Goal: Task Accomplishment & Management: Complete application form

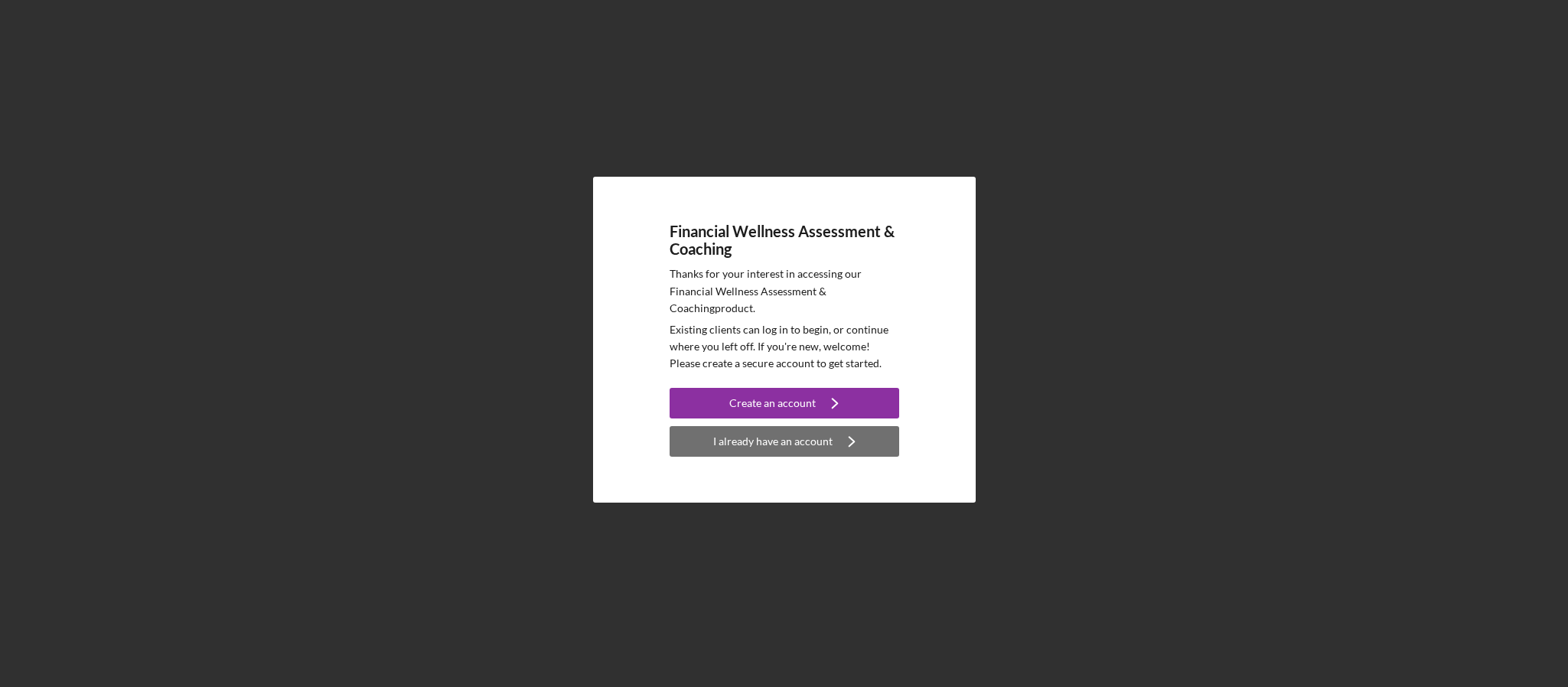
click at [826, 445] on div "I already have an account" at bounding box center [772, 441] width 119 height 31
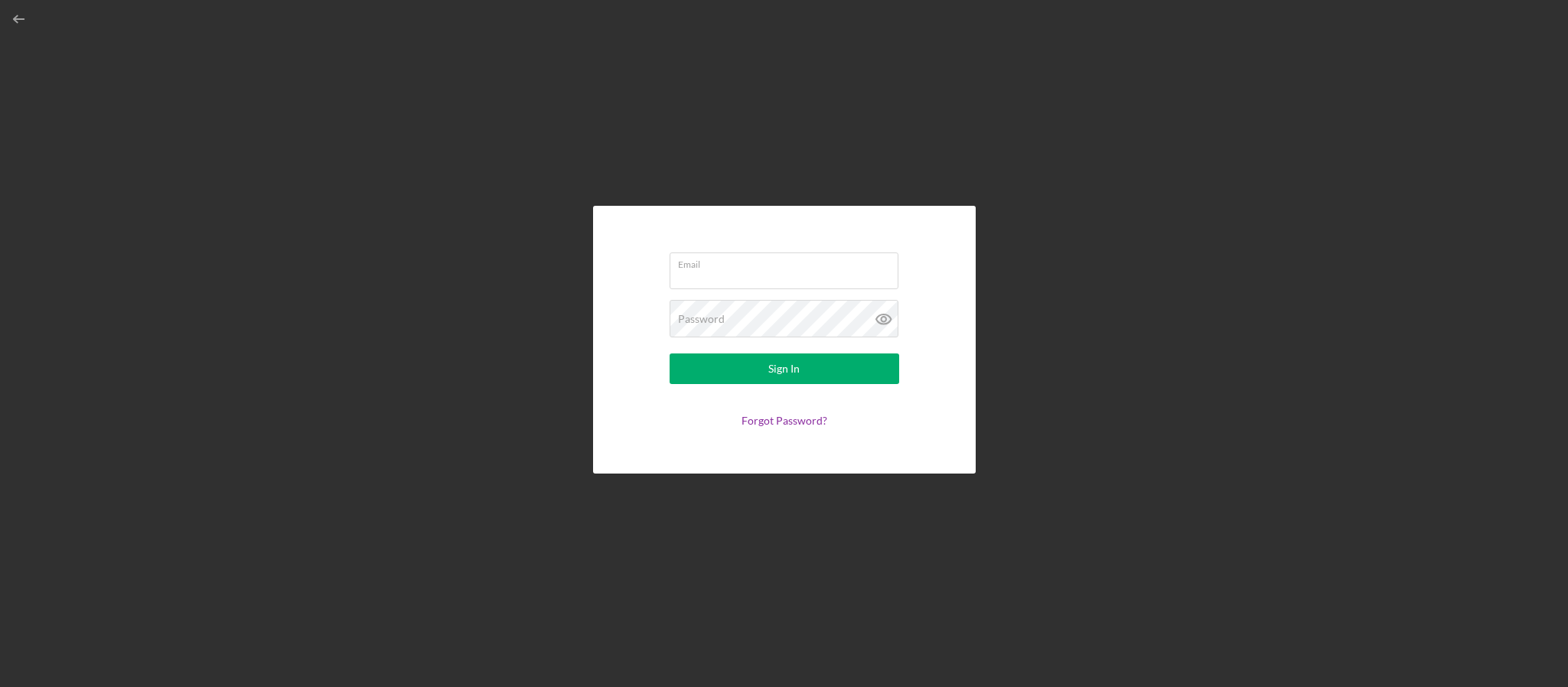
type input "[EMAIL_ADDRESS][DOMAIN_NAME]"
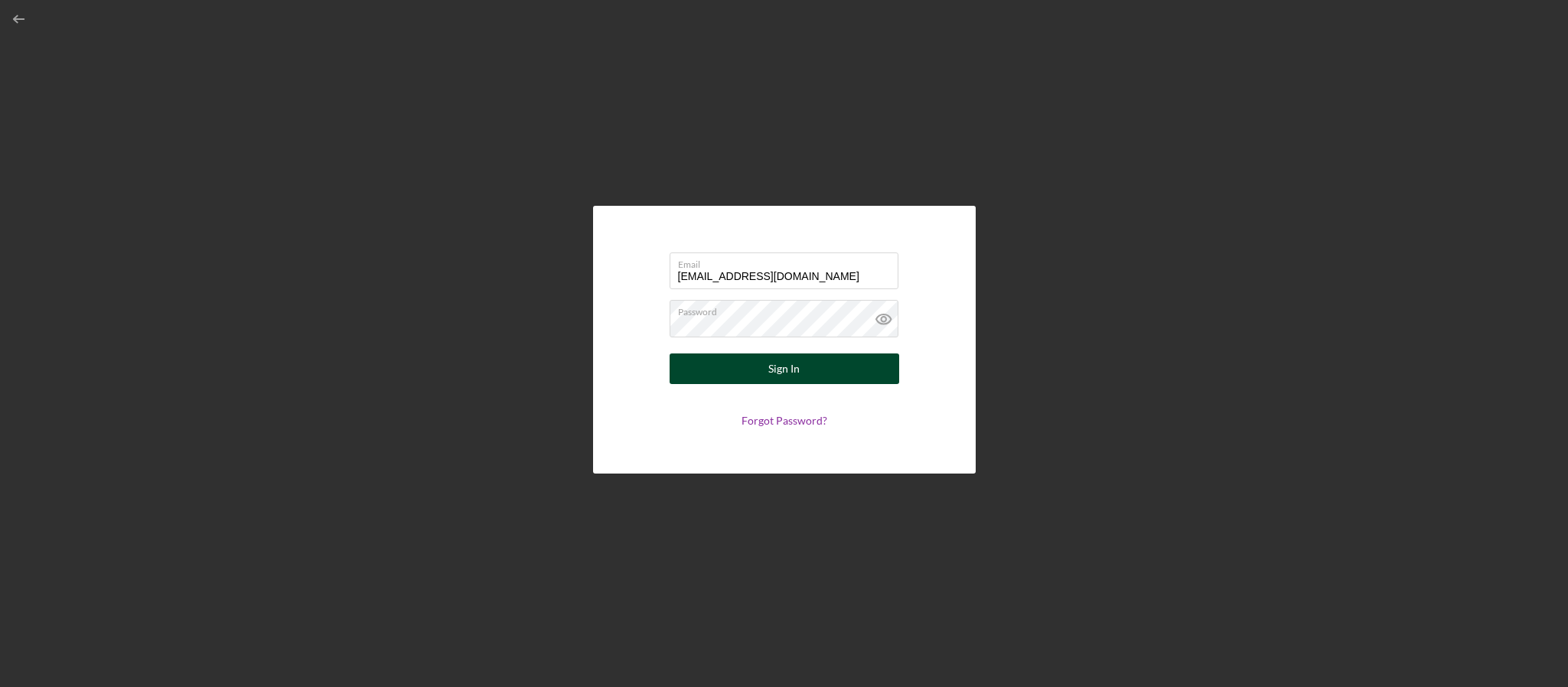
click at [806, 365] on button "Sign In" at bounding box center [784, 369] width 230 height 31
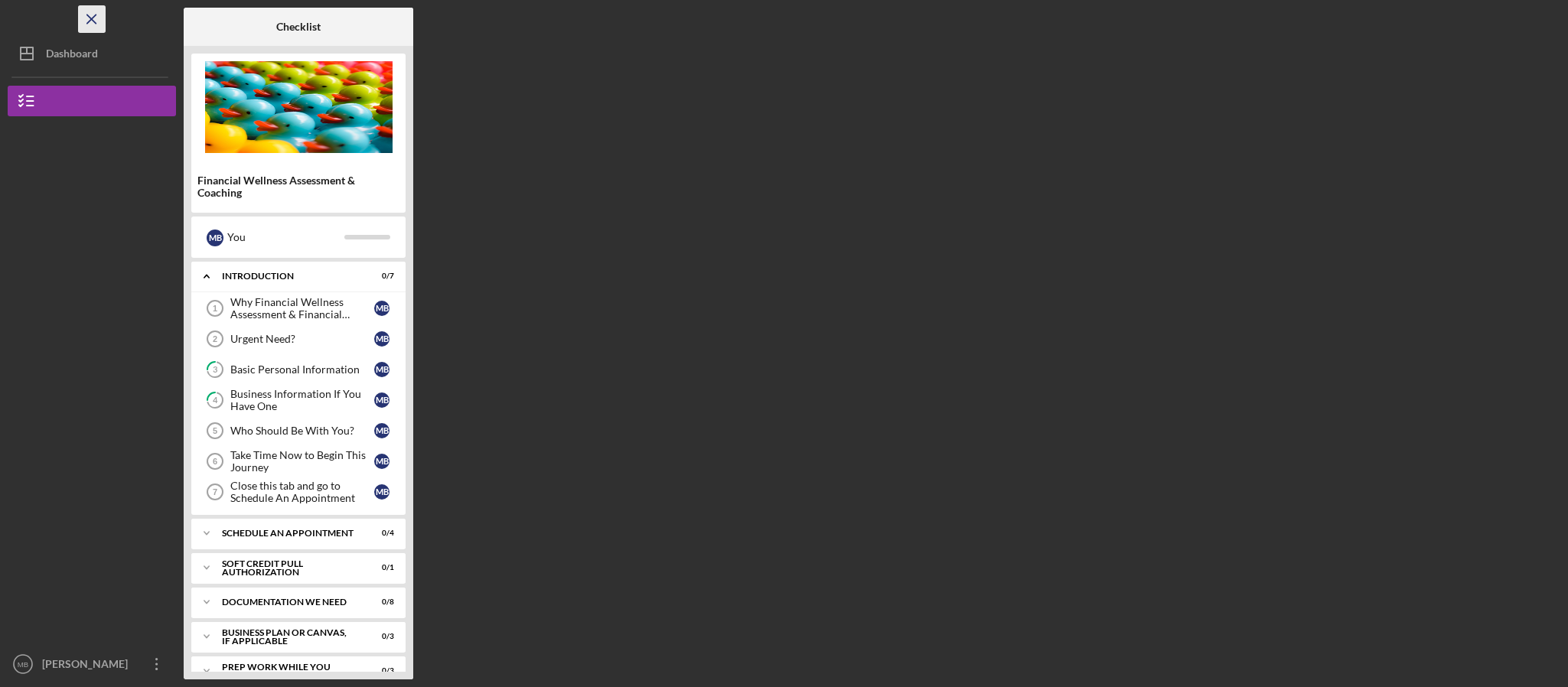
click at [91, 25] on icon "Icon/Menu Close" at bounding box center [92, 19] width 35 height 35
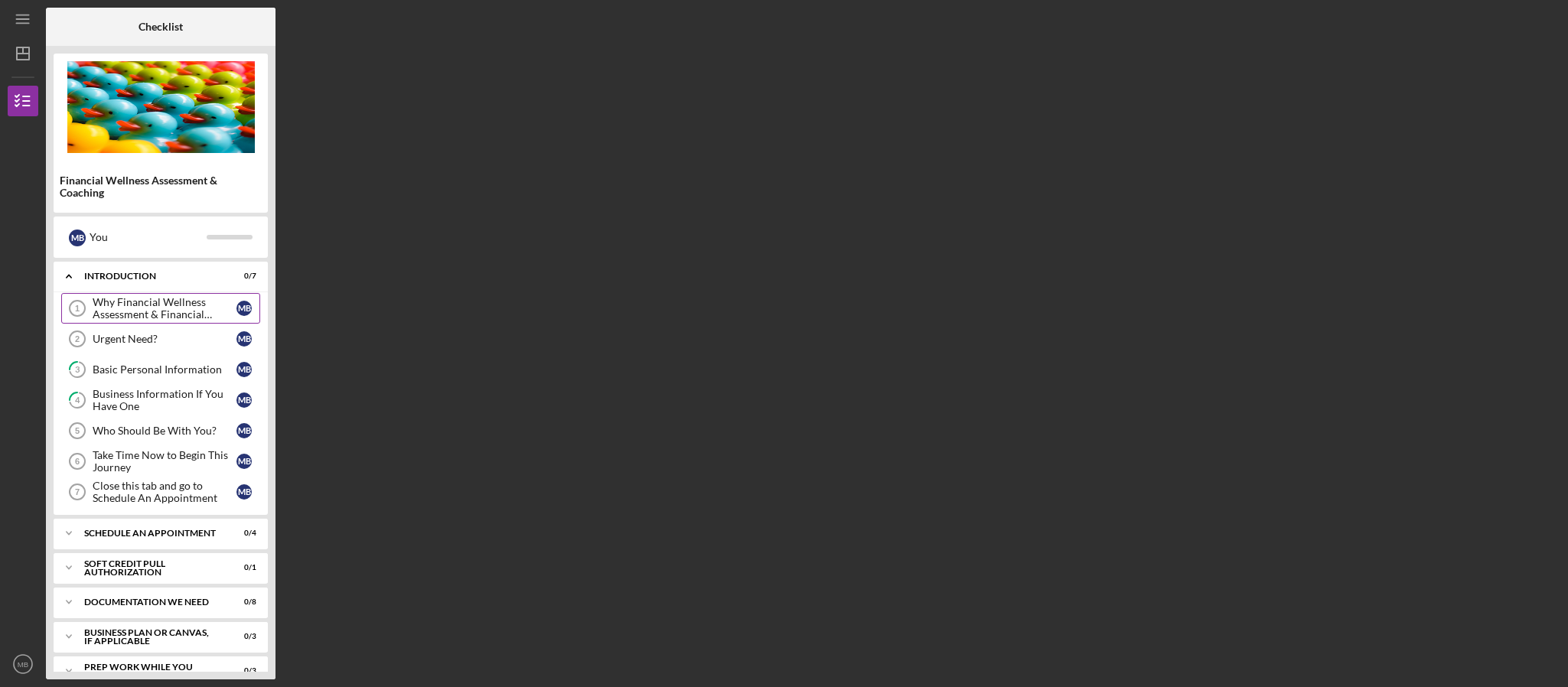
click at [165, 305] on div "Why Financial Wellness Assessment & Financial Coaching?" at bounding box center [164, 308] width 144 height 24
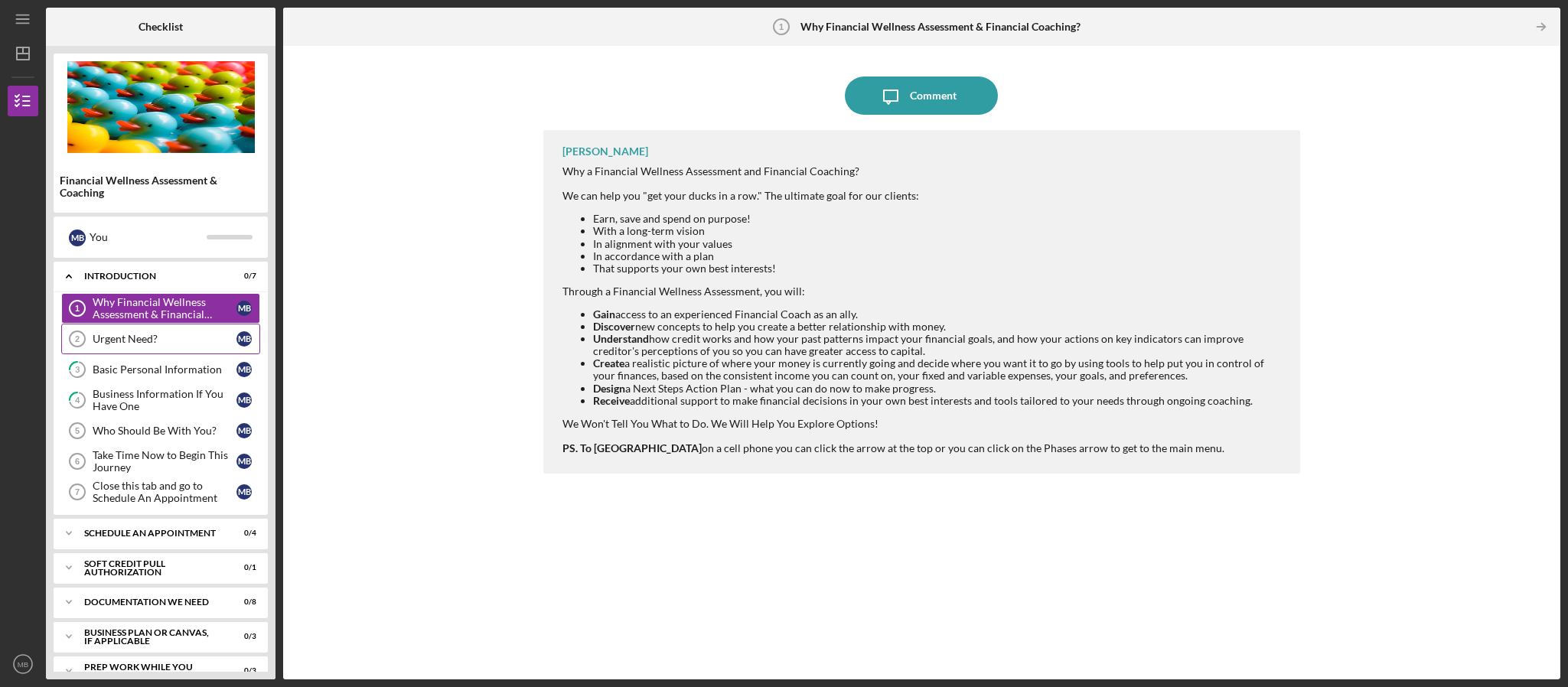
click at [111, 351] on link "Urgent Need? 2 Urgent Need? M B" at bounding box center [161, 339] width 199 height 31
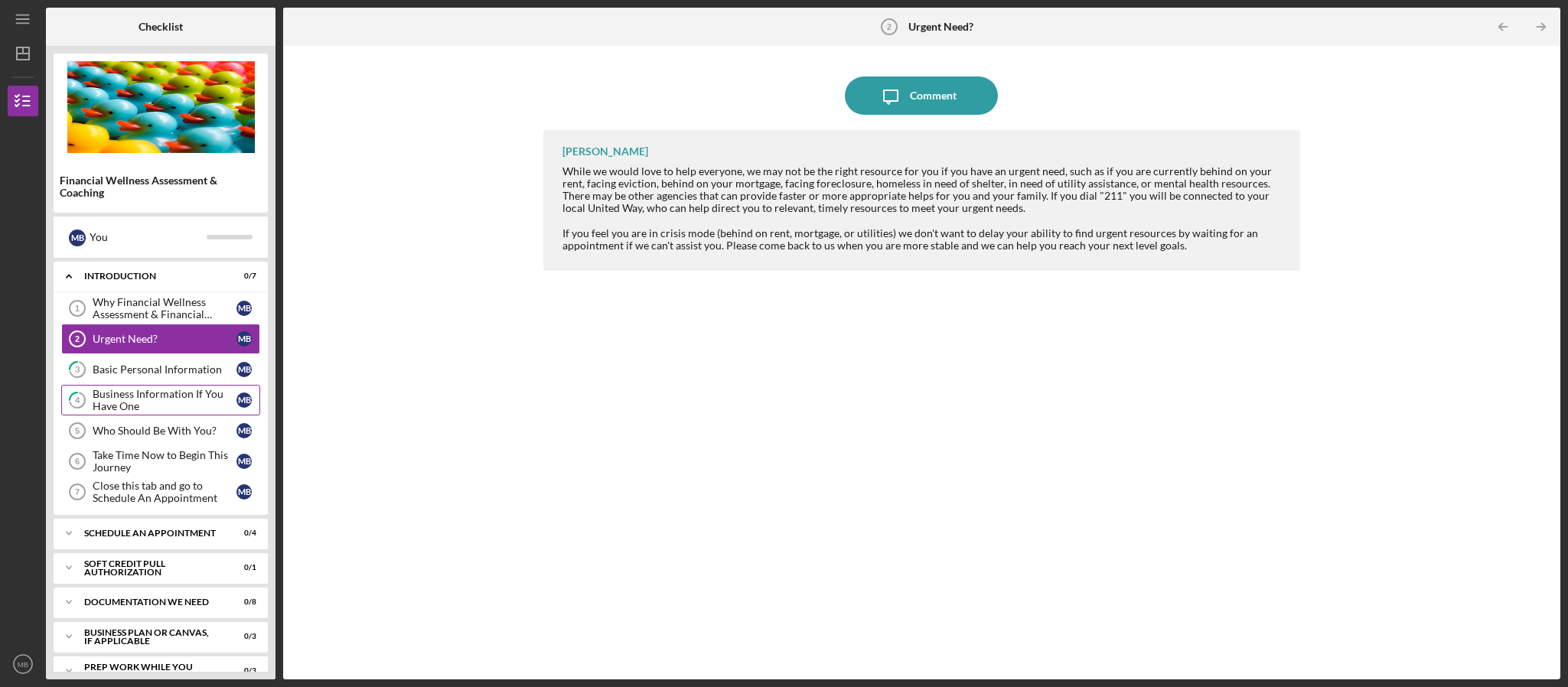
click at [141, 404] on div "Business Information If You Have One" at bounding box center [164, 400] width 144 height 24
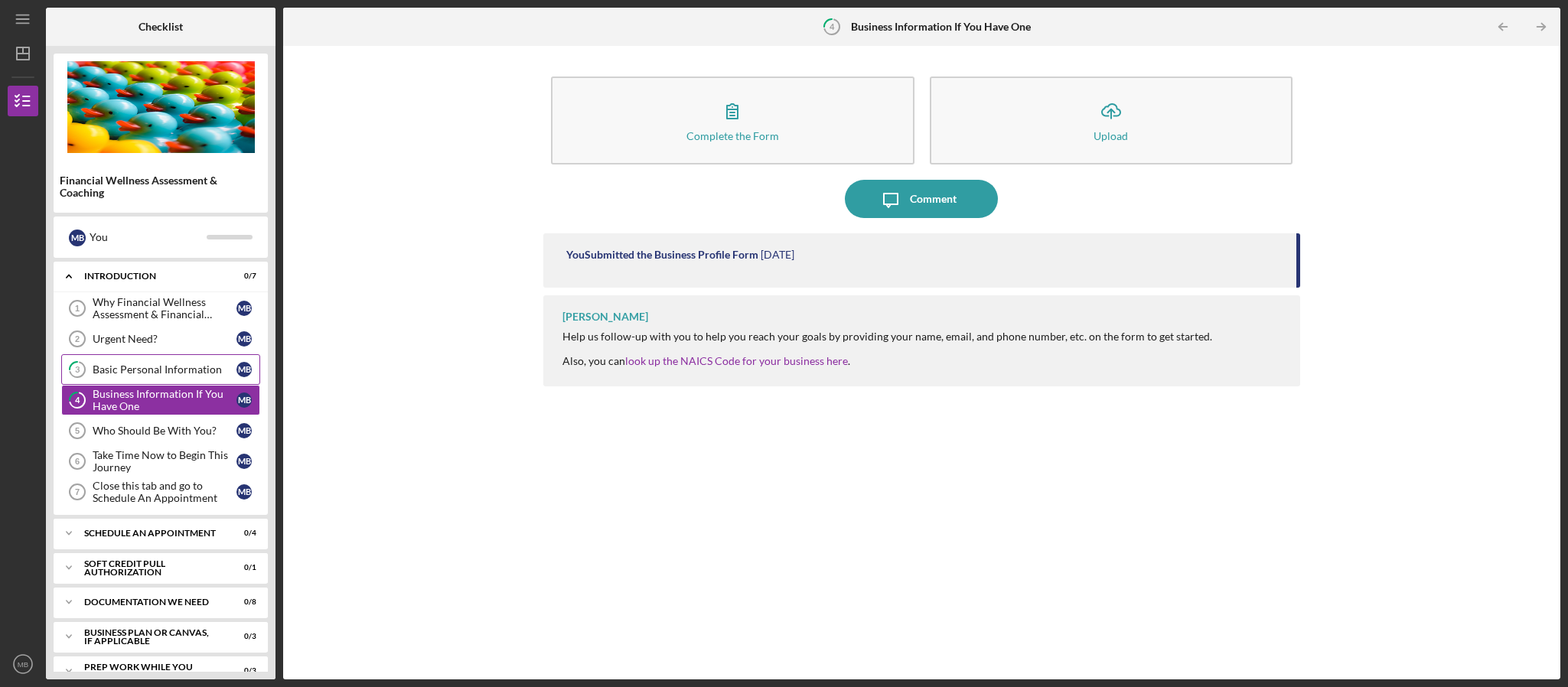
click at [141, 360] on link "3 Basic Personal Information M B" at bounding box center [161, 370] width 199 height 31
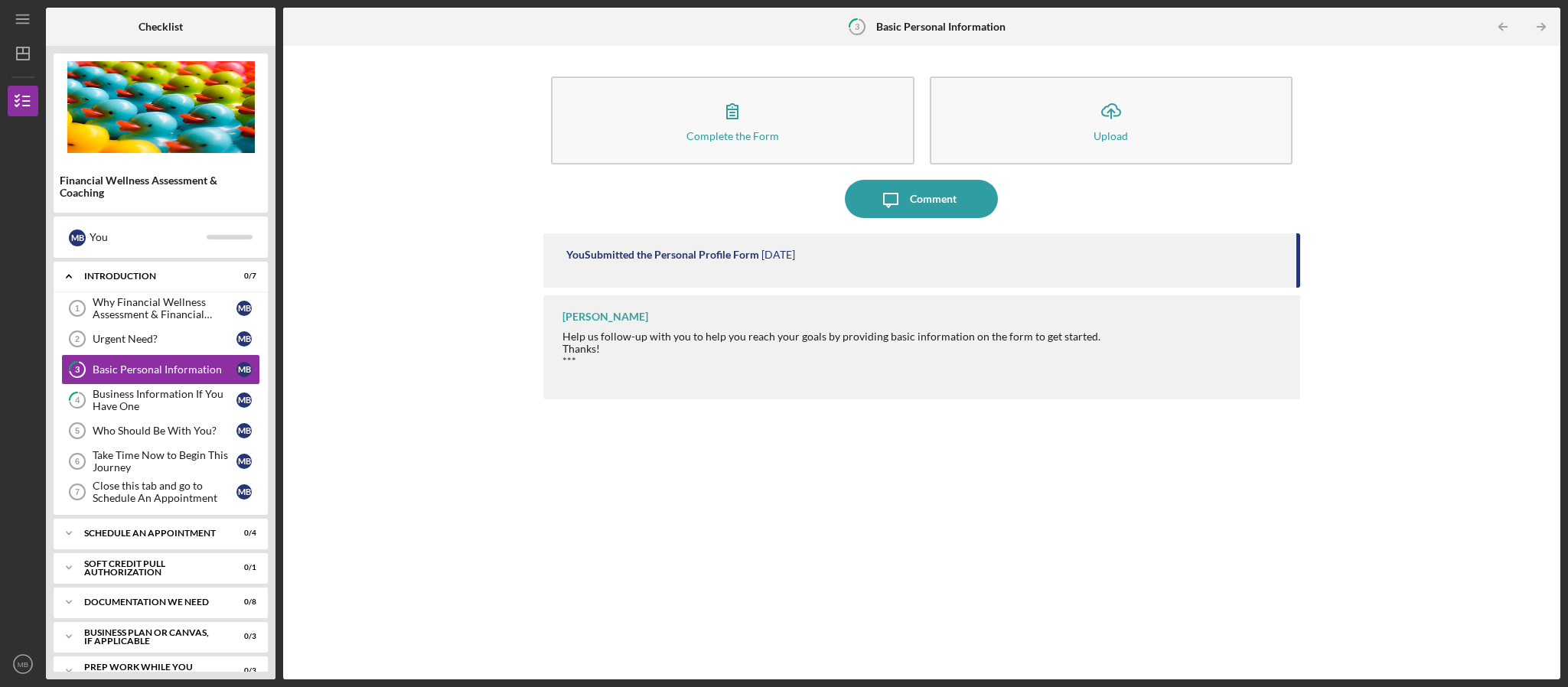
click at [701, 257] on div "You Submitted the Personal Profile Form" at bounding box center [662, 254] width 193 height 12
click at [101, 393] on div "Business Information If You Have One" at bounding box center [164, 400] width 144 height 24
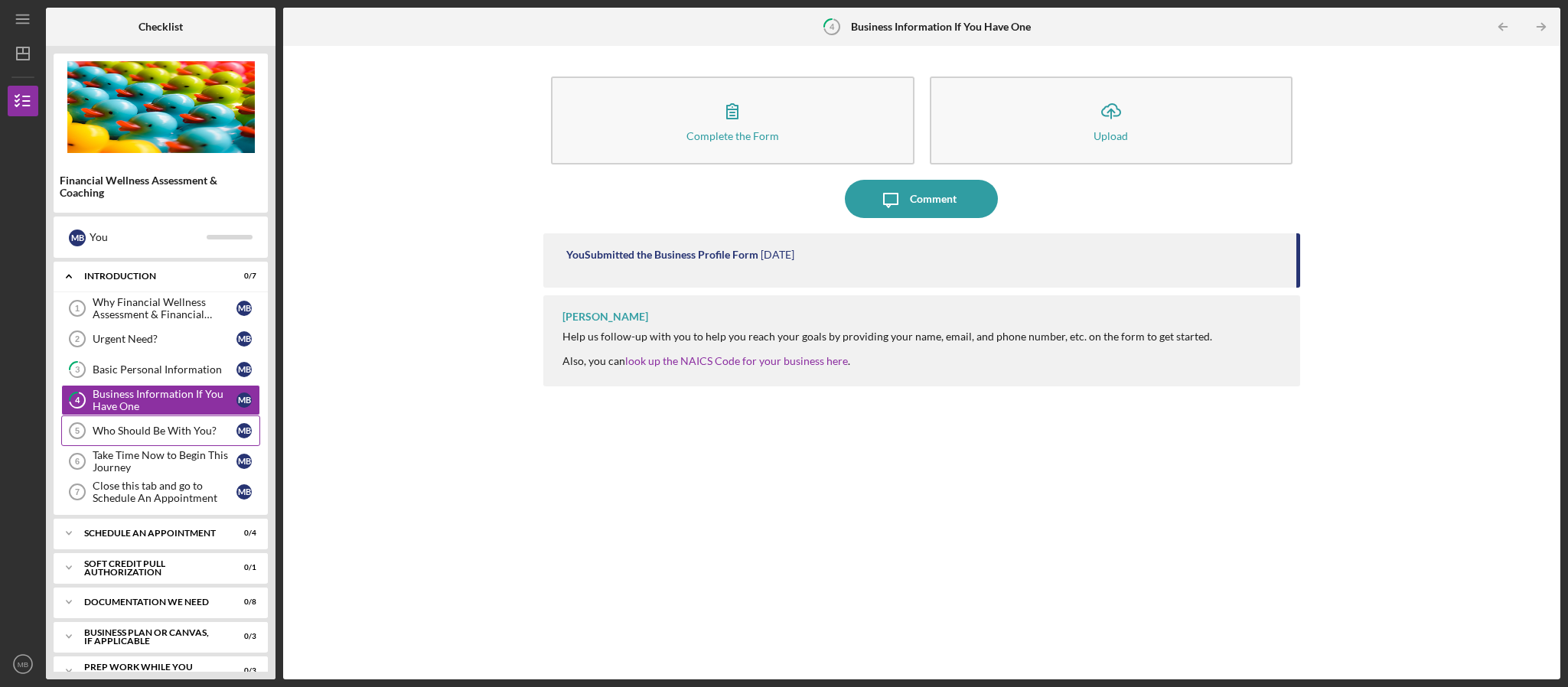
click at [145, 437] on div "Who Should Be With You?" at bounding box center [164, 430] width 144 height 12
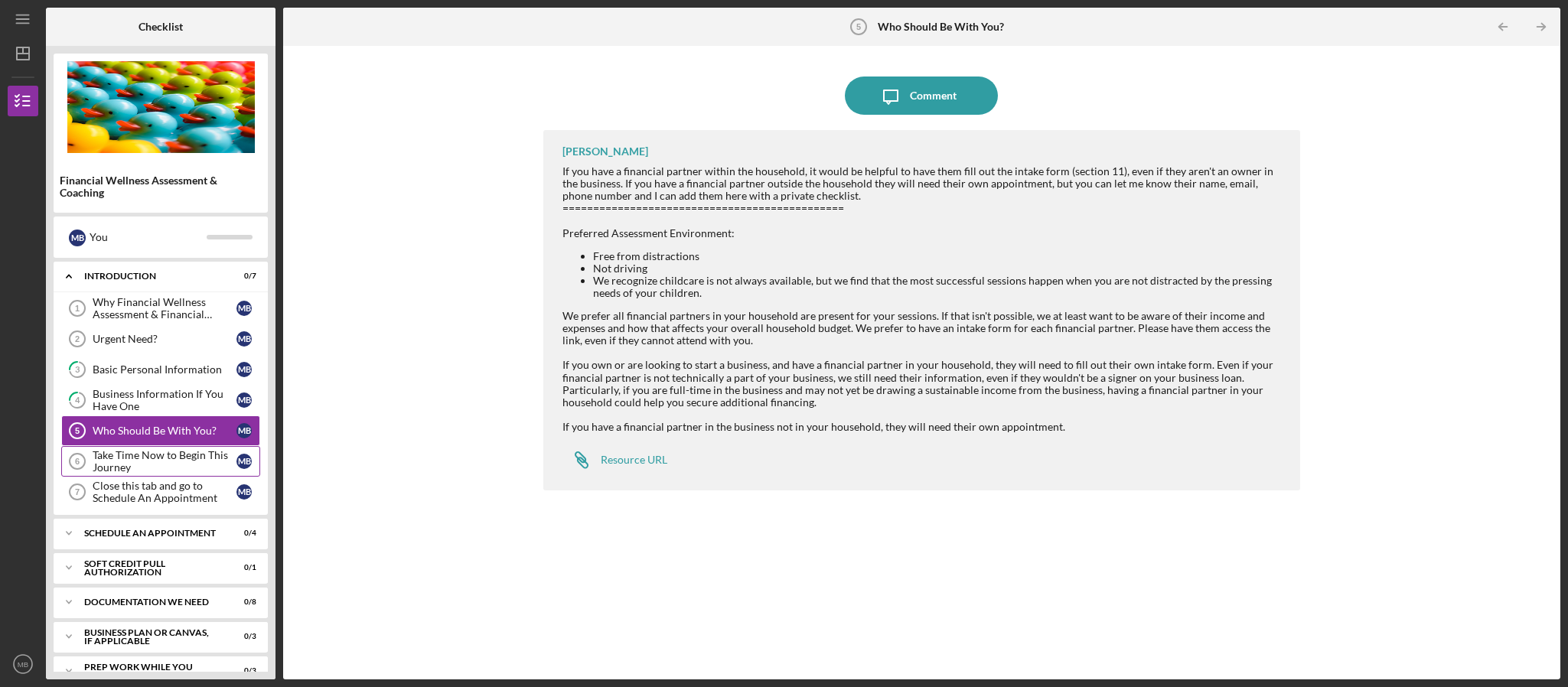
click at [154, 473] on div "Take Time Now to Begin This Journey" at bounding box center [164, 461] width 144 height 24
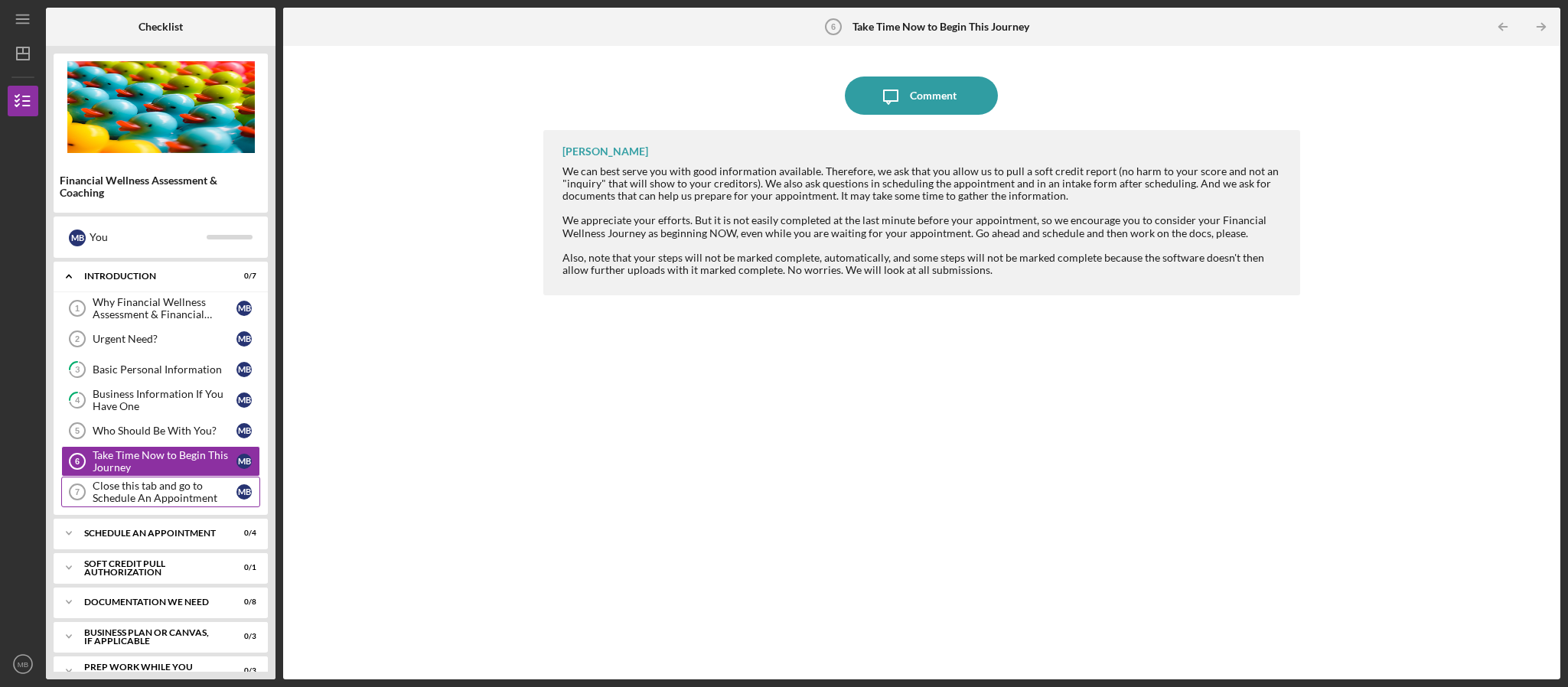
click at [154, 503] on div "Close this tab and go to Schedule An Appointment" at bounding box center [164, 492] width 144 height 24
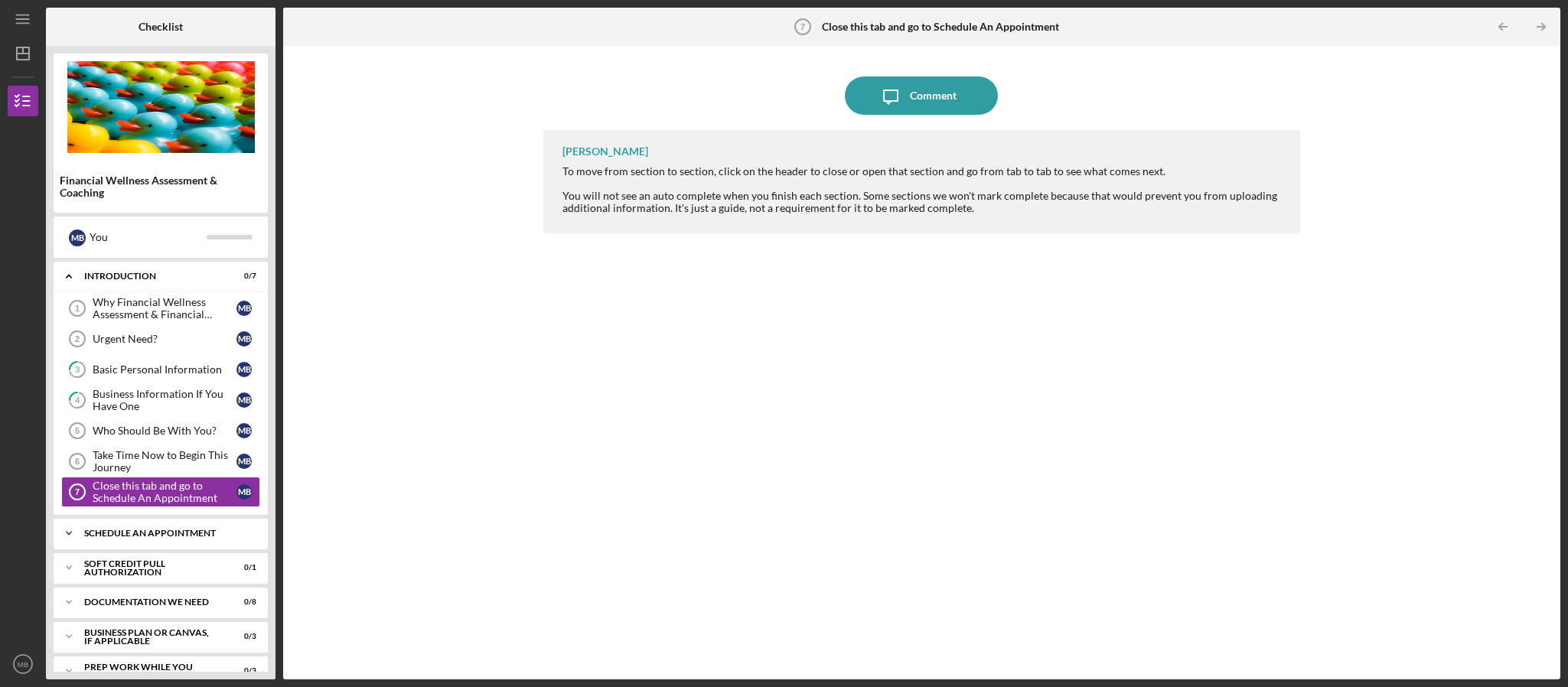
click at [129, 537] on div "Schedule An Appointment" at bounding box center [166, 532] width 164 height 9
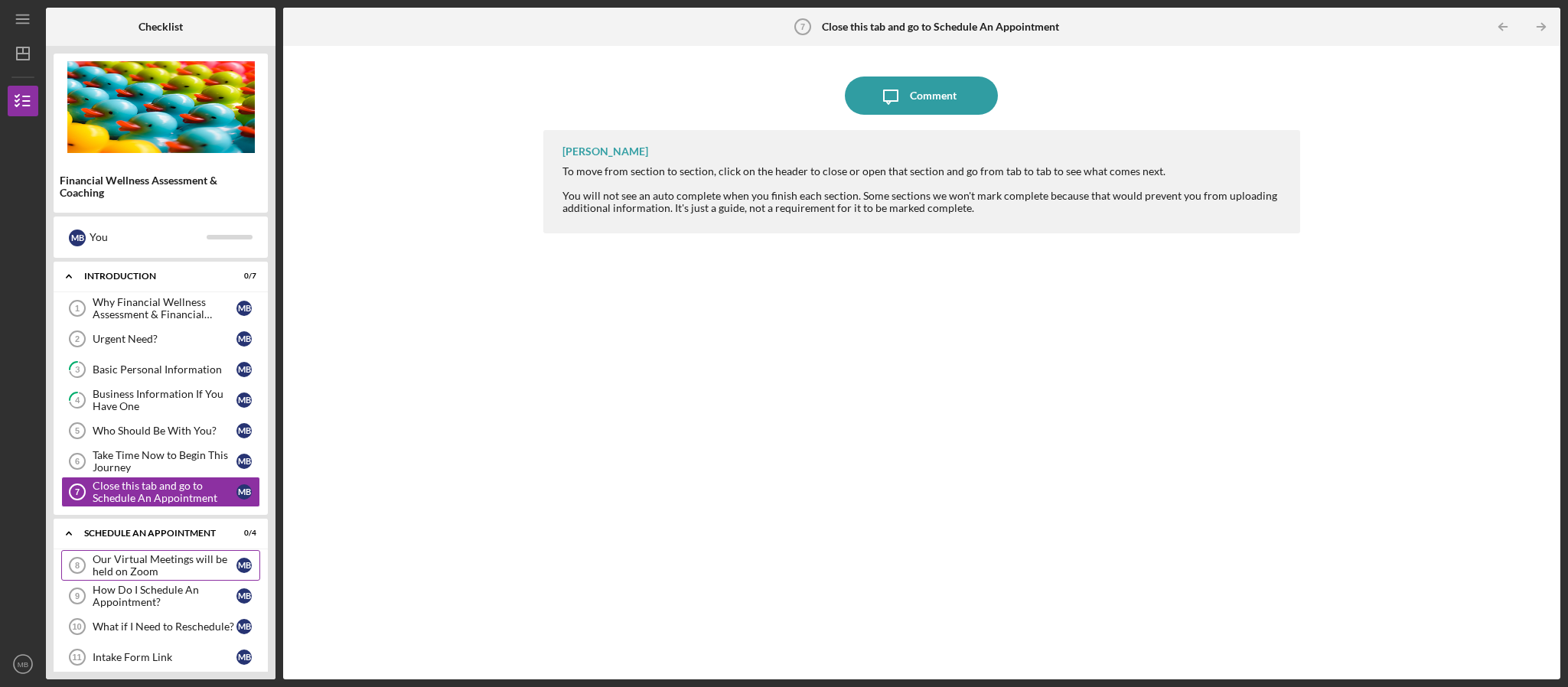
click at [126, 572] on div "Our Virtual Meetings will be held on Zoom" at bounding box center [164, 565] width 144 height 24
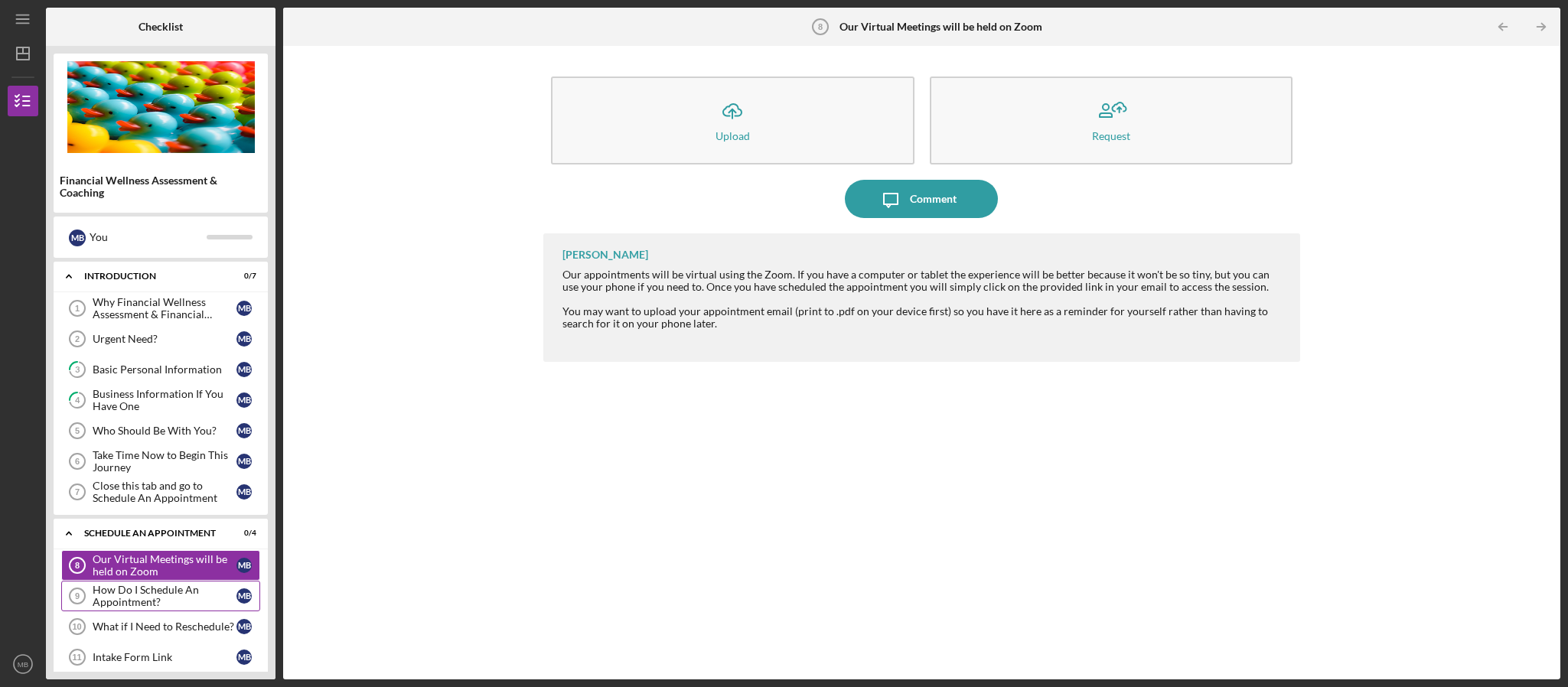
click at [122, 608] on div "How Do I Schedule An Appointment?" at bounding box center [164, 596] width 144 height 24
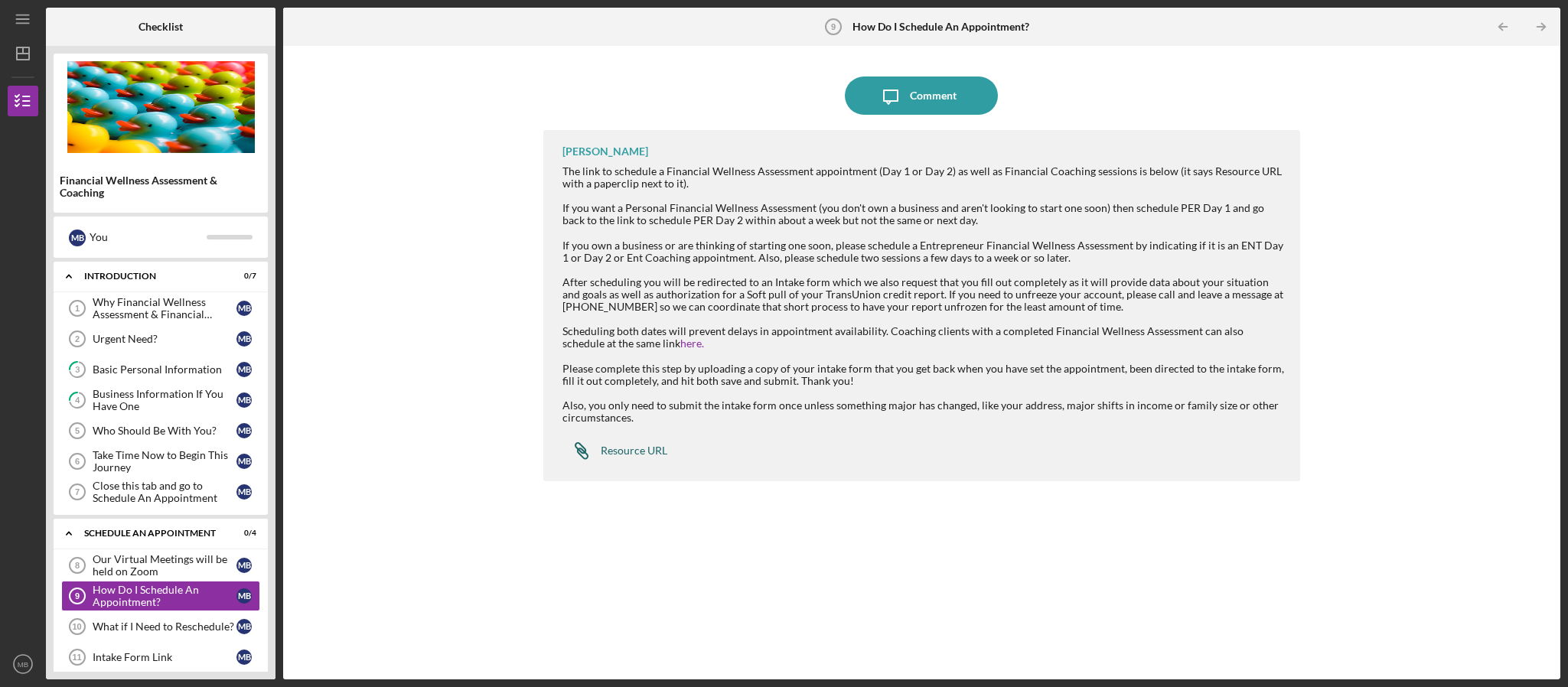
click at [636, 452] on div "Resource URL" at bounding box center [634, 450] width 66 height 12
click at [124, 642] on link "What if I Need to Reschedule? 10 What if I Need to Reschedule? M B" at bounding box center [161, 626] width 199 height 31
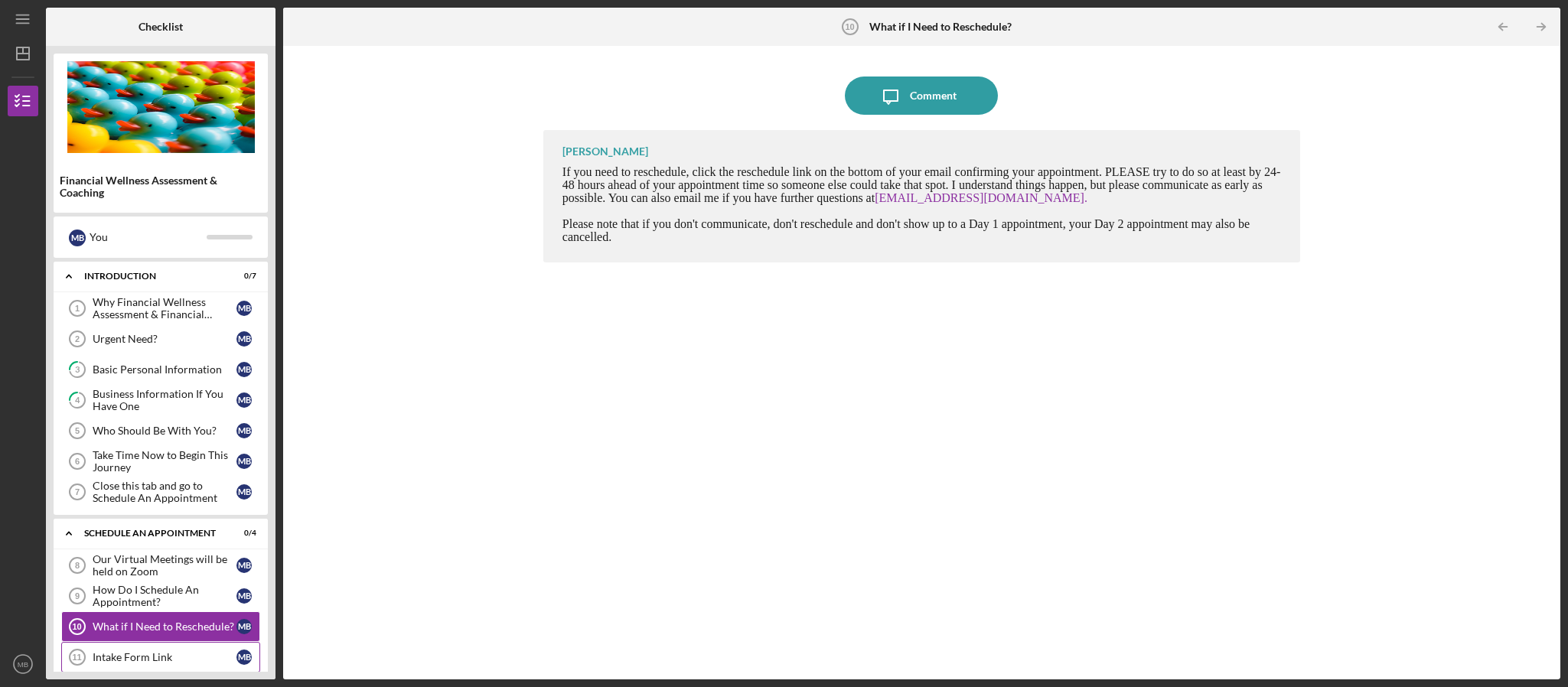
click at [136, 663] on div "Intake Form Link" at bounding box center [164, 656] width 144 height 12
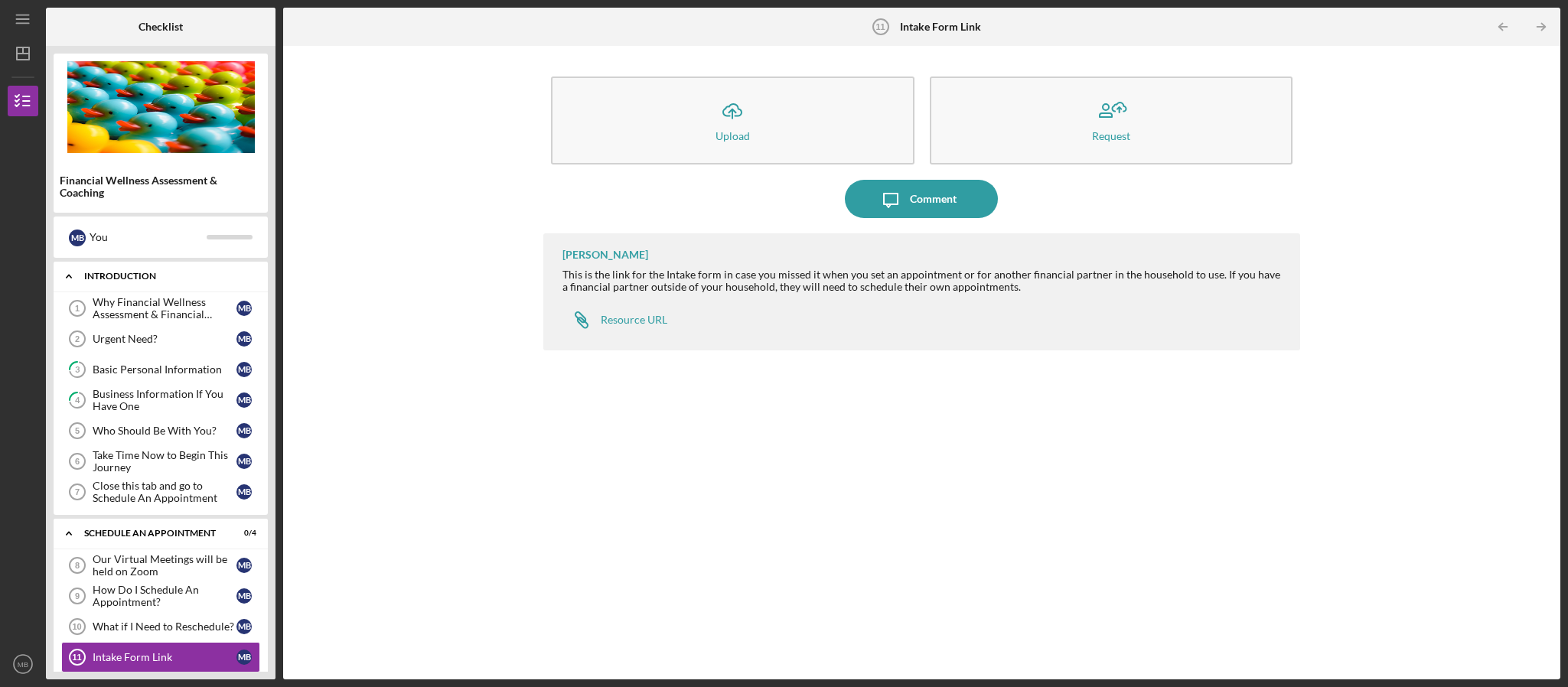
click at [67, 276] on icon "Icon/Expander" at bounding box center [69, 276] width 31 height 31
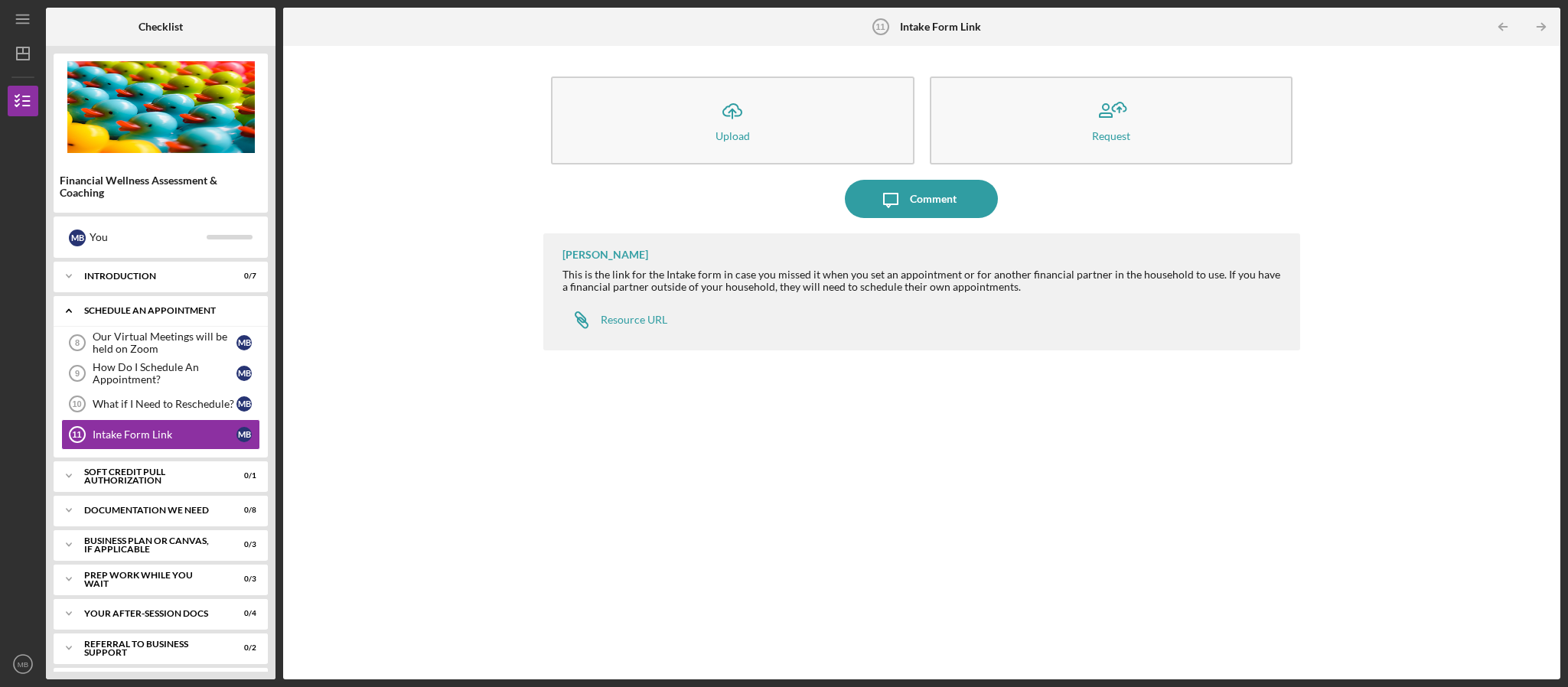
click at [69, 317] on icon "Icon/Expander" at bounding box center [69, 311] width 31 height 31
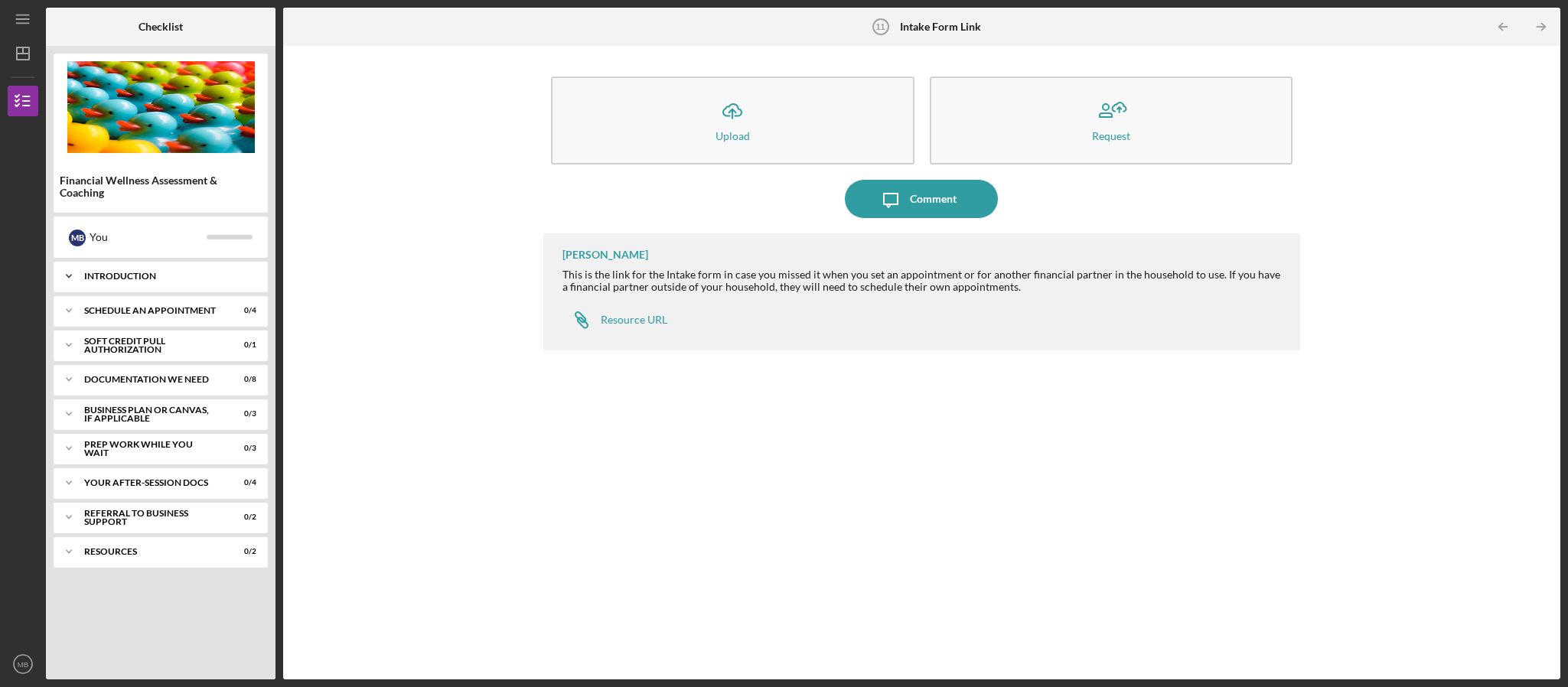
click at [78, 269] on icon "Icon/Expander" at bounding box center [69, 276] width 31 height 31
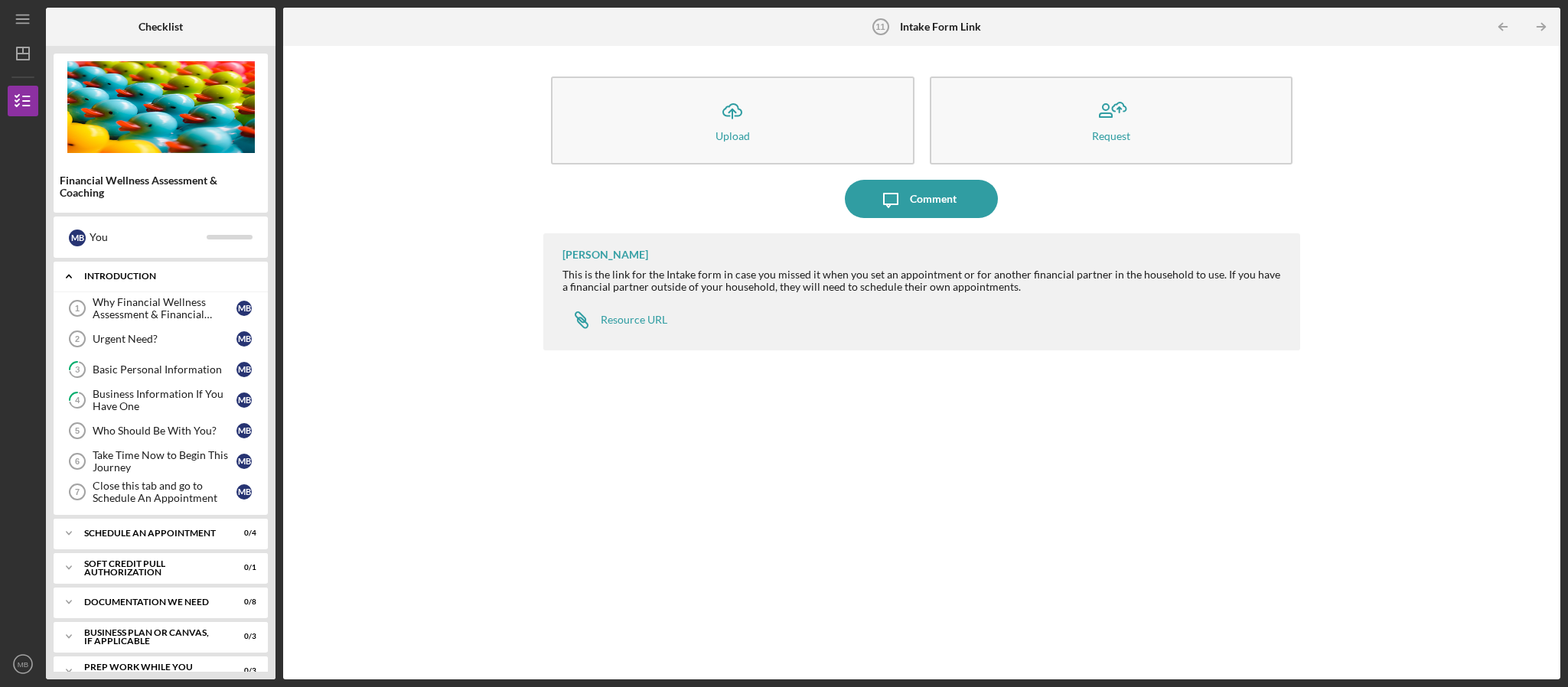
click at [60, 286] on icon "Icon/Expander" at bounding box center [69, 276] width 31 height 31
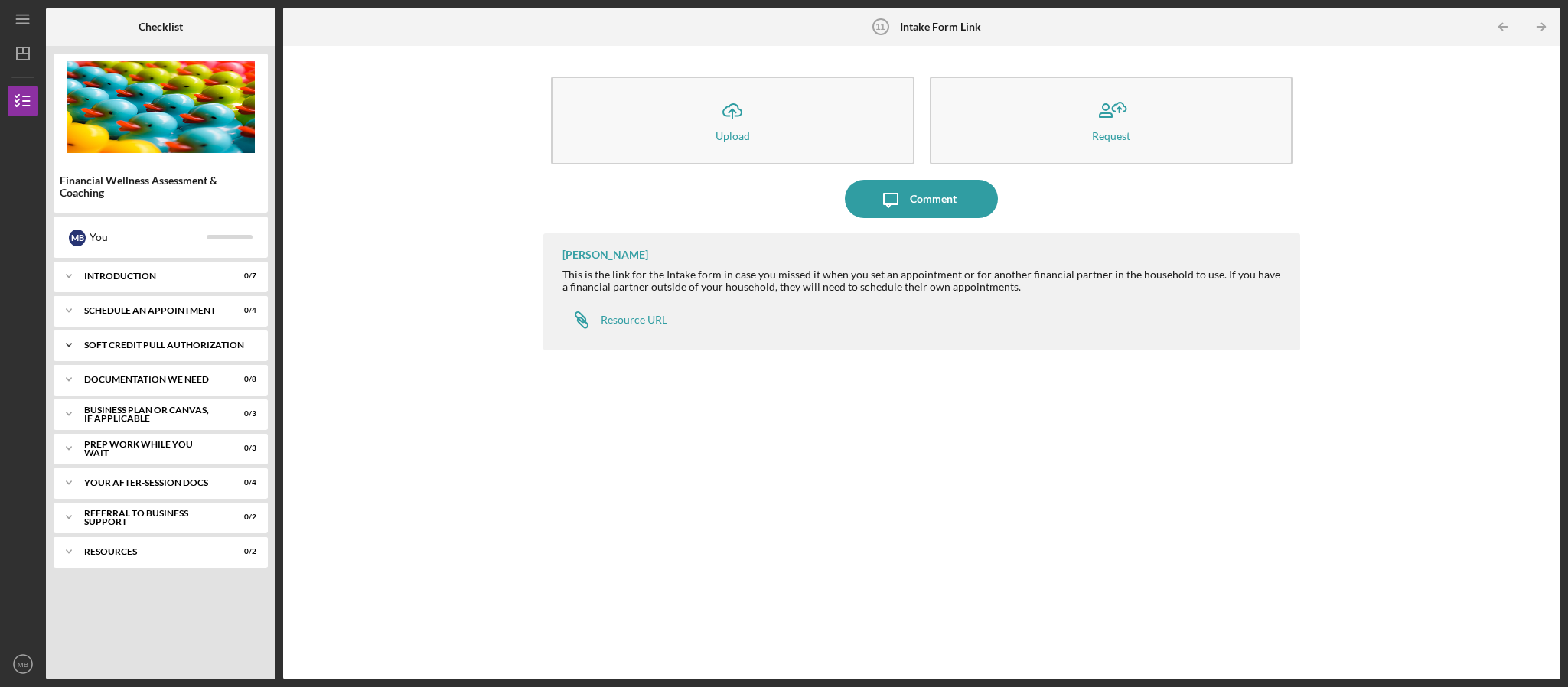
click at [65, 346] on icon "Icon/Expander" at bounding box center [69, 345] width 31 height 31
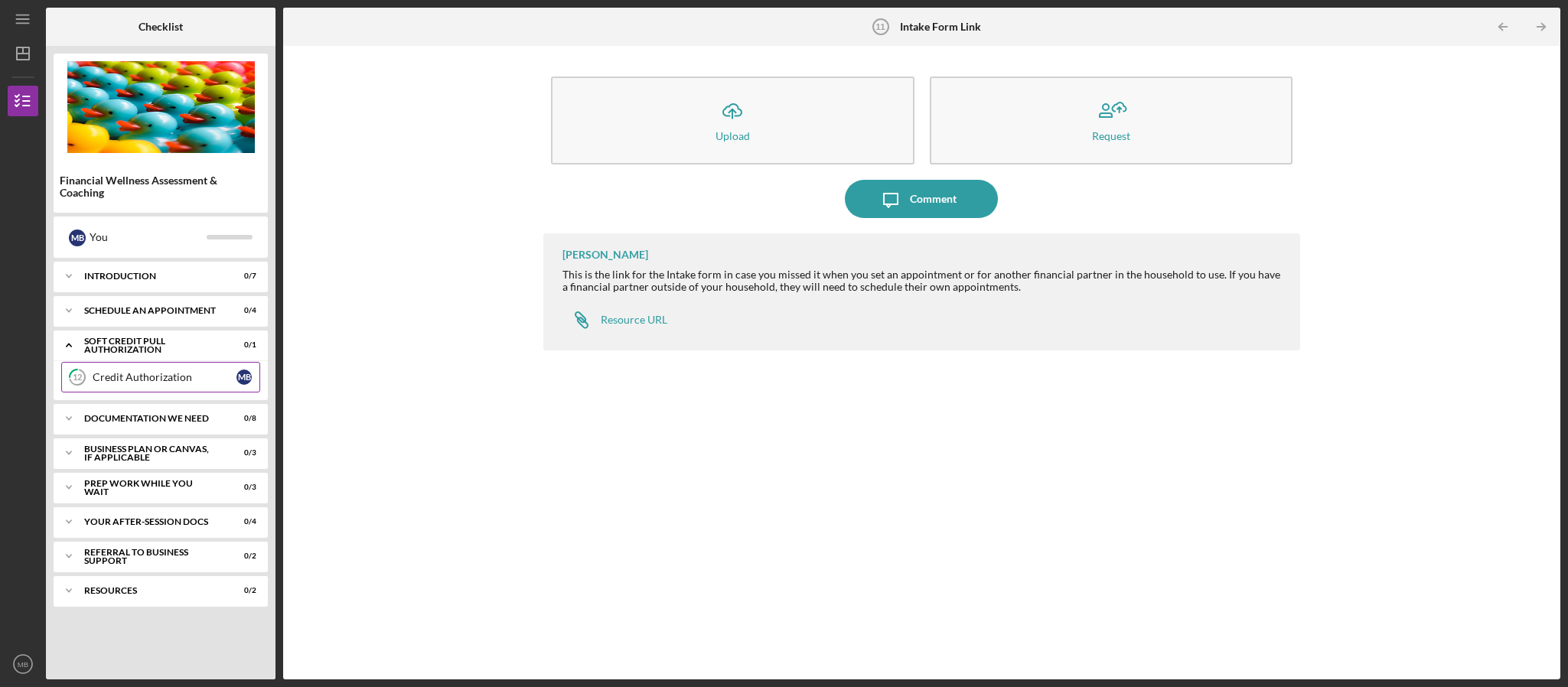
click at [116, 379] on div "Credit Authorization" at bounding box center [164, 376] width 144 height 12
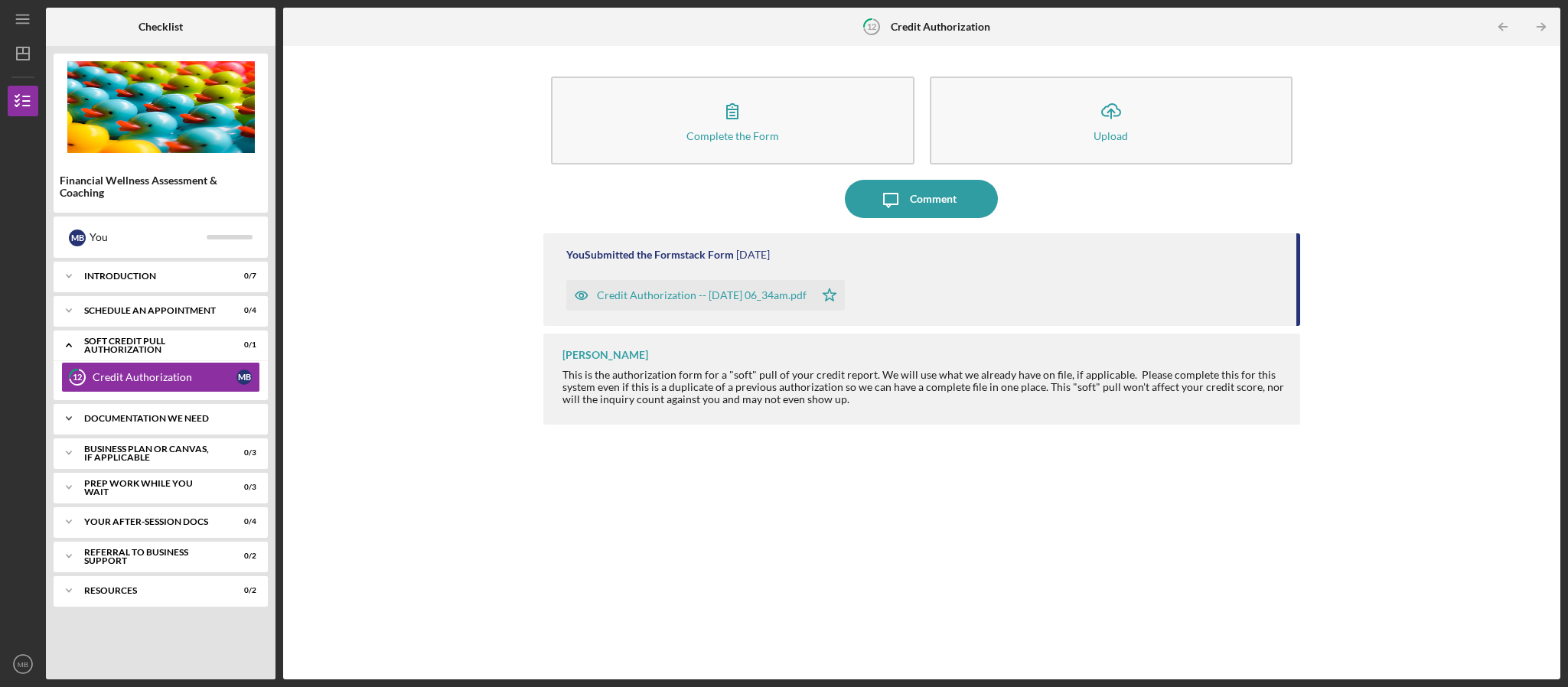
click at [206, 429] on div "Icon/Expander Documentation We Need 0 / 8" at bounding box center [160, 418] width 215 height 31
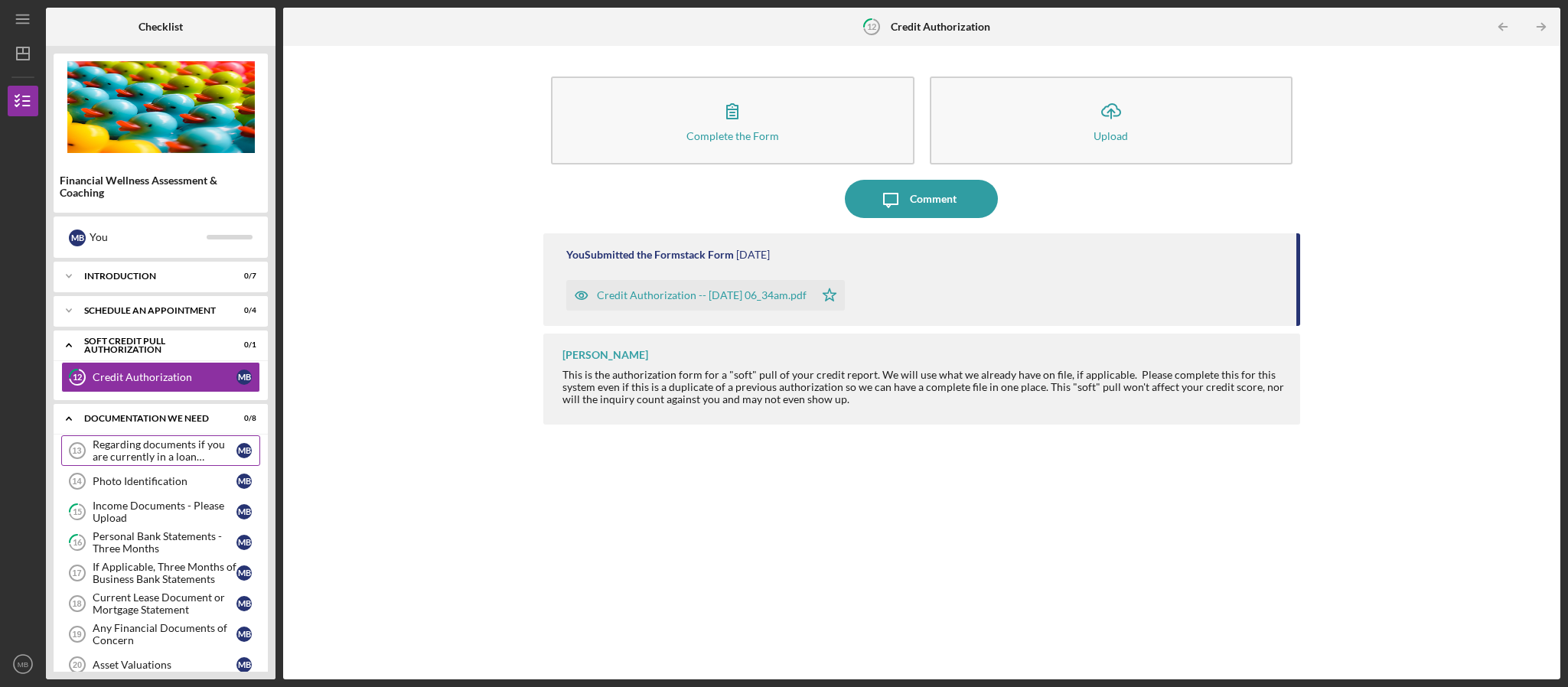
click at [185, 454] on div "Regarding documents if you are currently in a loan application" at bounding box center [164, 451] width 144 height 24
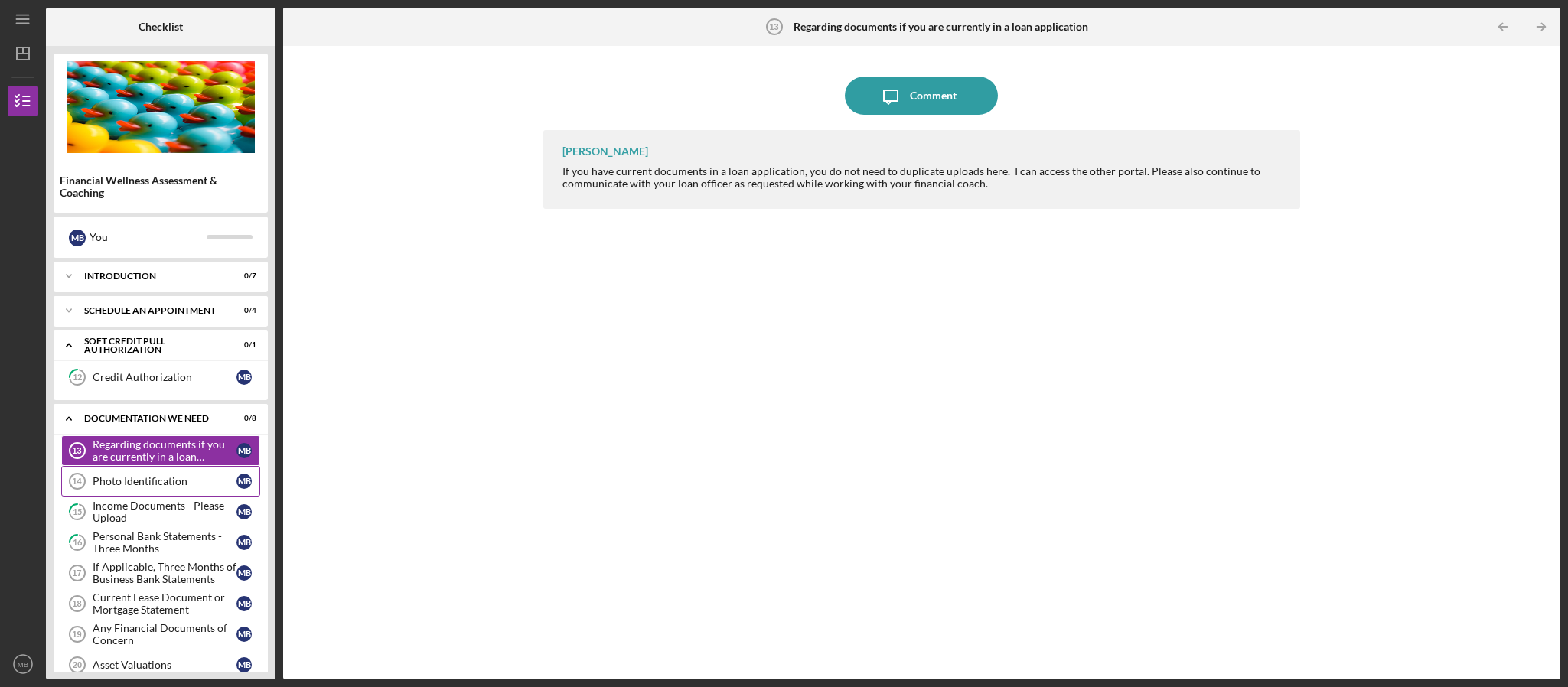
click at [155, 487] on div "Photo Identification" at bounding box center [164, 481] width 144 height 12
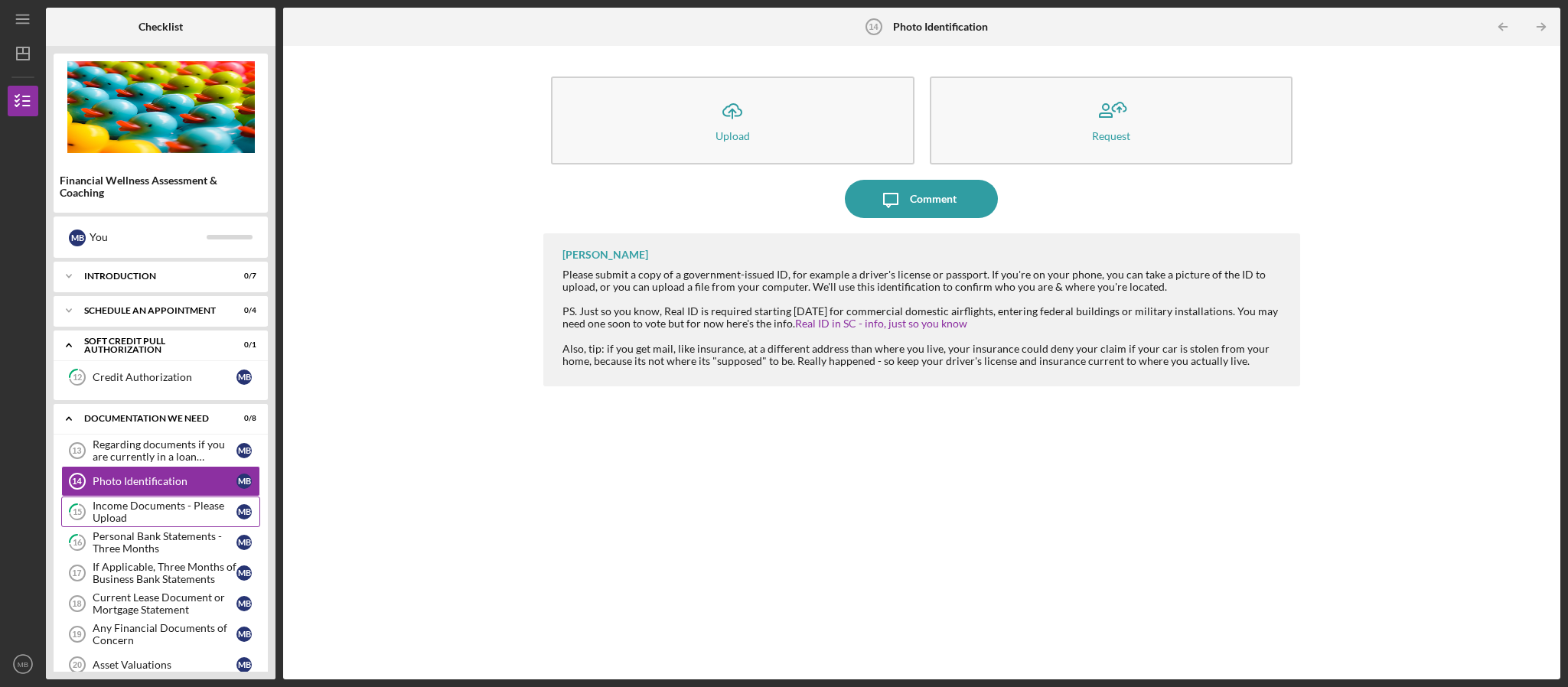
click at [118, 515] on div "Income Documents - Please Upload" at bounding box center [164, 511] width 144 height 24
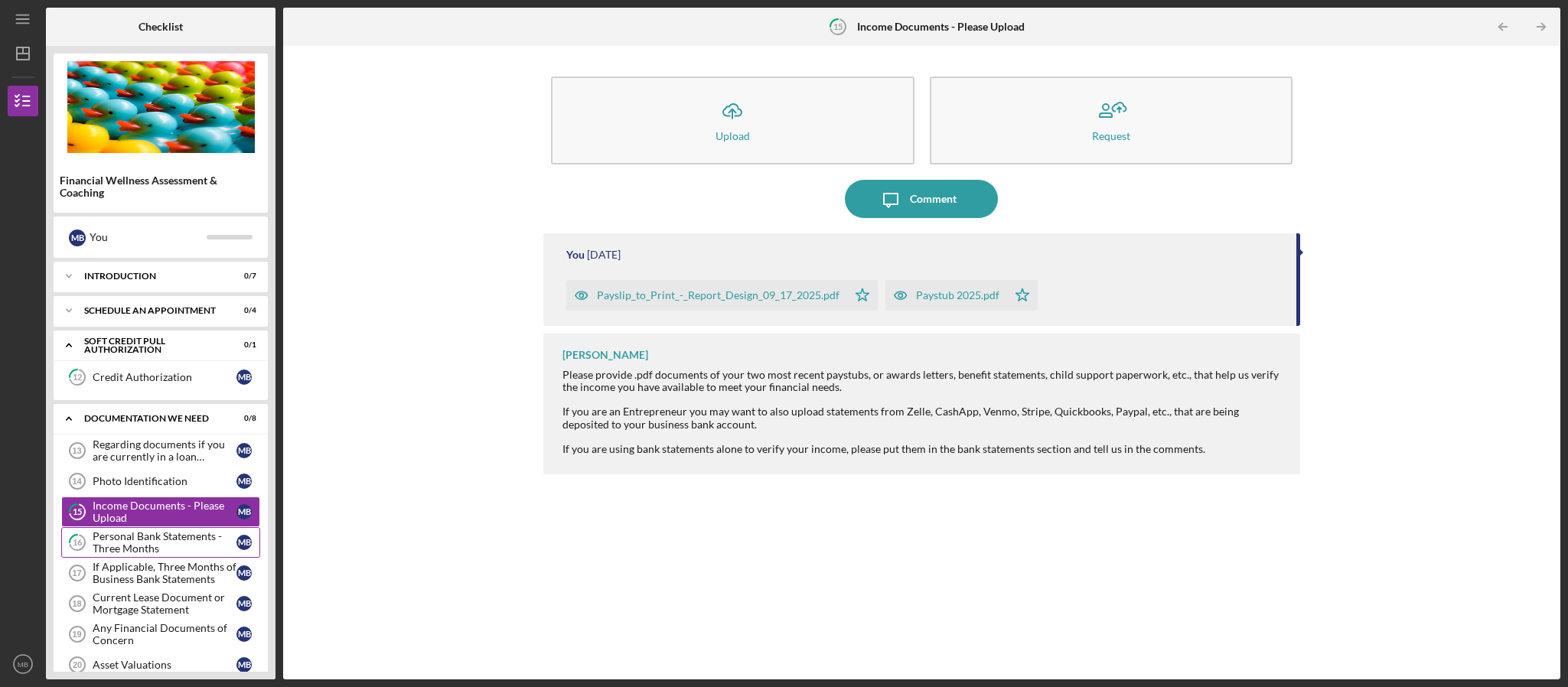
click at [117, 554] on div "Personal Bank Statements - Three Months" at bounding box center [164, 542] width 144 height 24
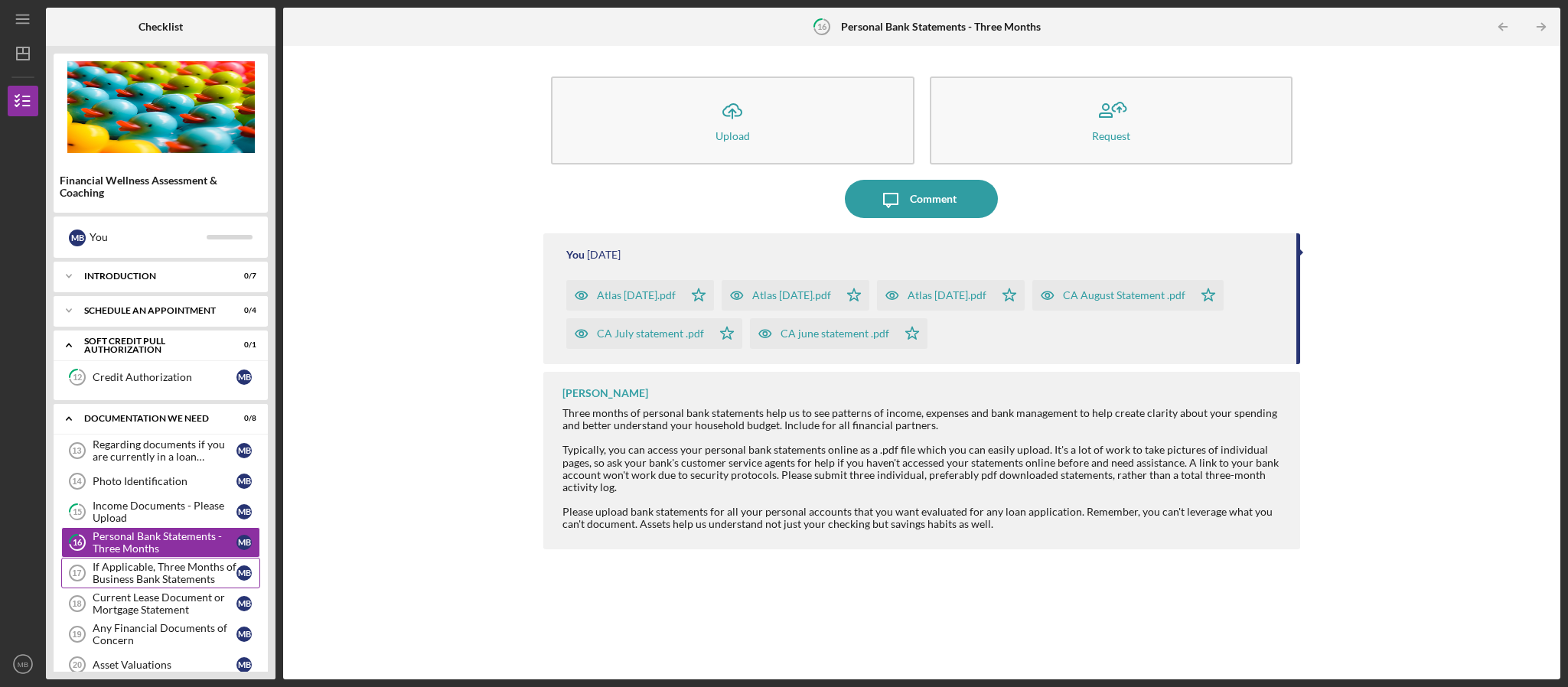
click at [131, 585] on div "If Applicable, Three Months of Business Bank Statements" at bounding box center [164, 573] width 144 height 24
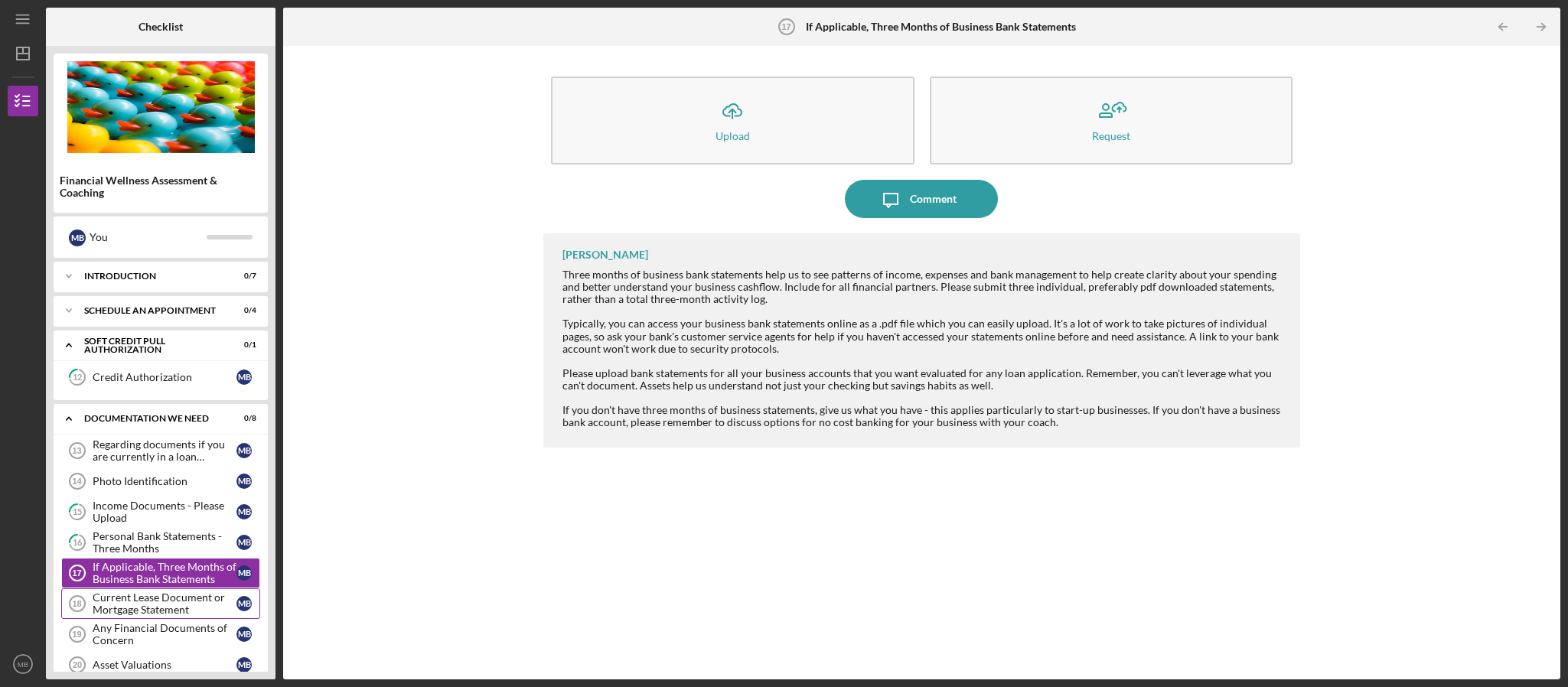
click at [160, 610] on div "Current Lease Document or Mortgage Statement" at bounding box center [164, 604] width 144 height 24
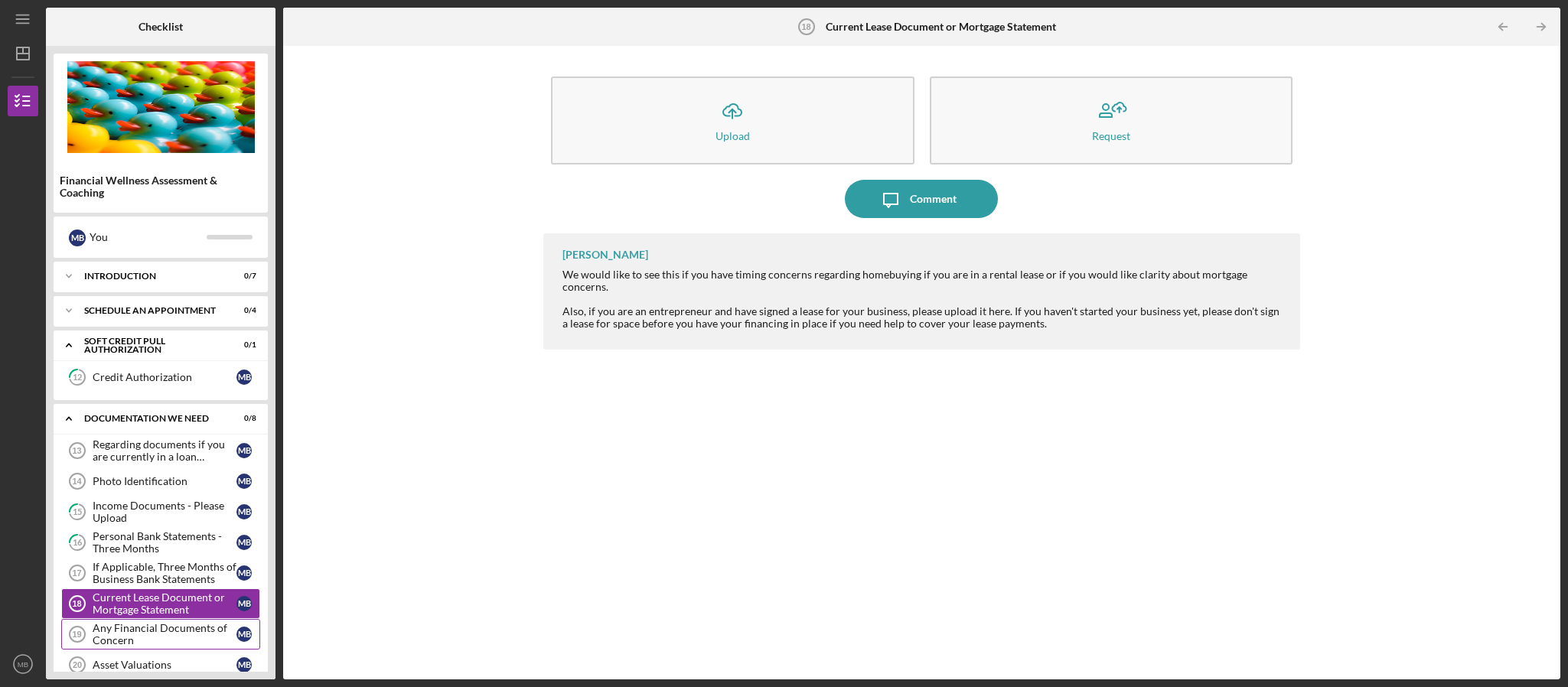
click at [155, 641] on div "Any Financial Documents of Concern" at bounding box center [164, 634] width 144 height 24
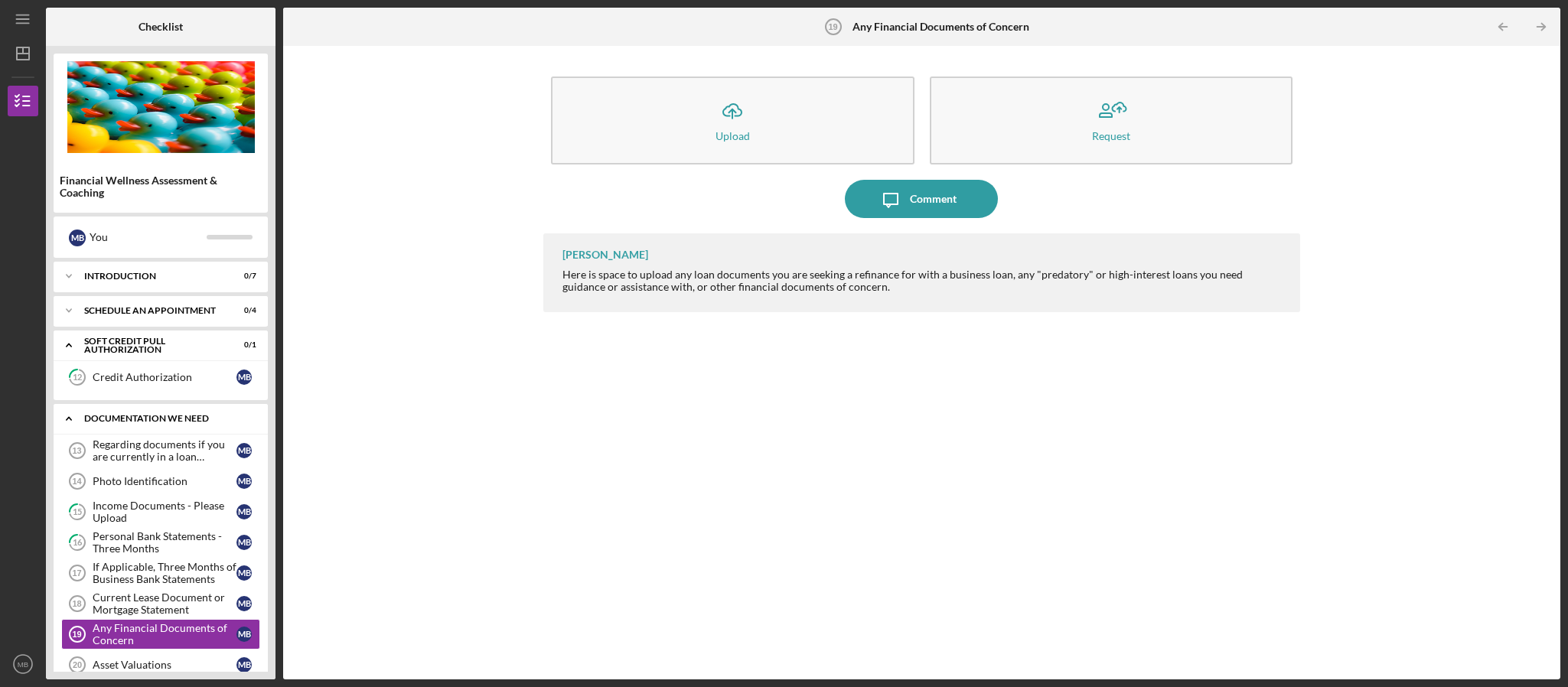
click at [65, 422] on icon "Icon/Expander" at bounding box center [69, 418] width 31 height 31
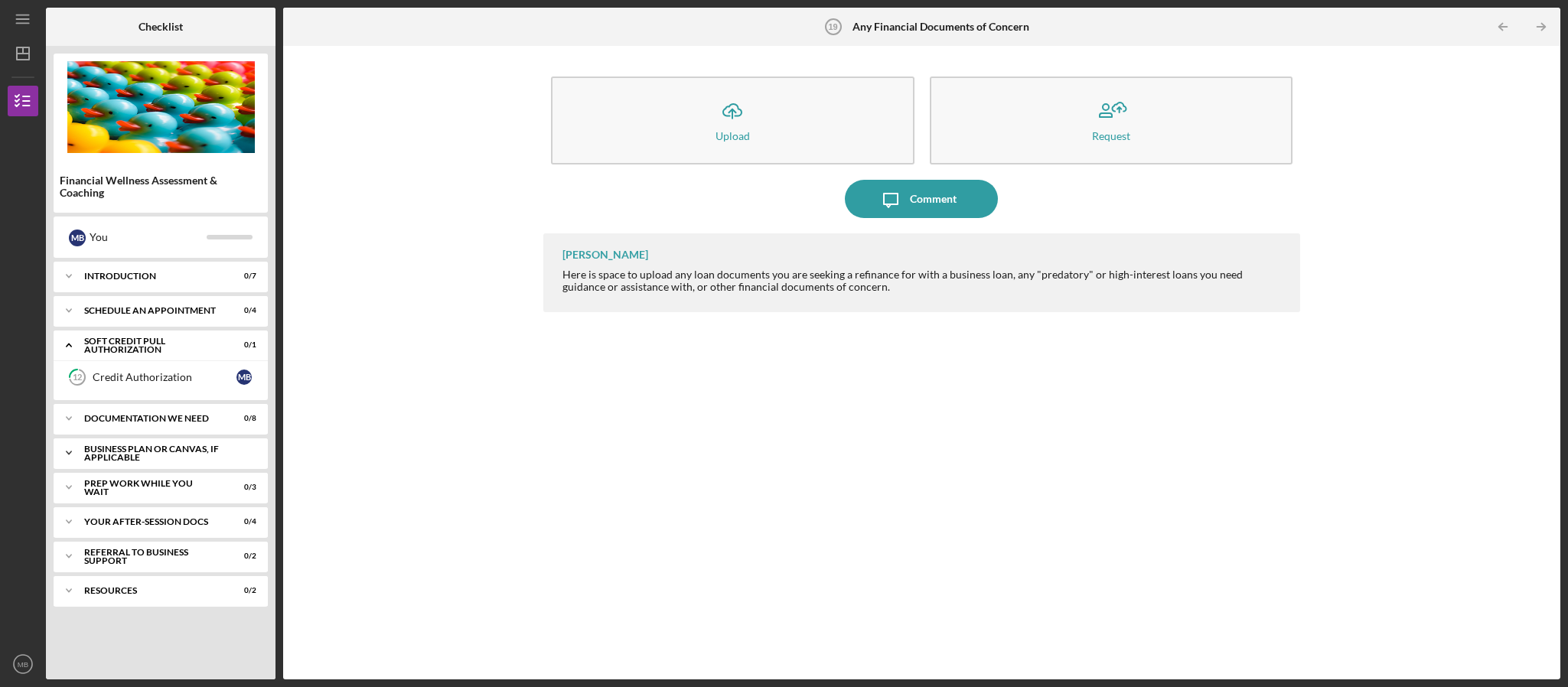
click at [80, 452] on icon "Icon/Expander" at bounding box center [69, 453] width 31 height 31
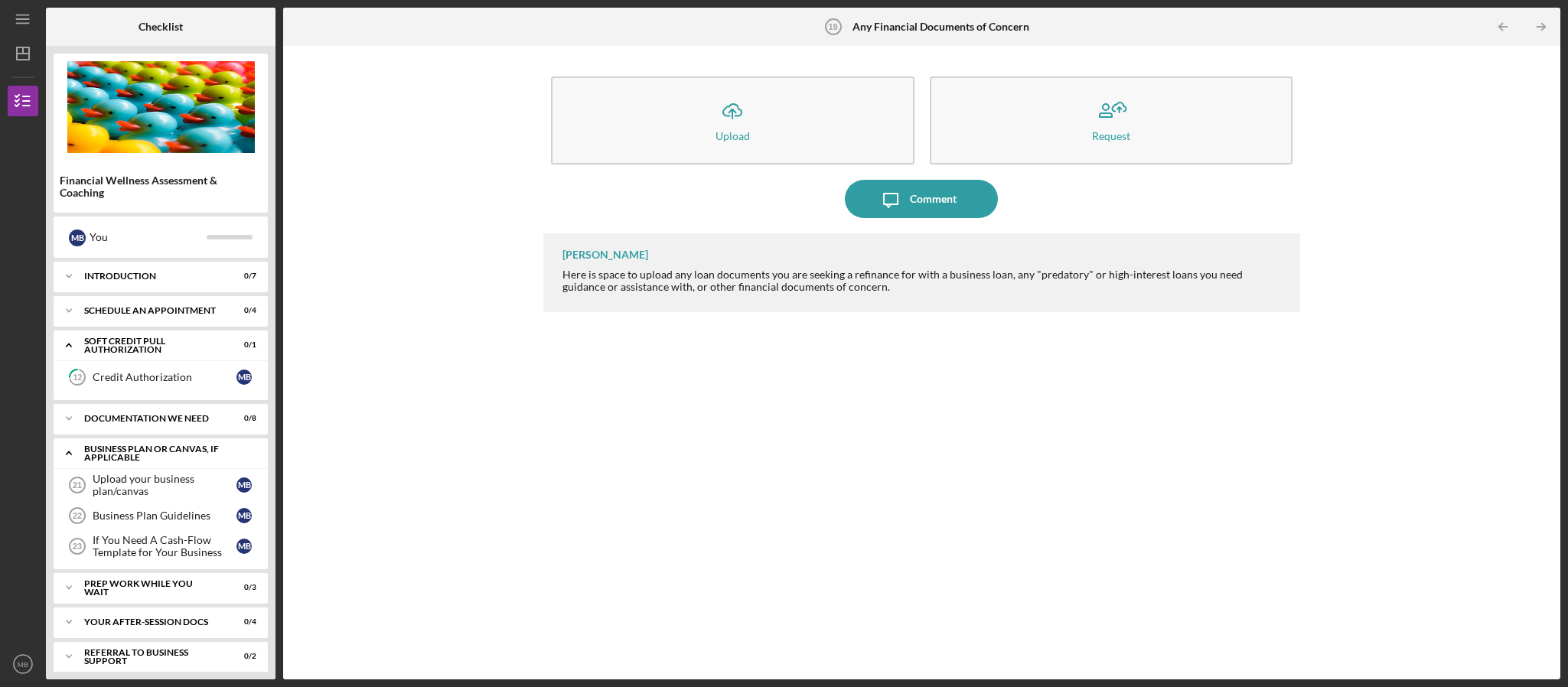
click at [67, 454] on icon "Icon/Expander" at bounding box center [69, 453] width 31 height 31
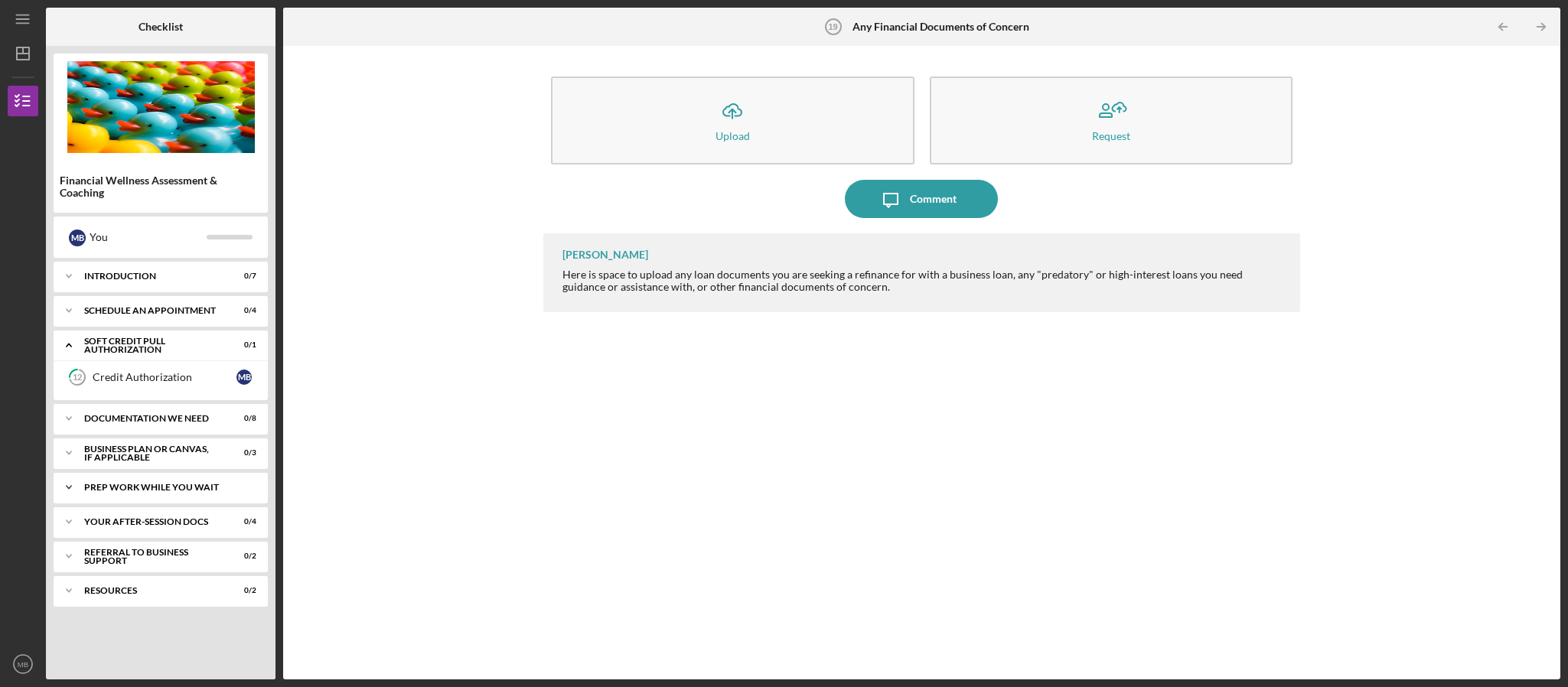
click at [63, 496] on icon "Icon/Expander" at bounding box center [69, 487] width 31 height 31
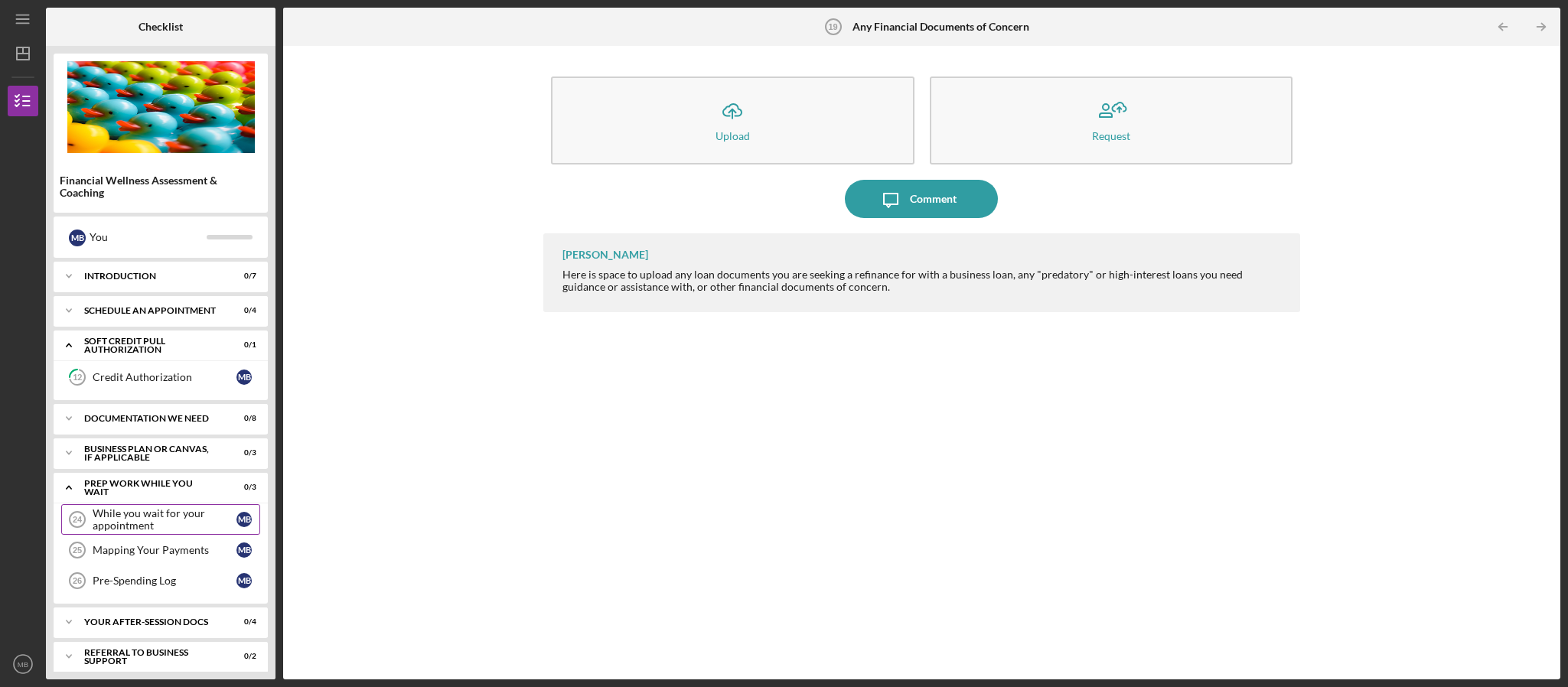
click at [138, 526] on div "While you wait for your appointment" at bounding box center [164, 519] width 144 height 24
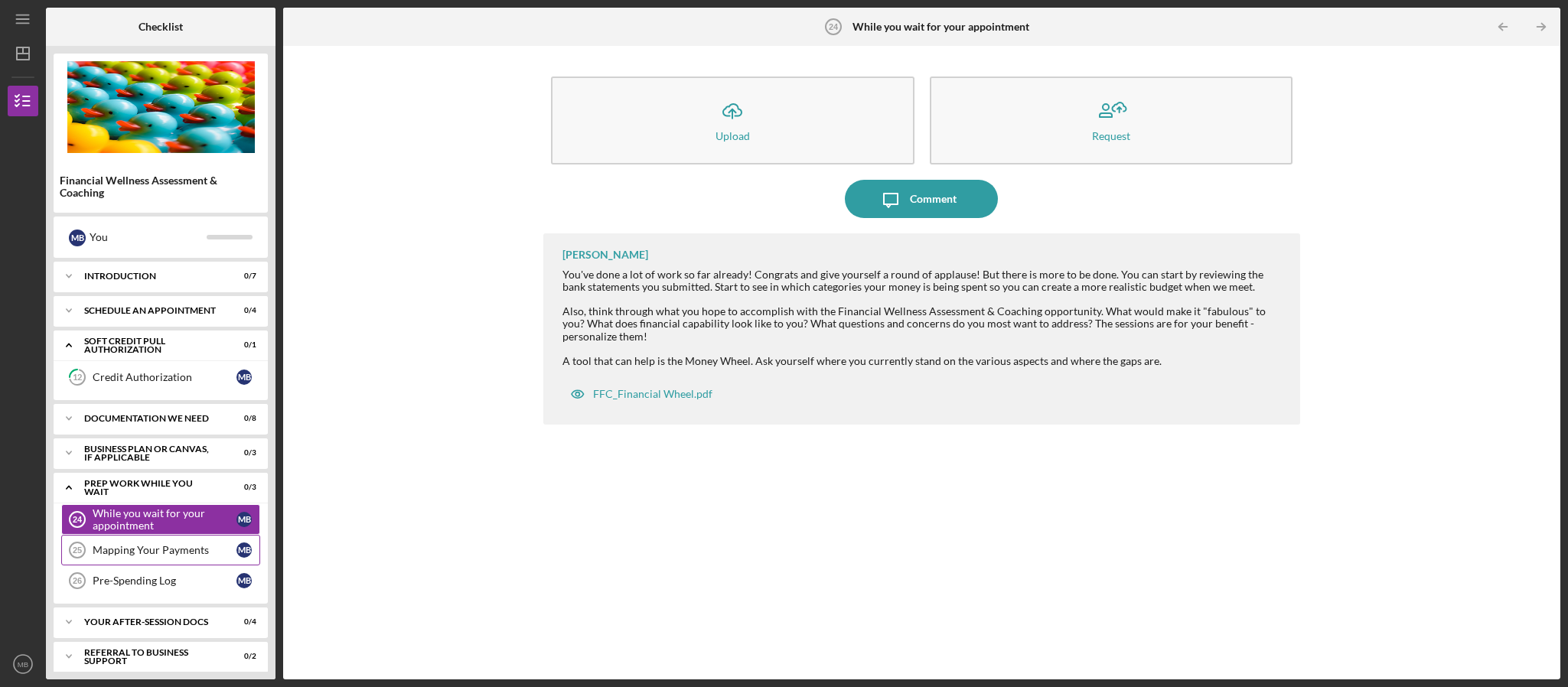
click at [132, 565] on link "Mapping Your Payments 25 Mapping Your Payments M B" at bounding box center [161, 550] width 199 height 31
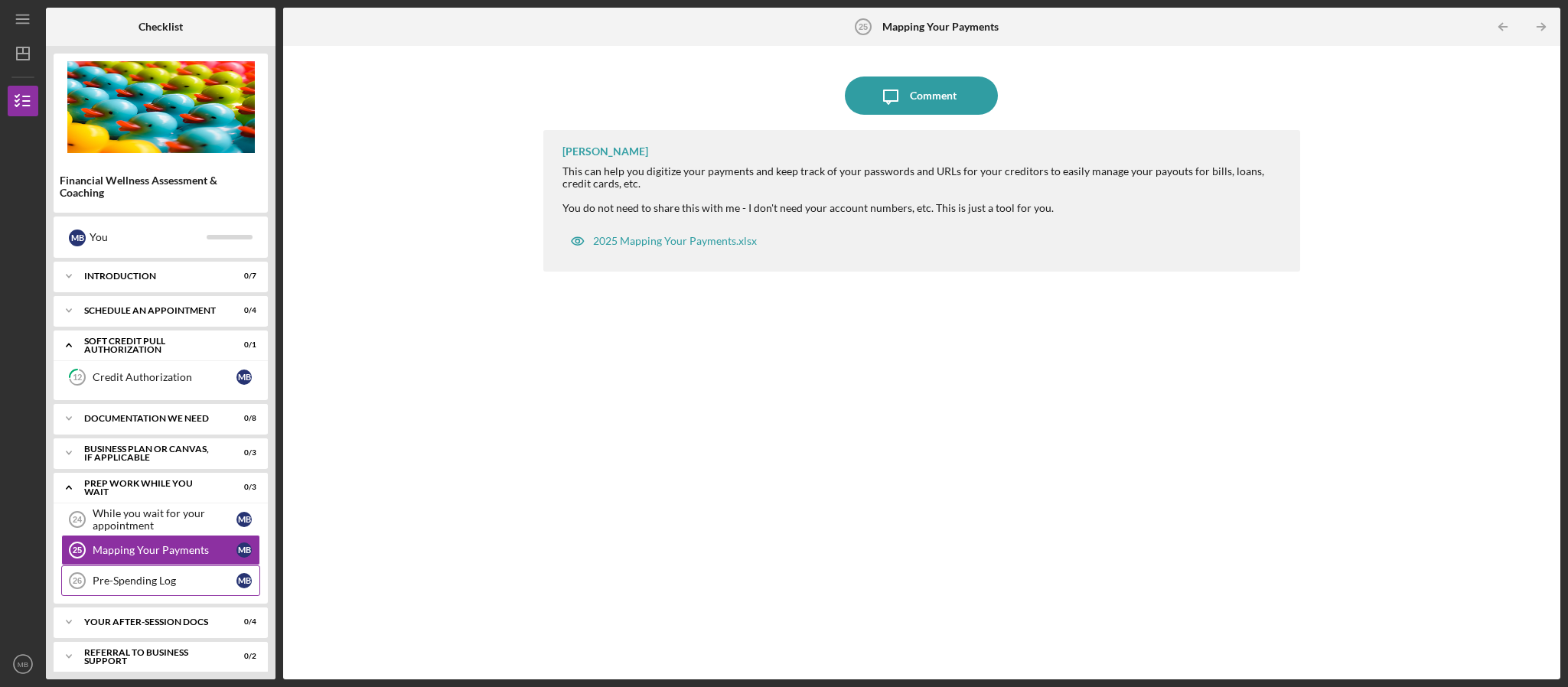
click at [136, 596] on link "Pre-Spending Log 26 Pre-Spending Log M B" at bounding box center [161, 580] width 199 height 31
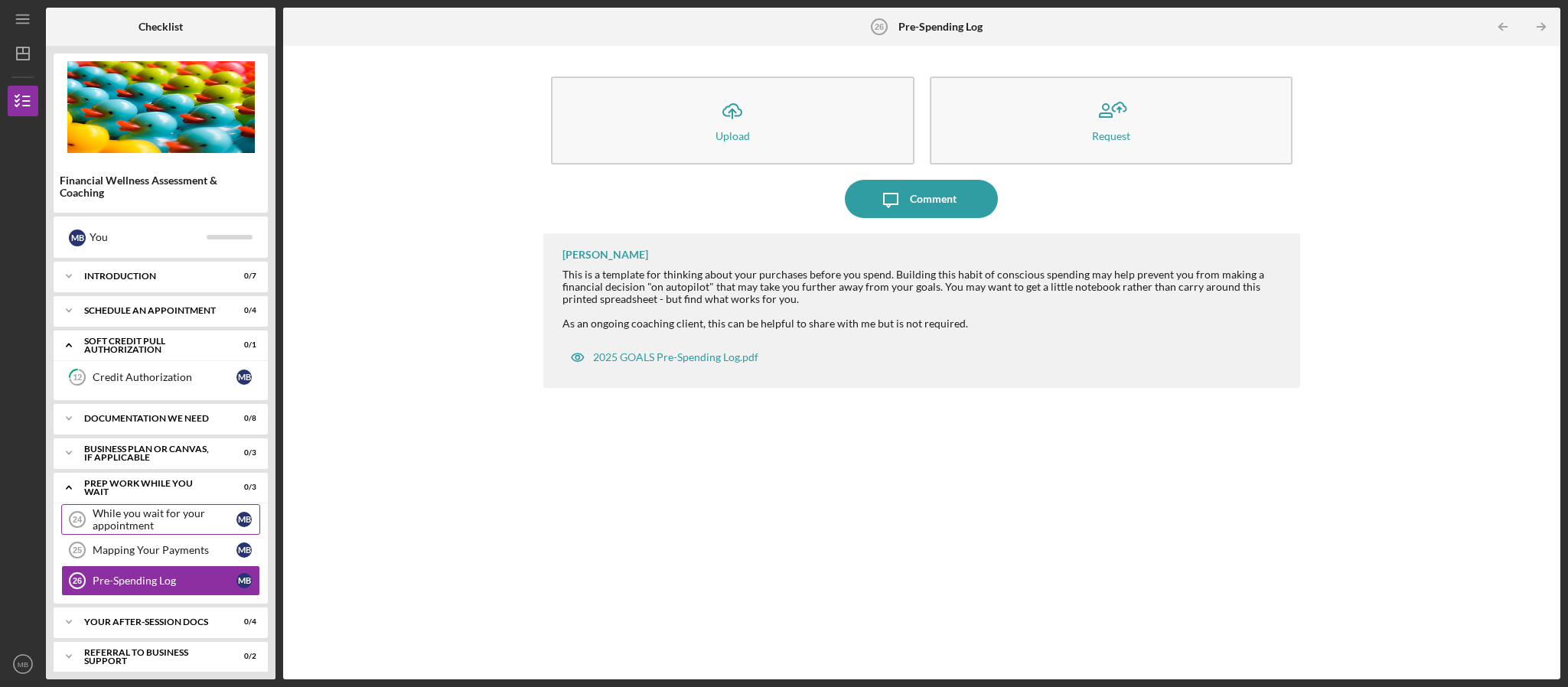
click at [146, 528] on div "While you wait for your appointment" at bounding box center [164, 519] width 144 height 24
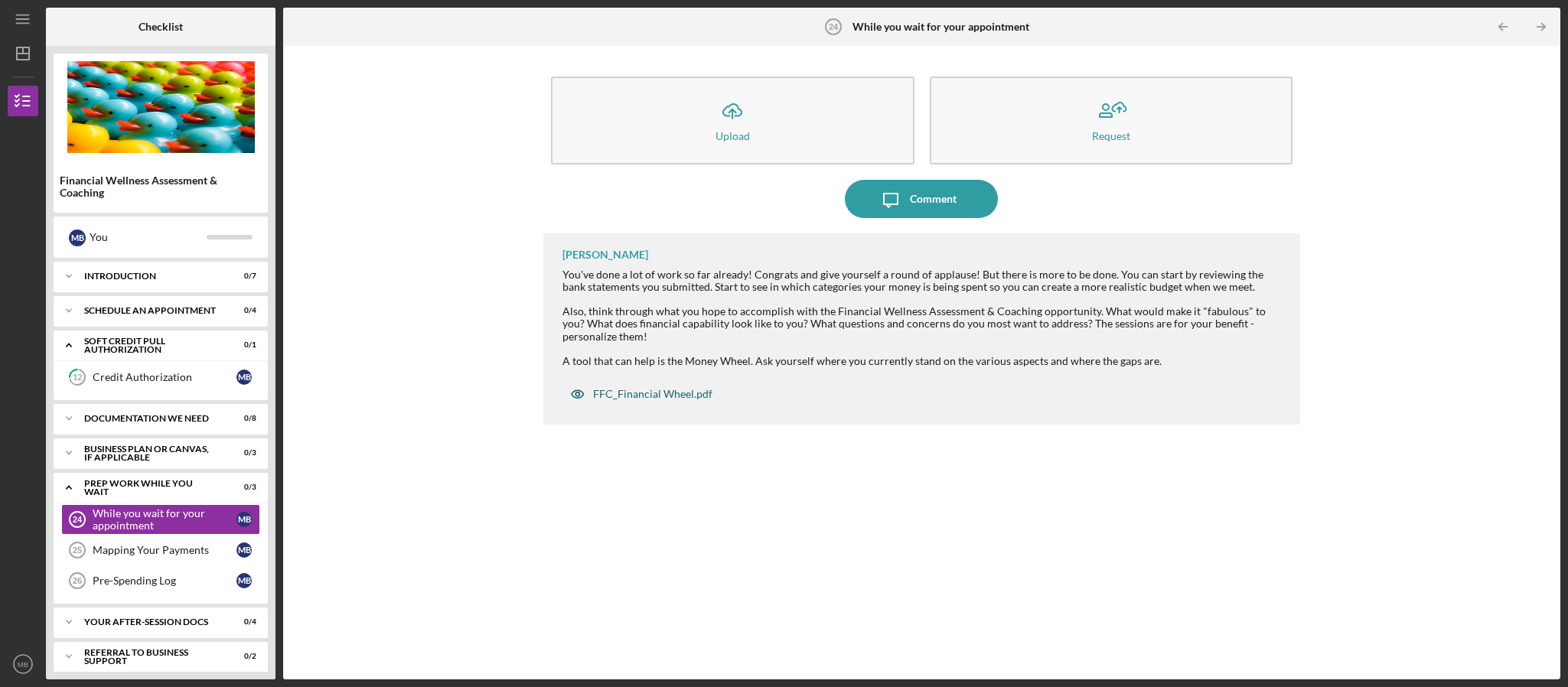
click at [638, 399] on div "FFC_Financial Wheel.pdf" at bounding box center [652, 393] width 119 height 12
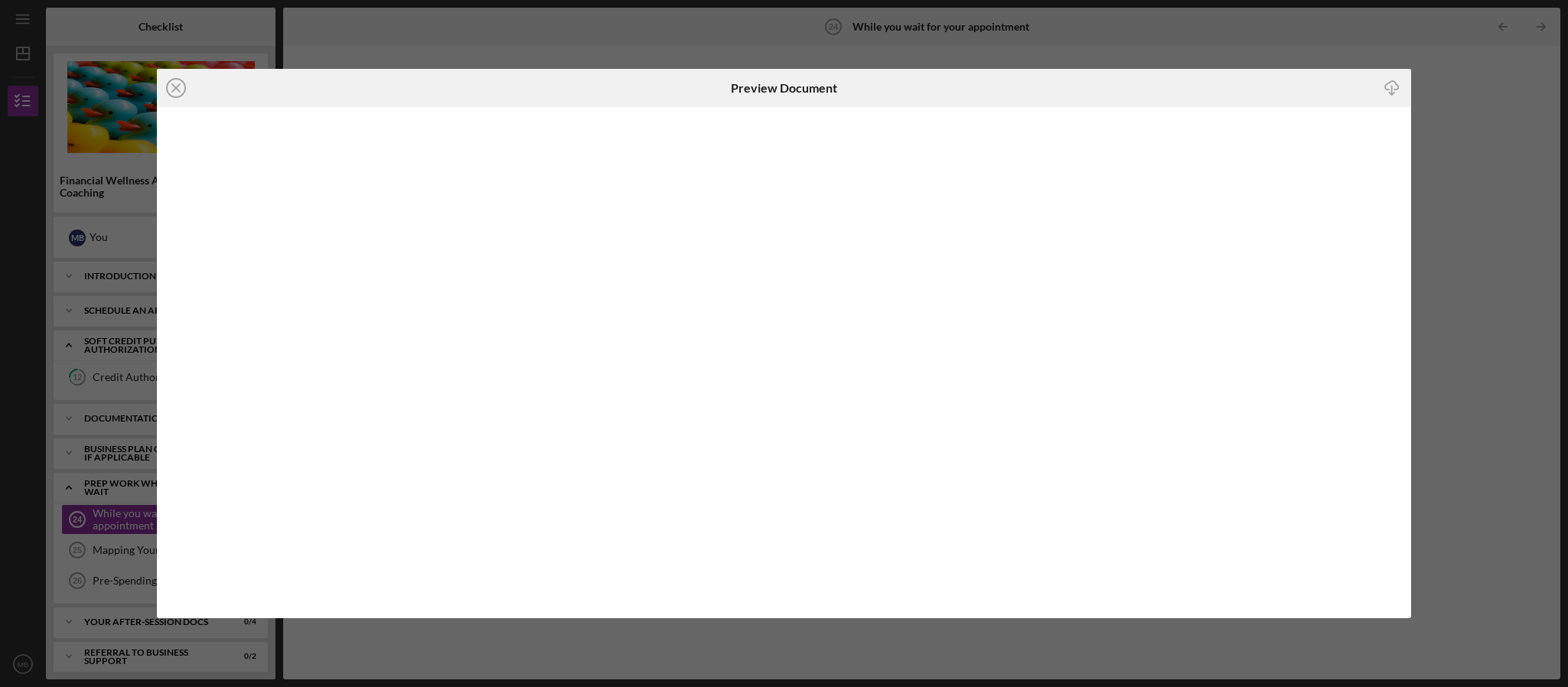
click at [1385, 87] on icon "button" at bounding box center [1392, 85] width 13 height 8
click at [1385, 87] on icon "Icon/Download" at bounding box center [1392, 87] width 35 height 35
click at [164, 81] on icon "Icon/Close" at bounding box center [176, 87] width 38 height 38
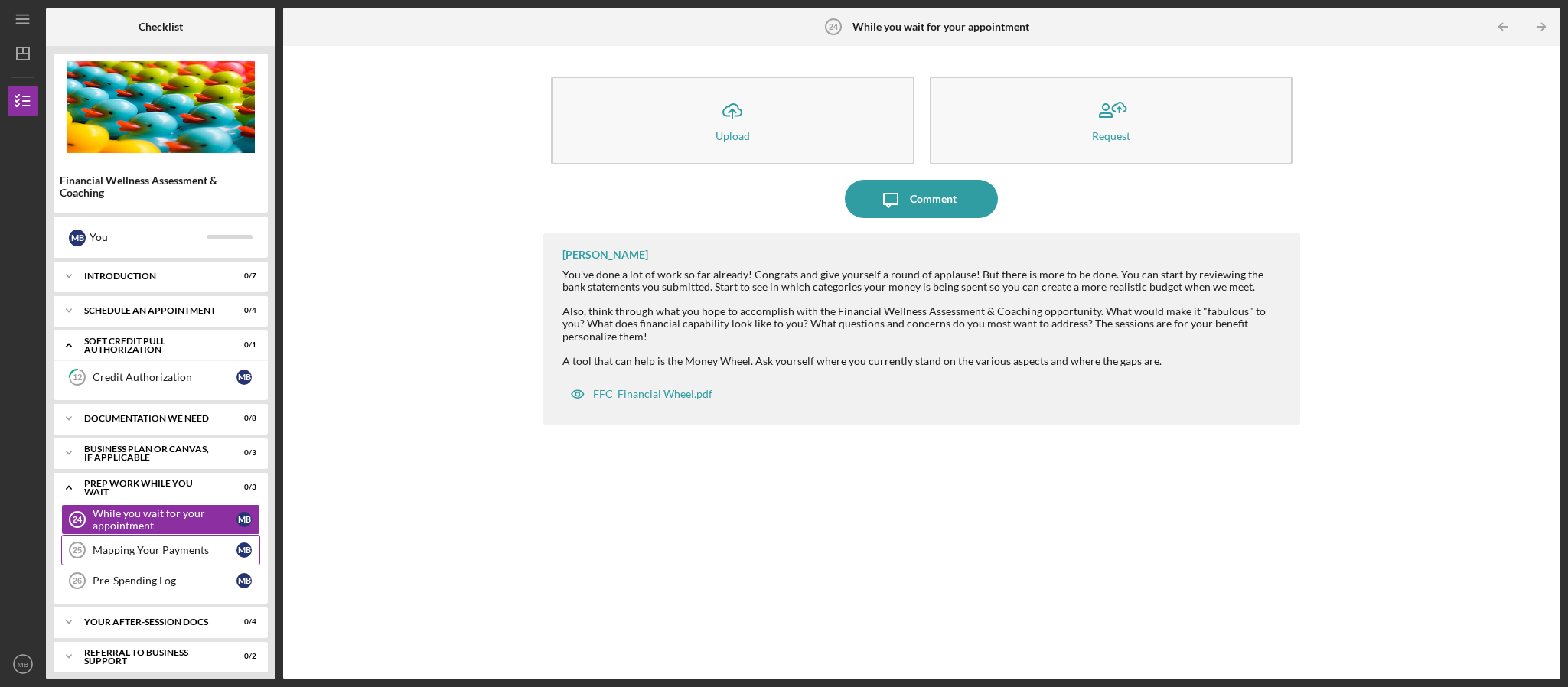
click at [117, 556] on div "Mapping Your Payments" at bounding box center [164, 549] width 144 height 12
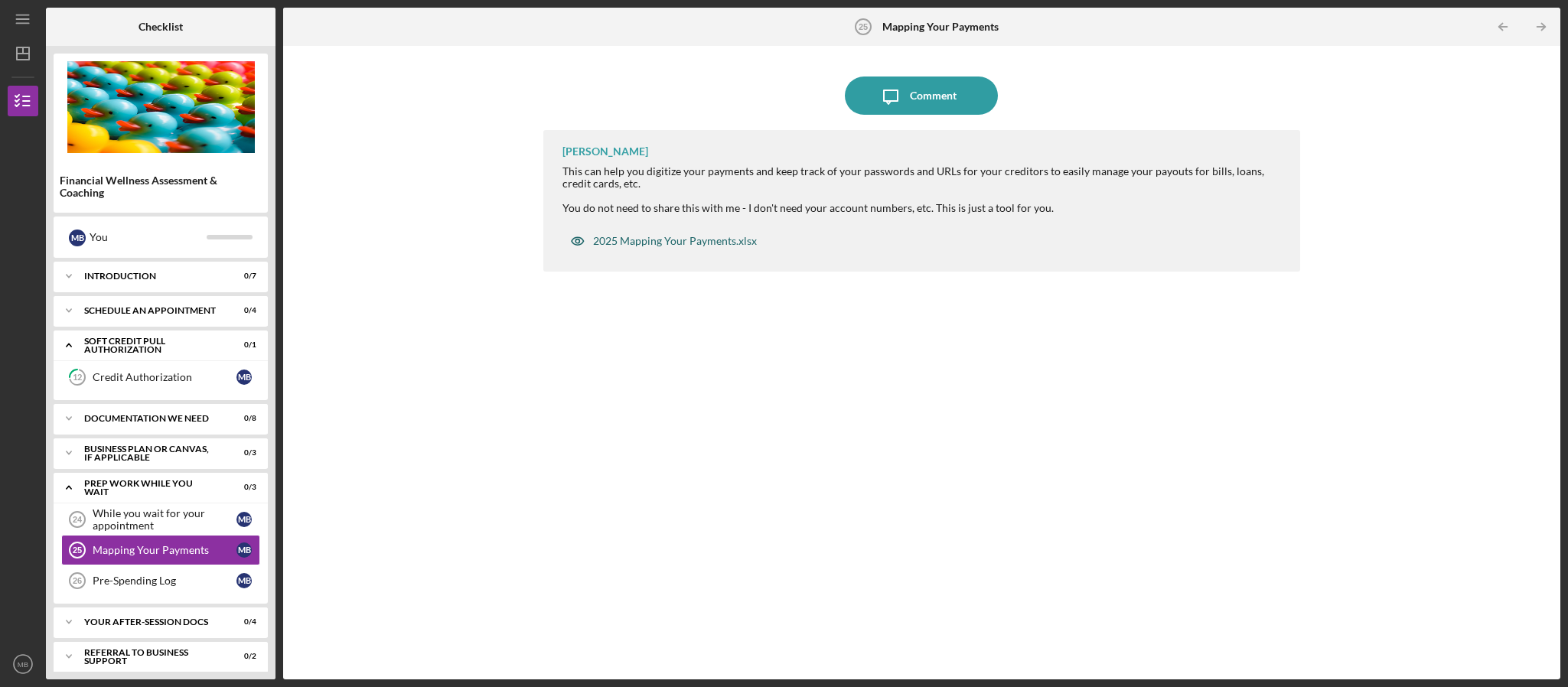
click at [663, 246] on div "2025 Mapping Your Payments.xlsx" at bounding box center [674, 240] width 164 height 12
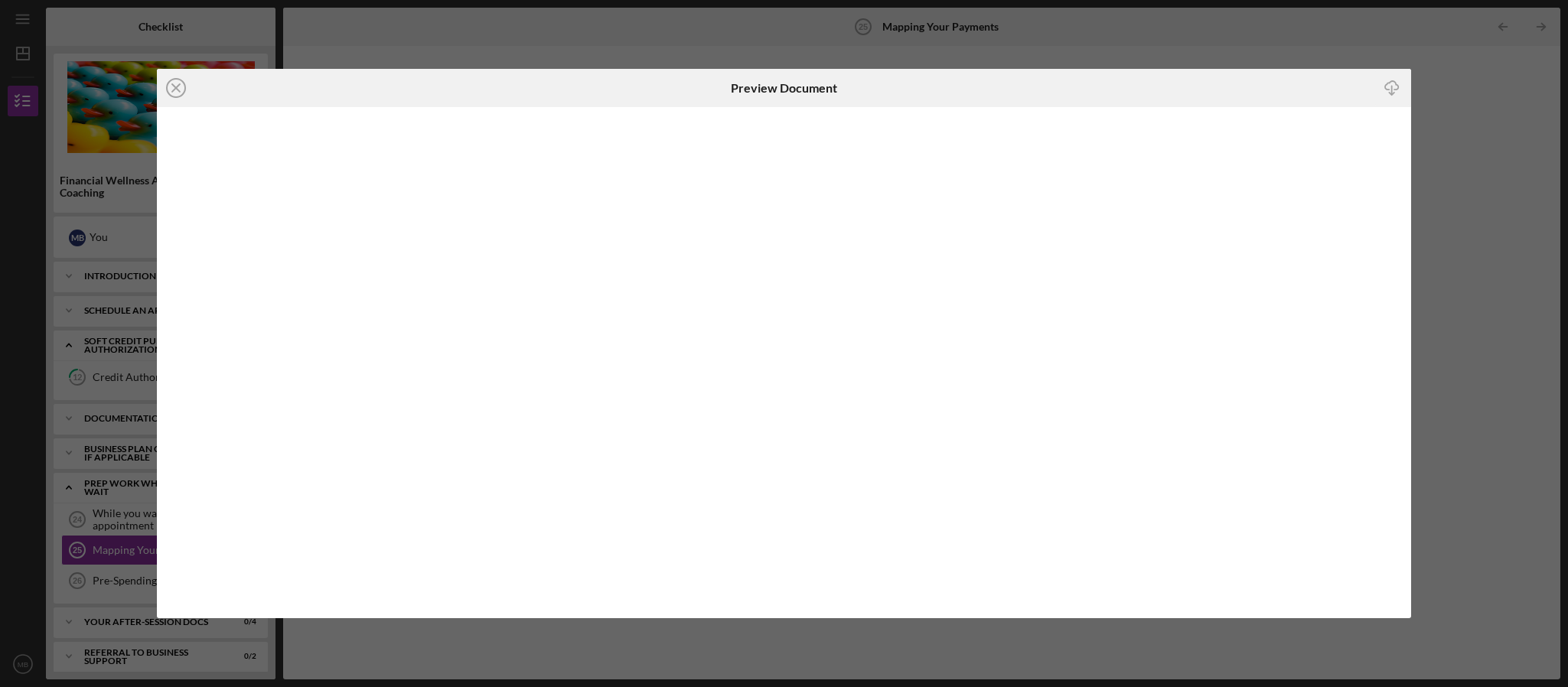
click at [1396, 88] on icon "Icon/Download" at bounding box center [1392, 87] width 35 height 35
click at [168, 88] on icon "Icon/Close" at bounding box center [176, 87] width 38 height 38
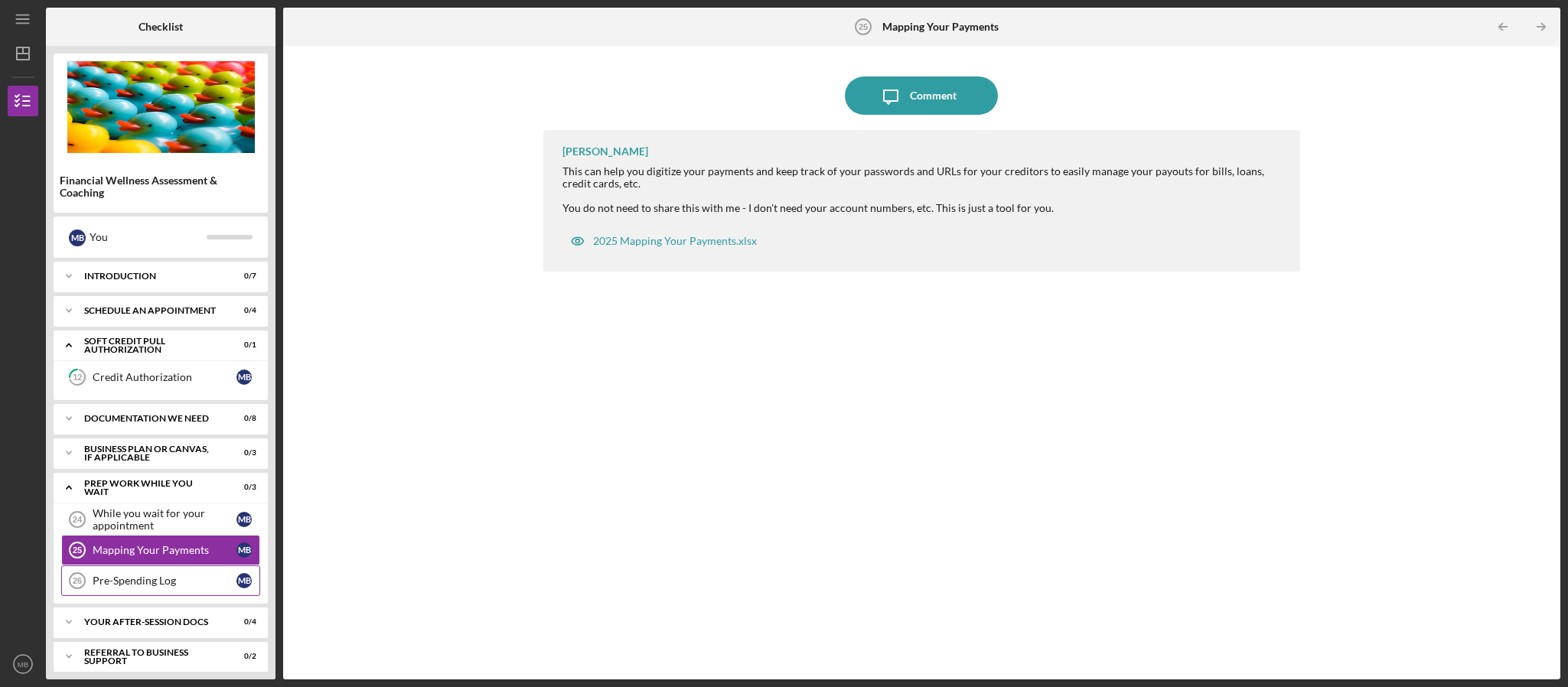
click at [81, 600] on icon "Pre-Spending Log 26" at bounding box center [77, 580] width 38 height 38
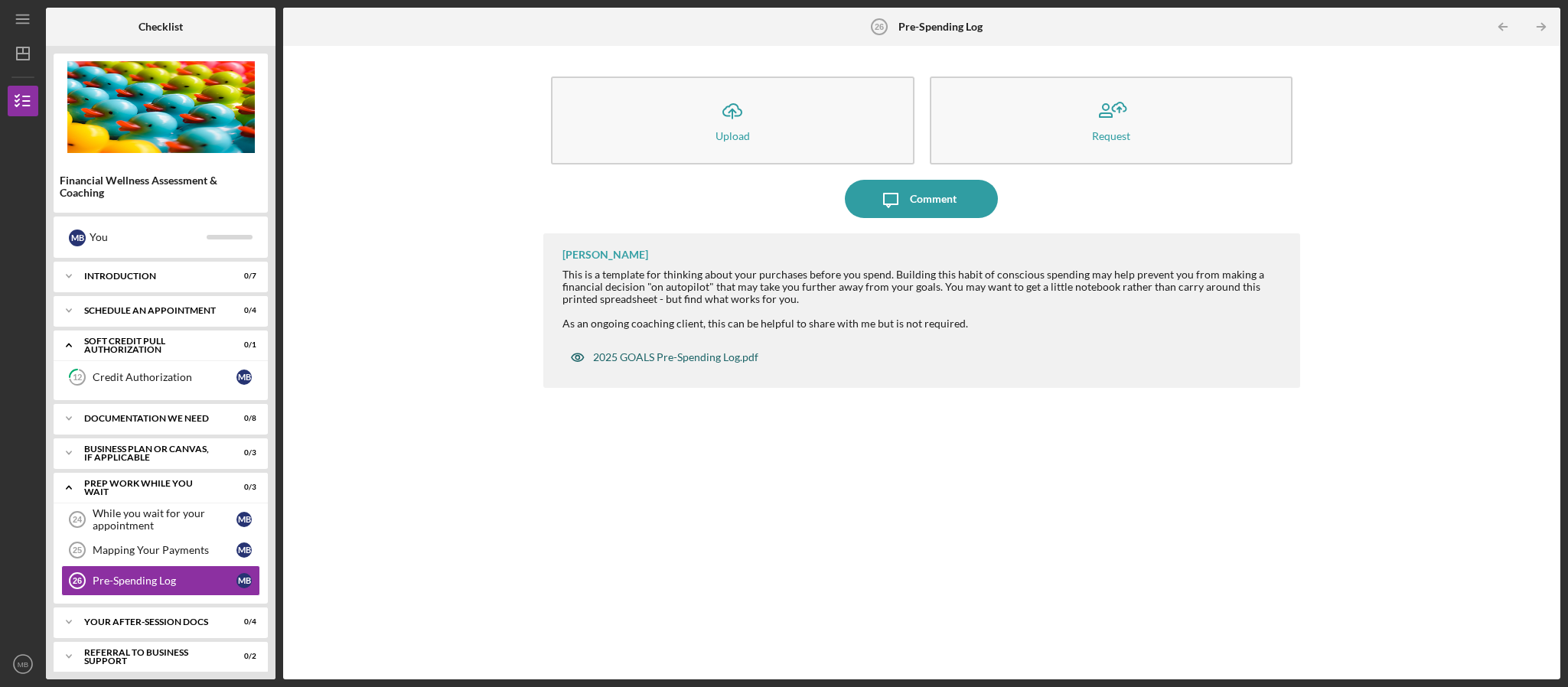
click at [657, 351] on div "2025 GOALS Pre-Spending Log.pdf" at bounding box center [675, 357] width 165 height 12
click at [657, 351] on body "Icon/Menu Pre-Spending Log 26 Pre-Spending Log Checklist Financial Wellness Ass…" at bounding box center [784, 343] width 1568 height 687
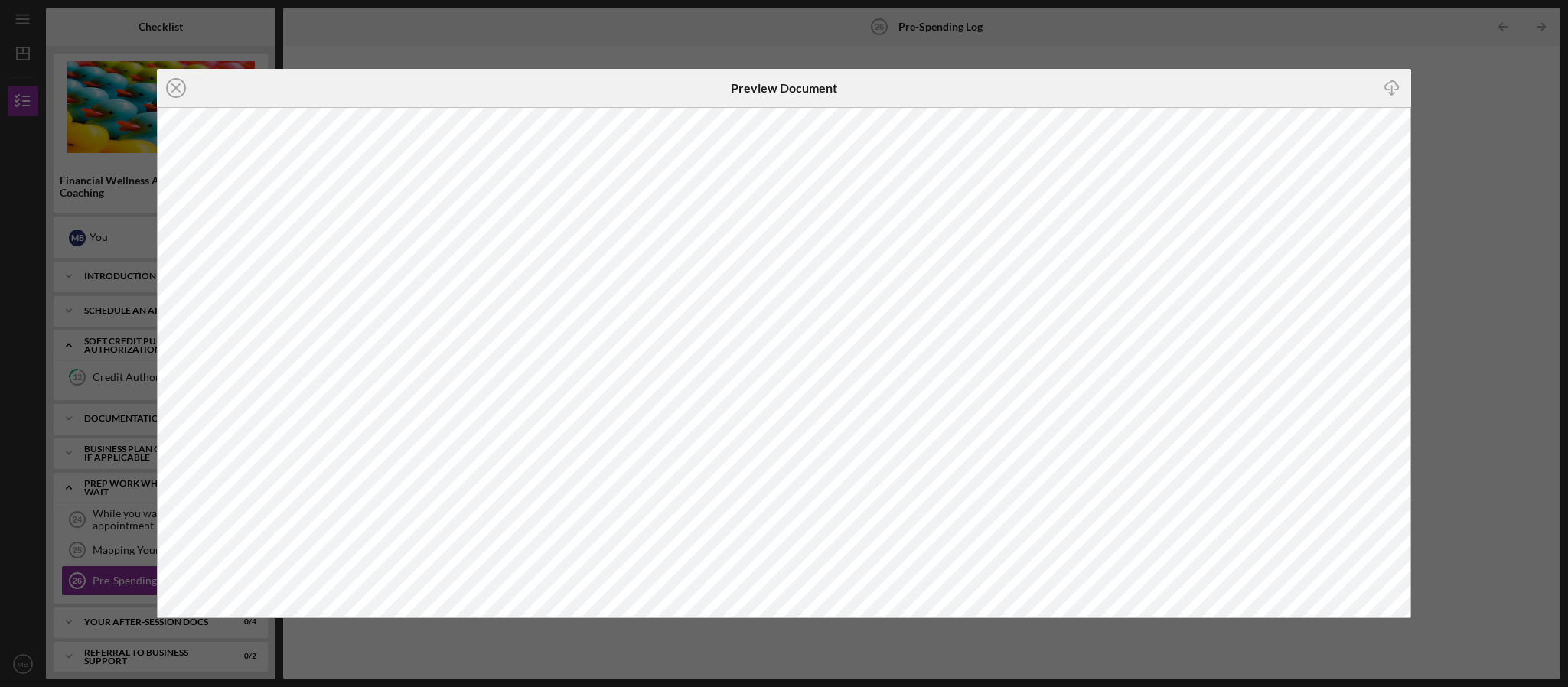
click at [1398, 95] on icon "Icon/Download" at bounding box center [1392, 87] width 35 height 35
click at [168, 92] on circle at bounding box center [176, 87] width 19 height 19
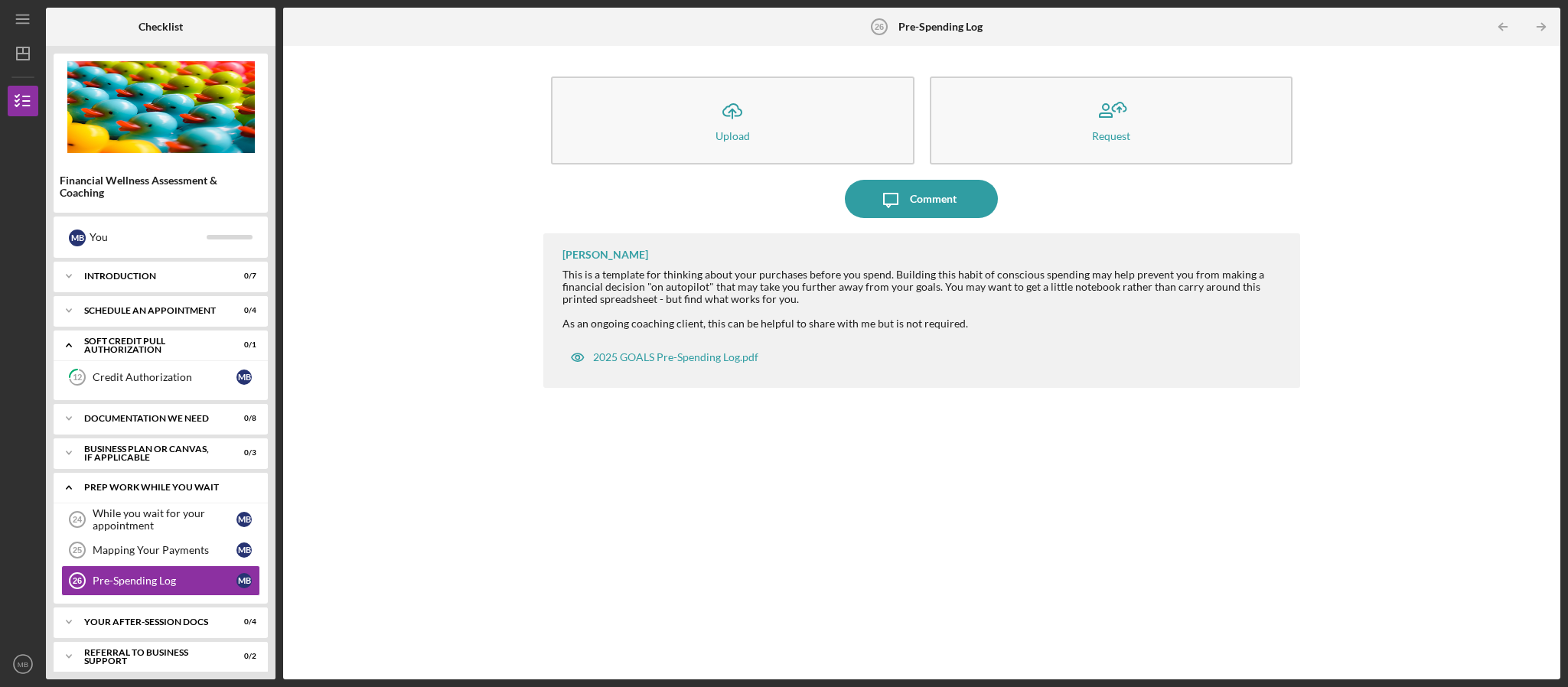
click at [71, 487] on icon "Icon/Expander" at bounding box center [69, 487] width 31 height 31
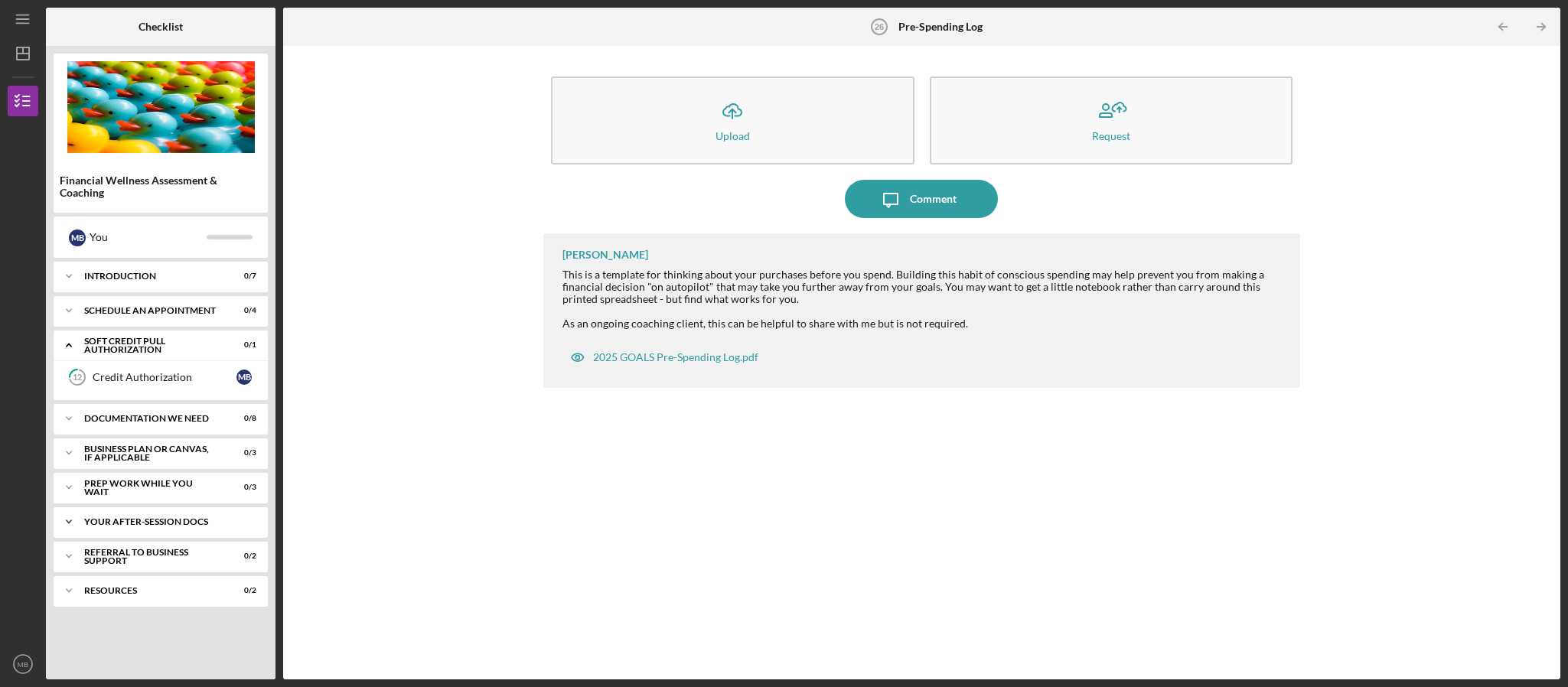
click at [60, 525] on icon "Icon/Expander" at bounding box center [69, 522] width 31 height 31
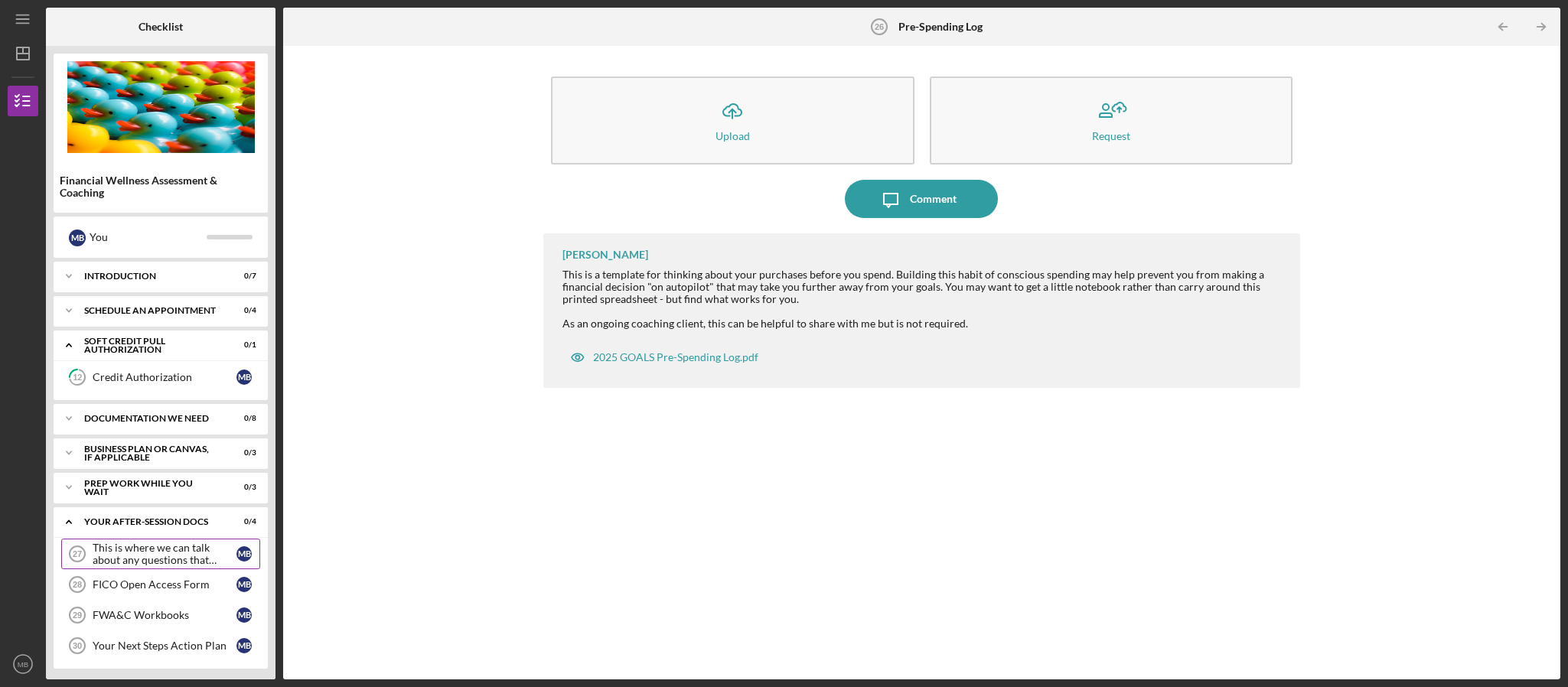
click at [129, 553] on div "This is where we can talk about any questions that come up." at bounding box center [164, 553] width 144 height 24
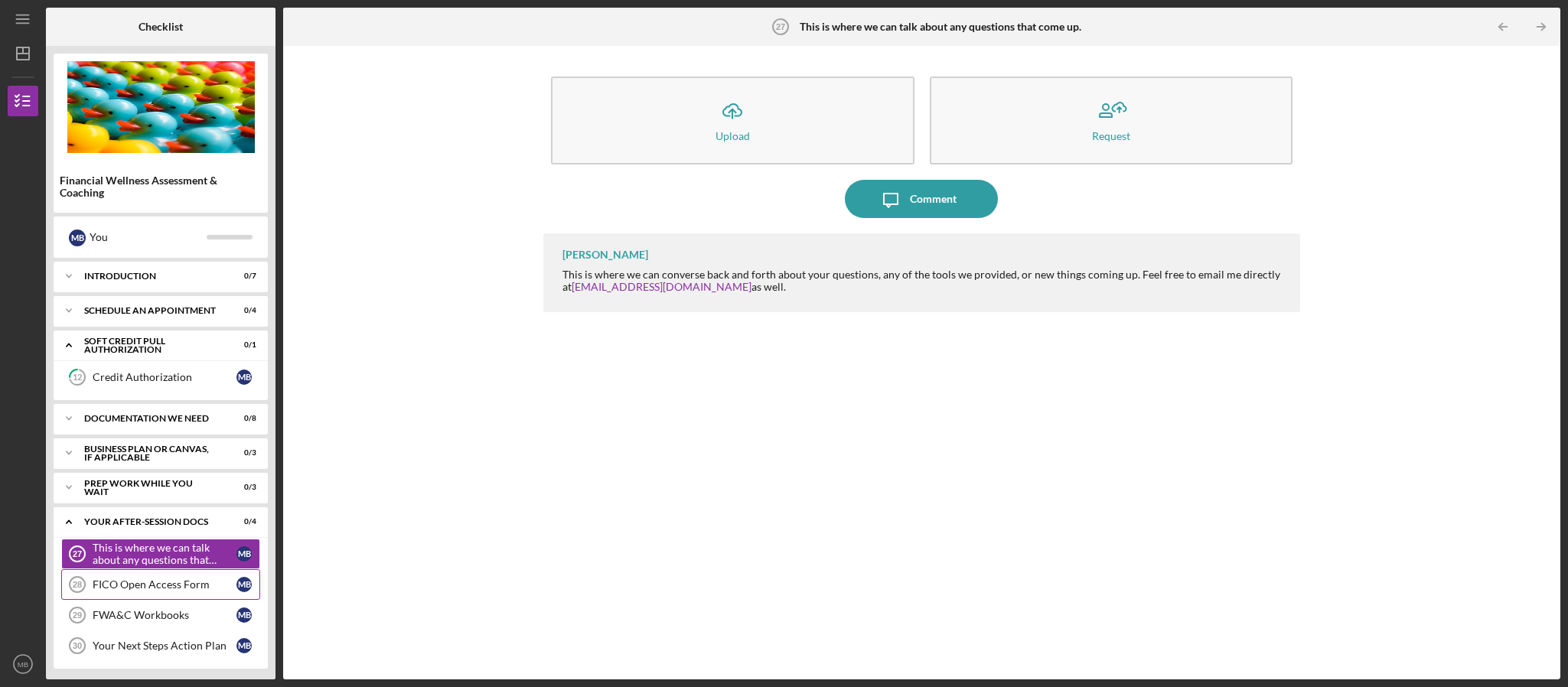
click at [131, 583] on div "FICO Open Access Form" at bounding box center [164, 584] width 144 height 12
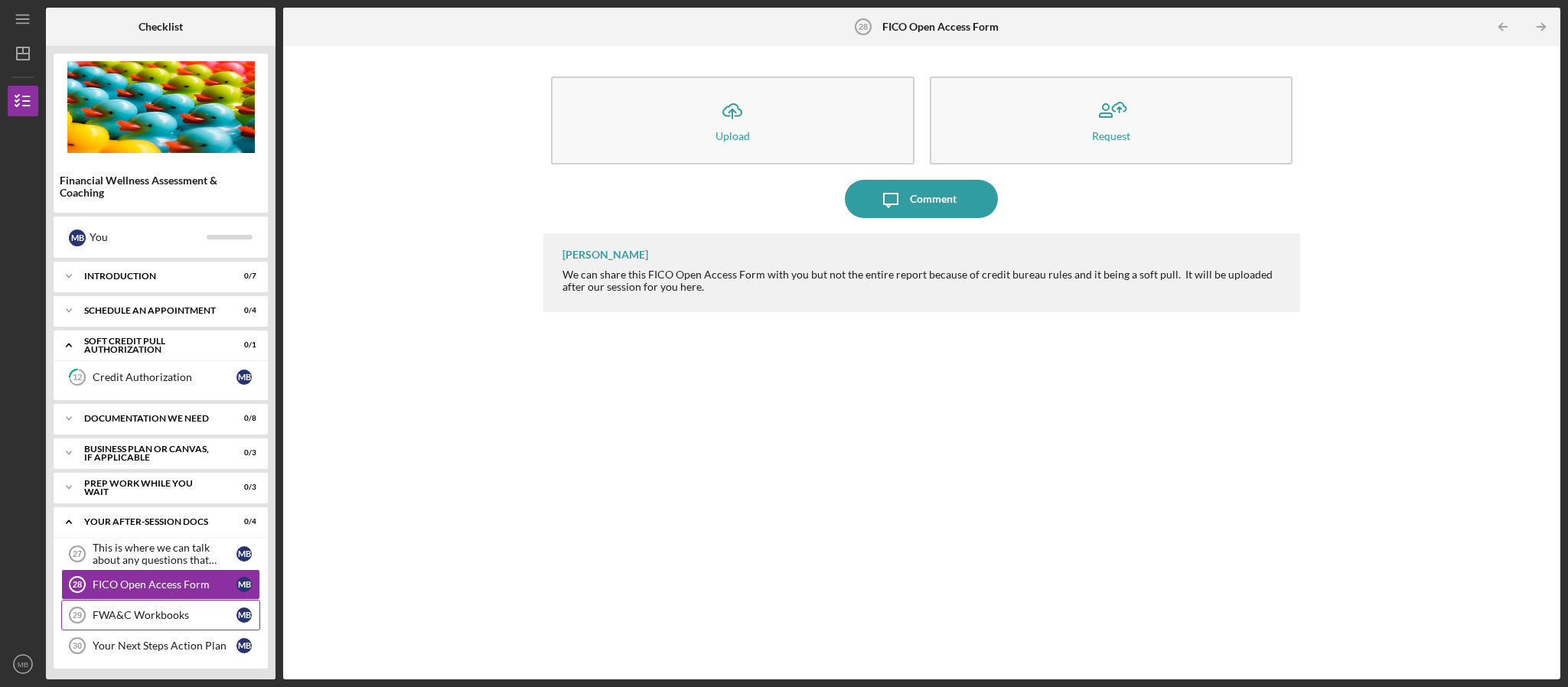
click at [125, 615] on div "FWA&C Workbooks" at bounding box center [164, 614] width 144 height 12
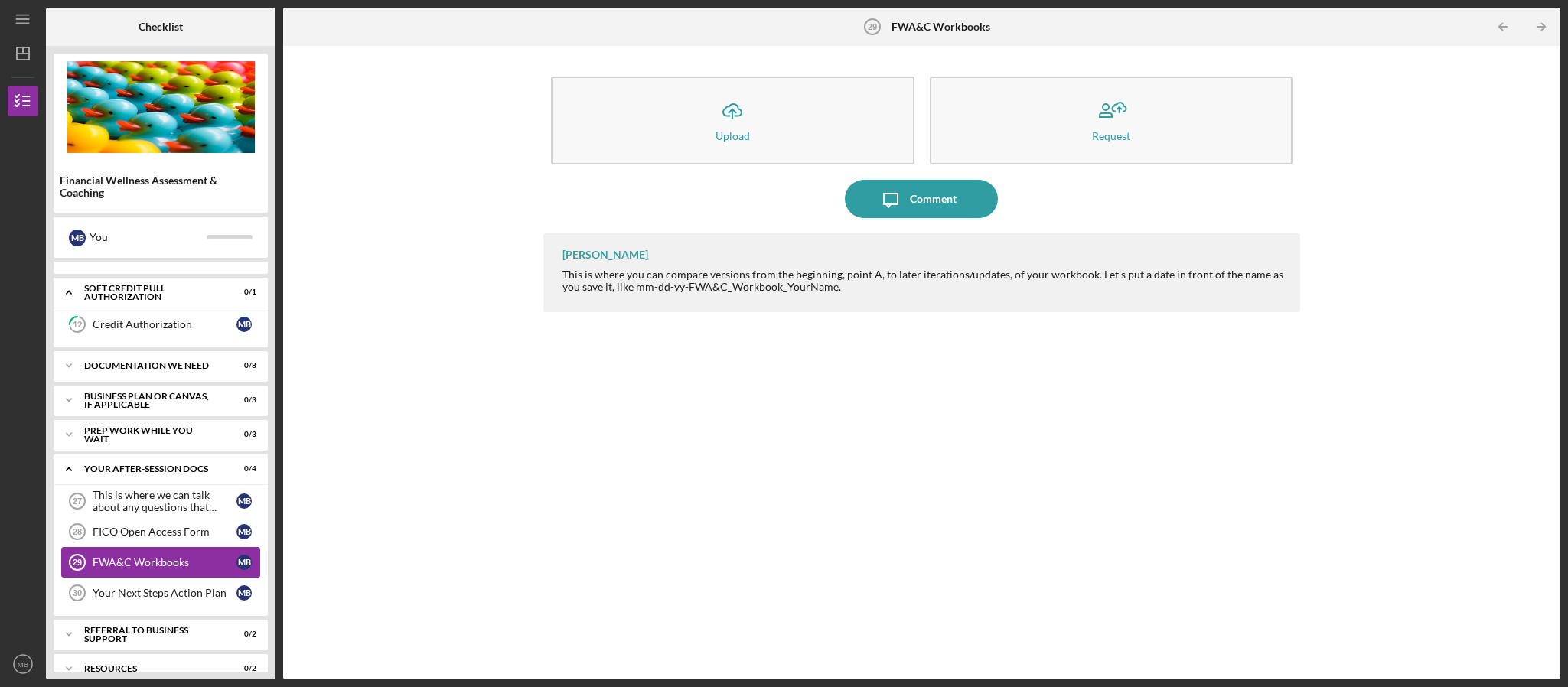
scroll to position [80, 0]
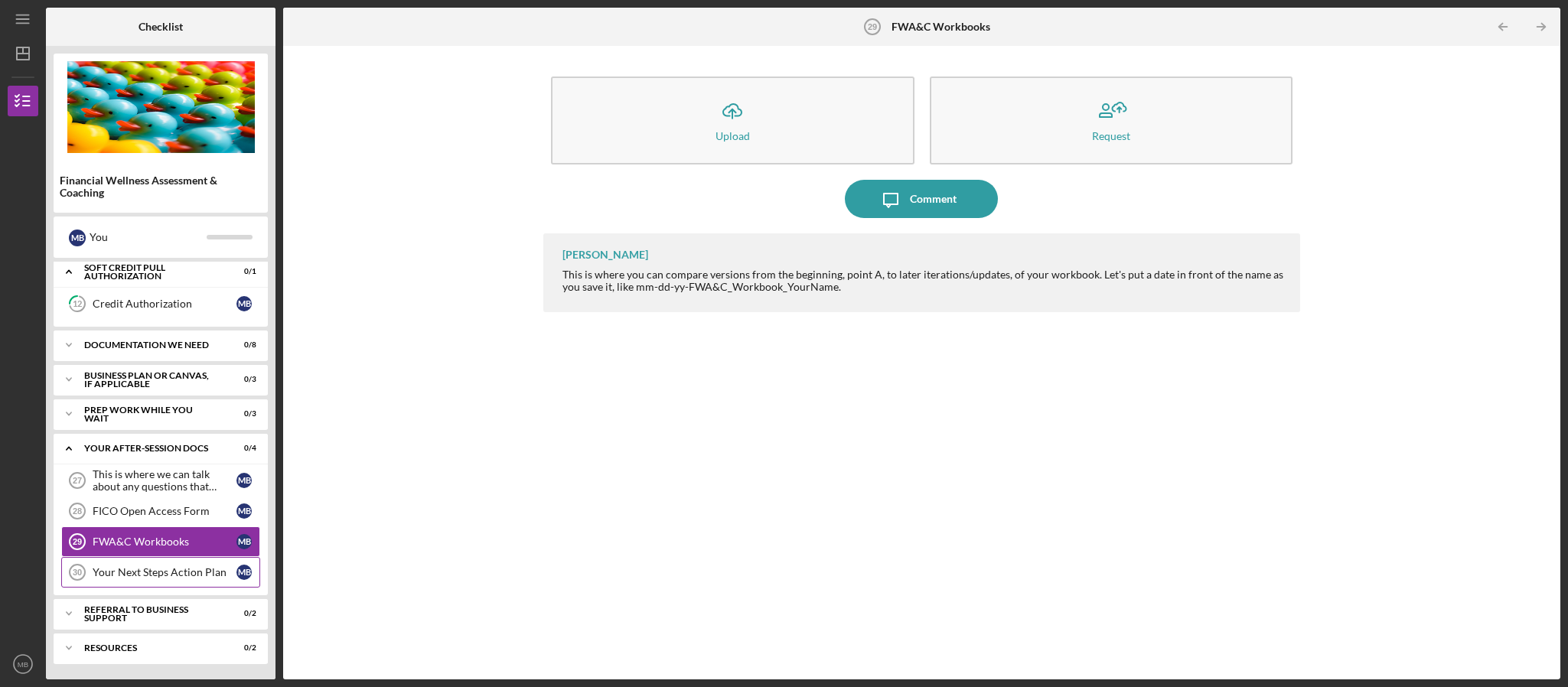
click at [172, 574] on div "Your Next Steps Action Plan" at bounding box center [164, 571] width 144 height 12
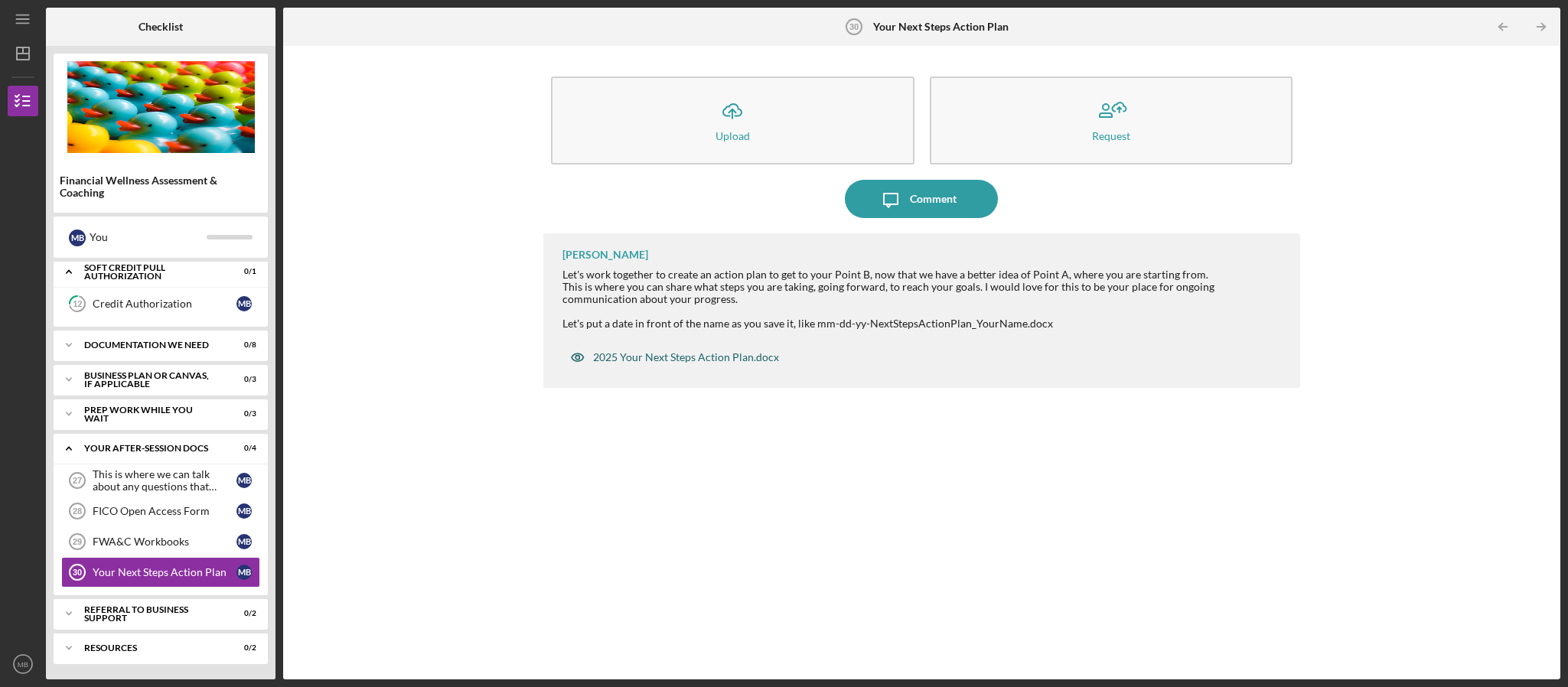
click at [708, 358] on div "2025 Your Next Steps Action Plan.docx" at bounding box center [686, 357] width 186 height 12
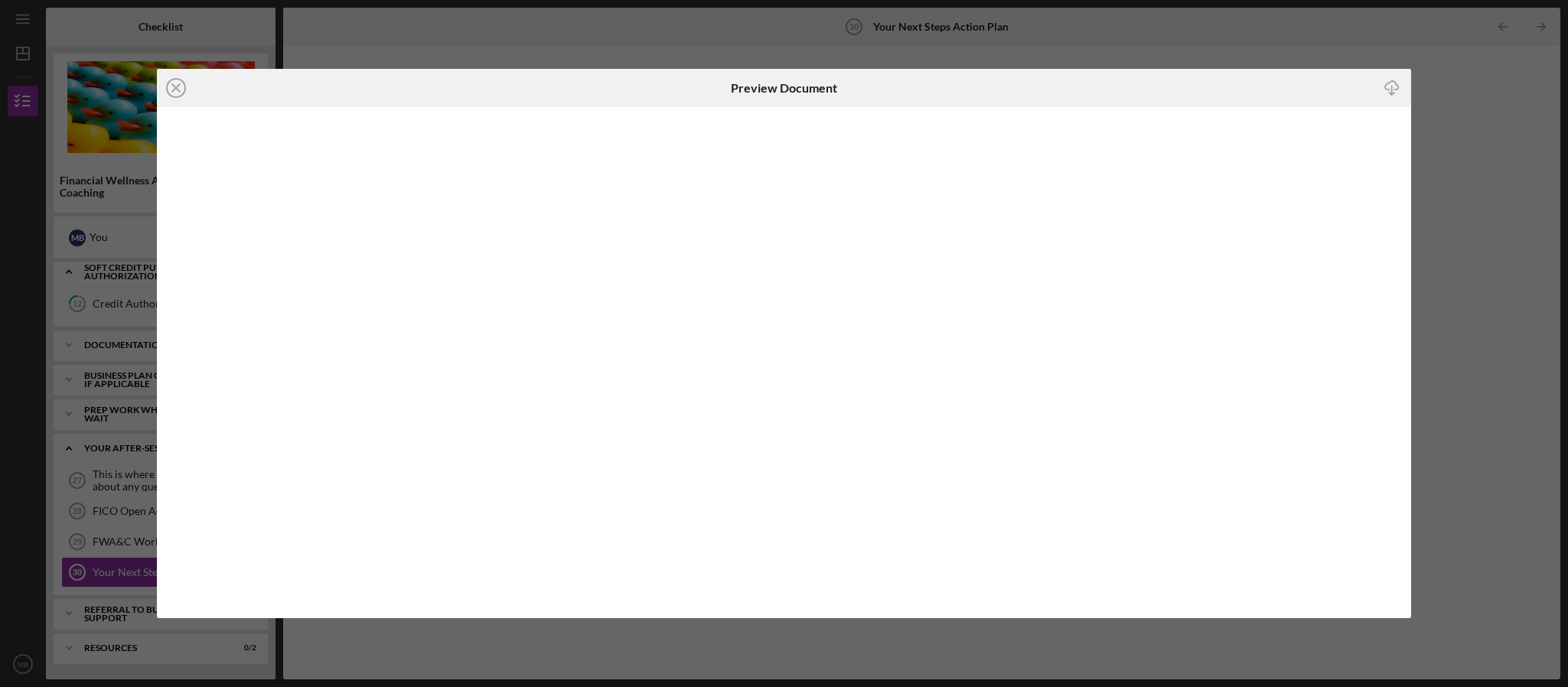
click at [1401, 91] on icon "Icon/Download" at bounding box center [1392, 87] width 35 height 35
click at [168, 90] on icon "Icon/Close" at bounding box center [176, 87] width 38 height 38
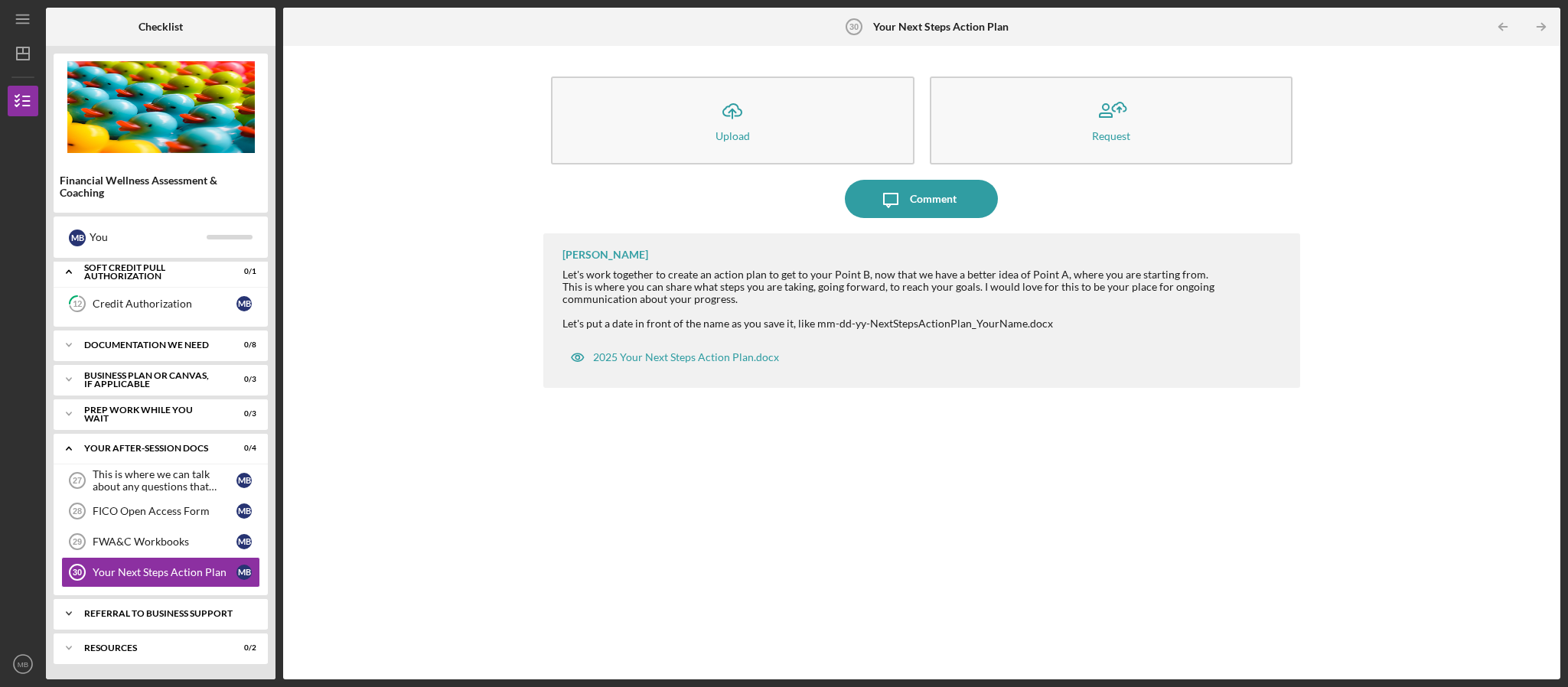
click at [118, 615] on div "Referral to Business Support" at bounding box center [166, 613] width 164 height 9
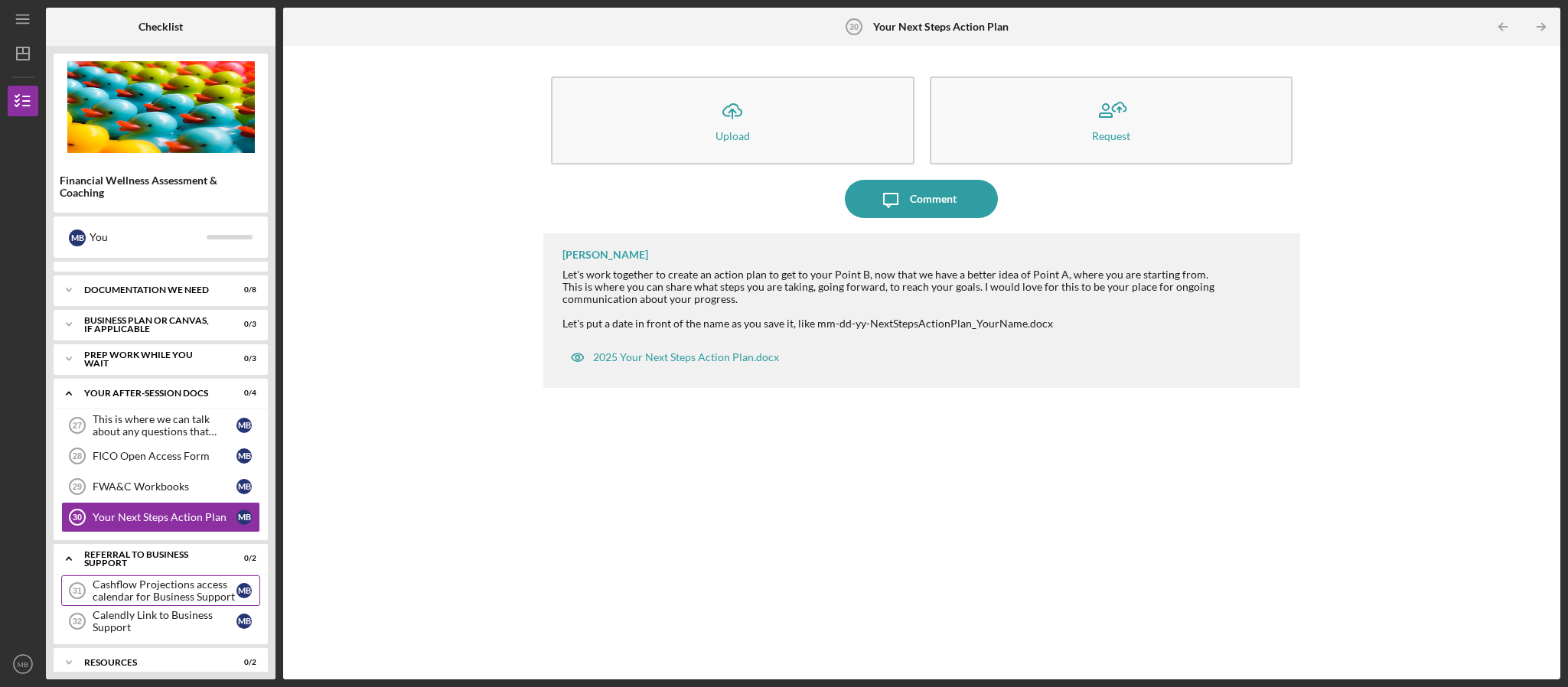
scroll to position [151, 0]
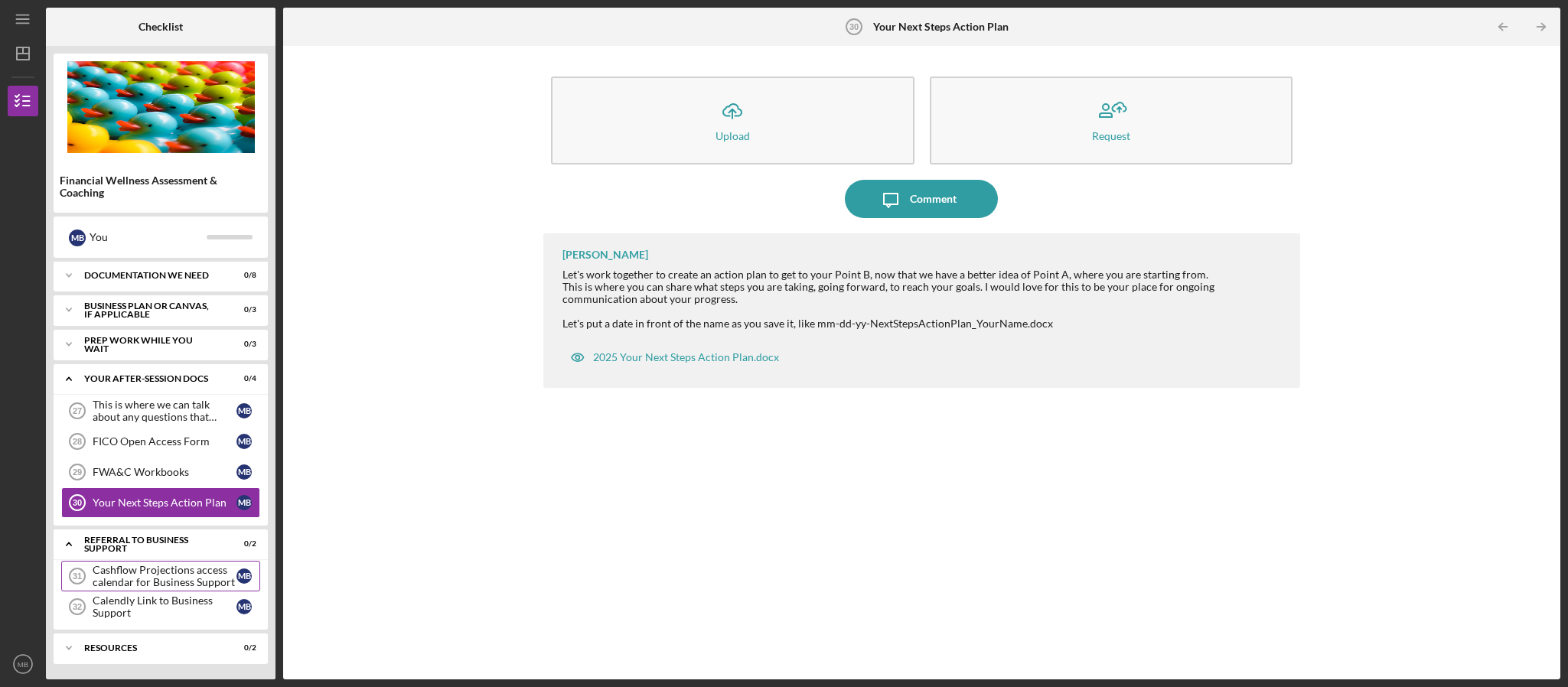
click at [156, 579] on div "Cashflow Projections access calendar for Business Support" at bounding box center [164, 576] width 144 height 24
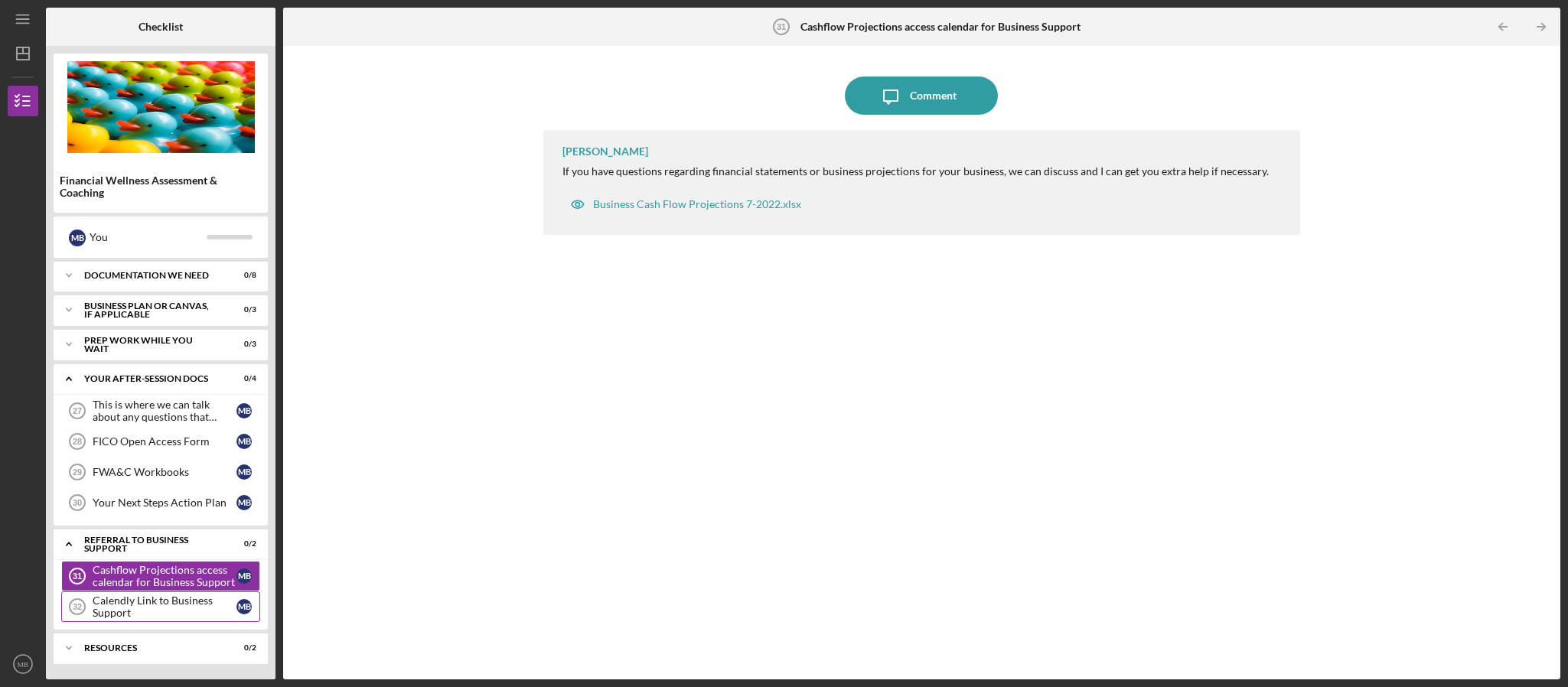
click at [136, 601] on div "Calendly Link to Business Support" at bounding box center [164, 606] width 144 height 24
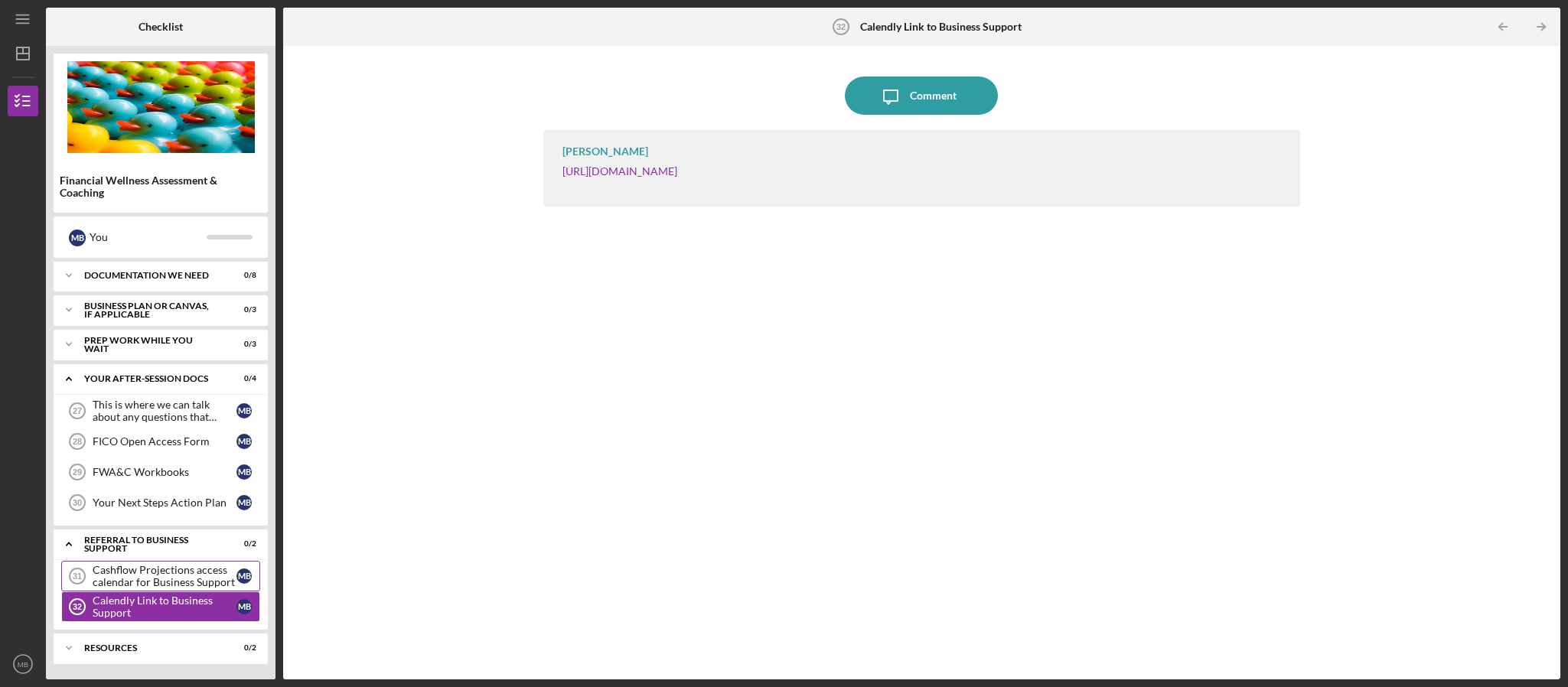
click at [159, 579] on div "Cashflow Projections access calendar for Business Support" at bounding box center [164, 576] width 144 height 24
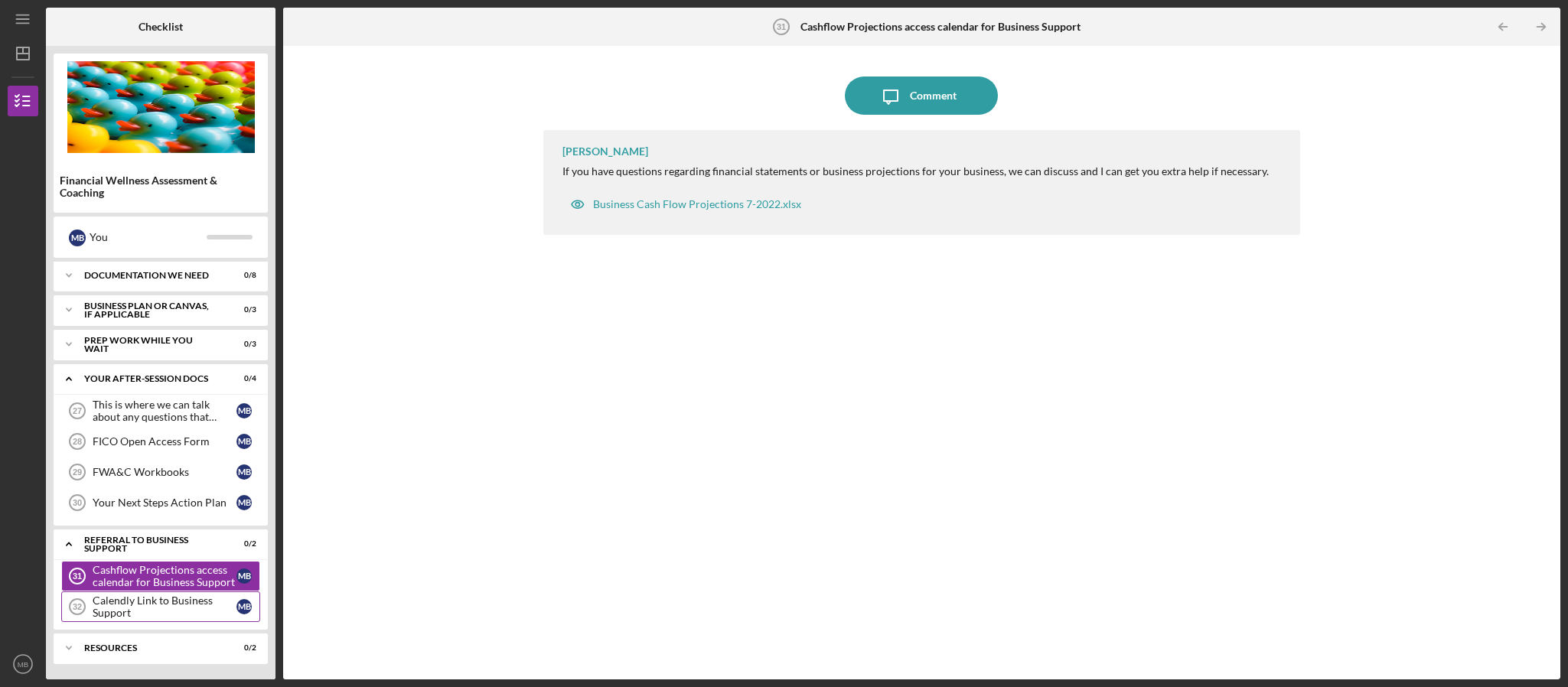
click at [149, 606] on div "Calendly Link to Business Support" at bounding box center [164, 606] width 144 height 24
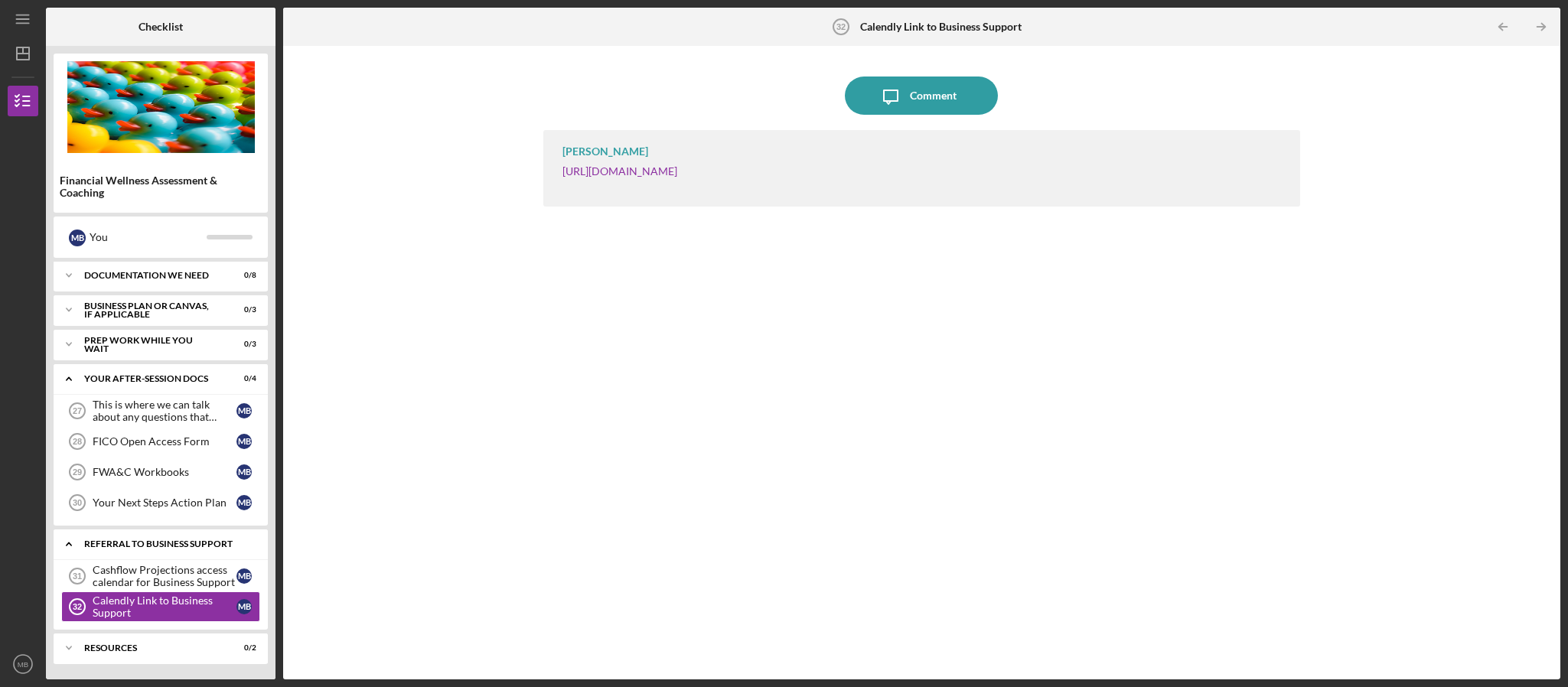
click at [70, 549] on icon "Icon/Expander" at bounding box center [69, 544] width 31 height 31
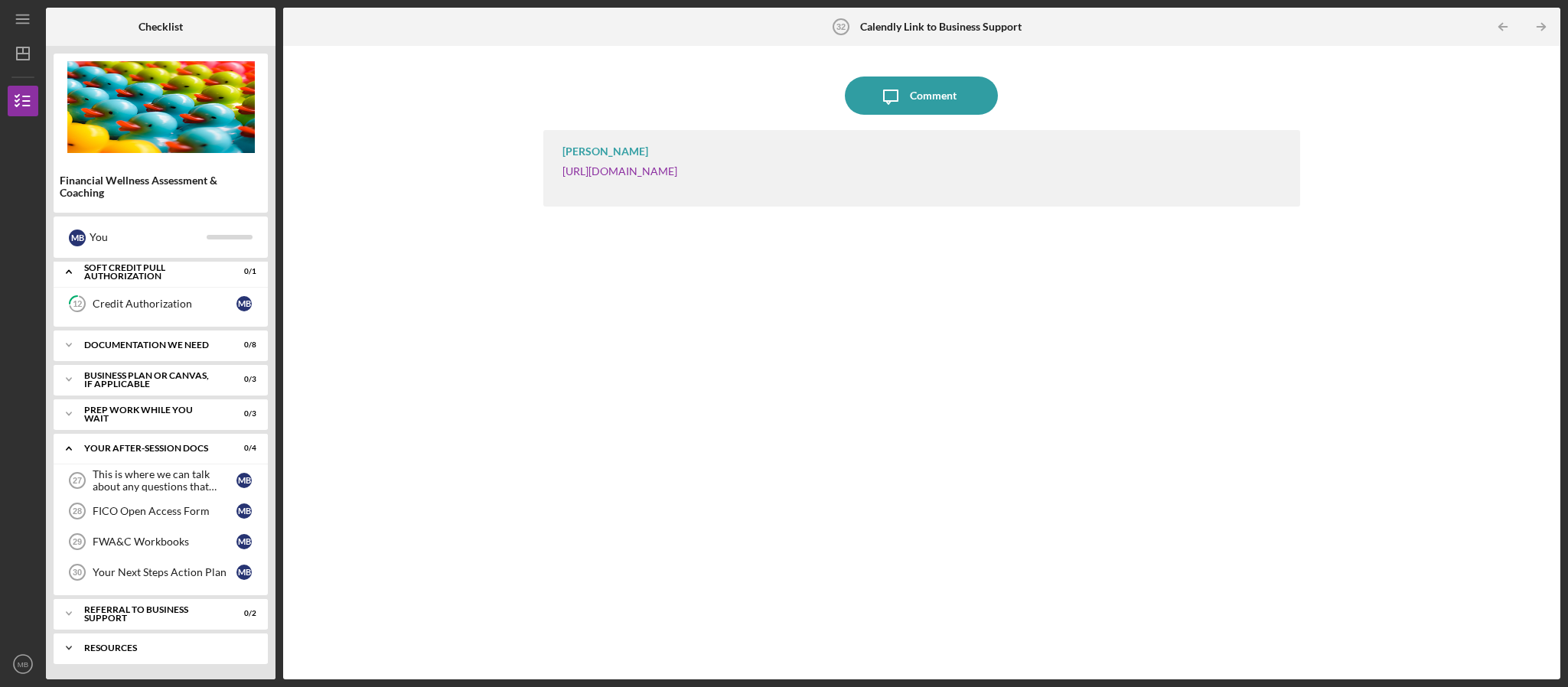
click at [66, 655] on icon "Icon/Expander" at bounding box center [69, 648] width 31 height 31
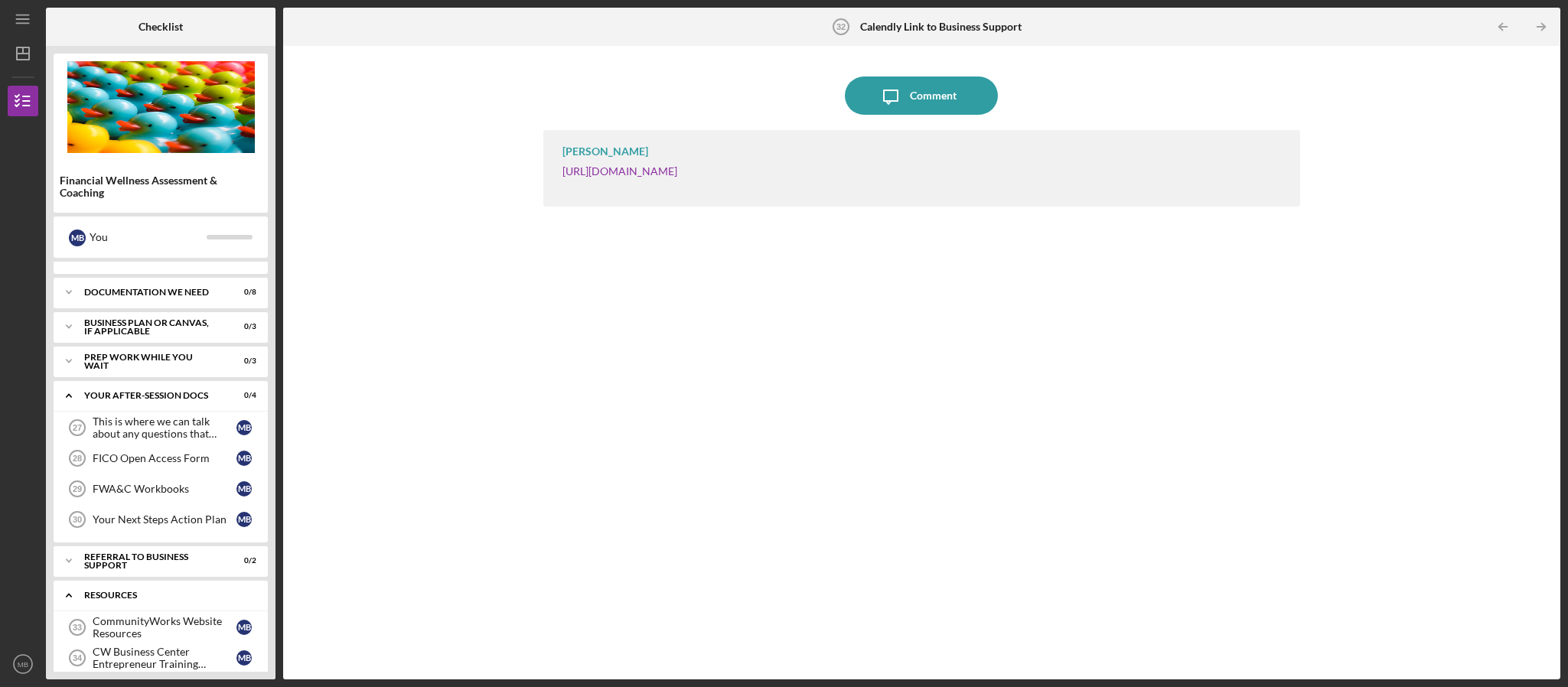
scroll to position [151, 0]
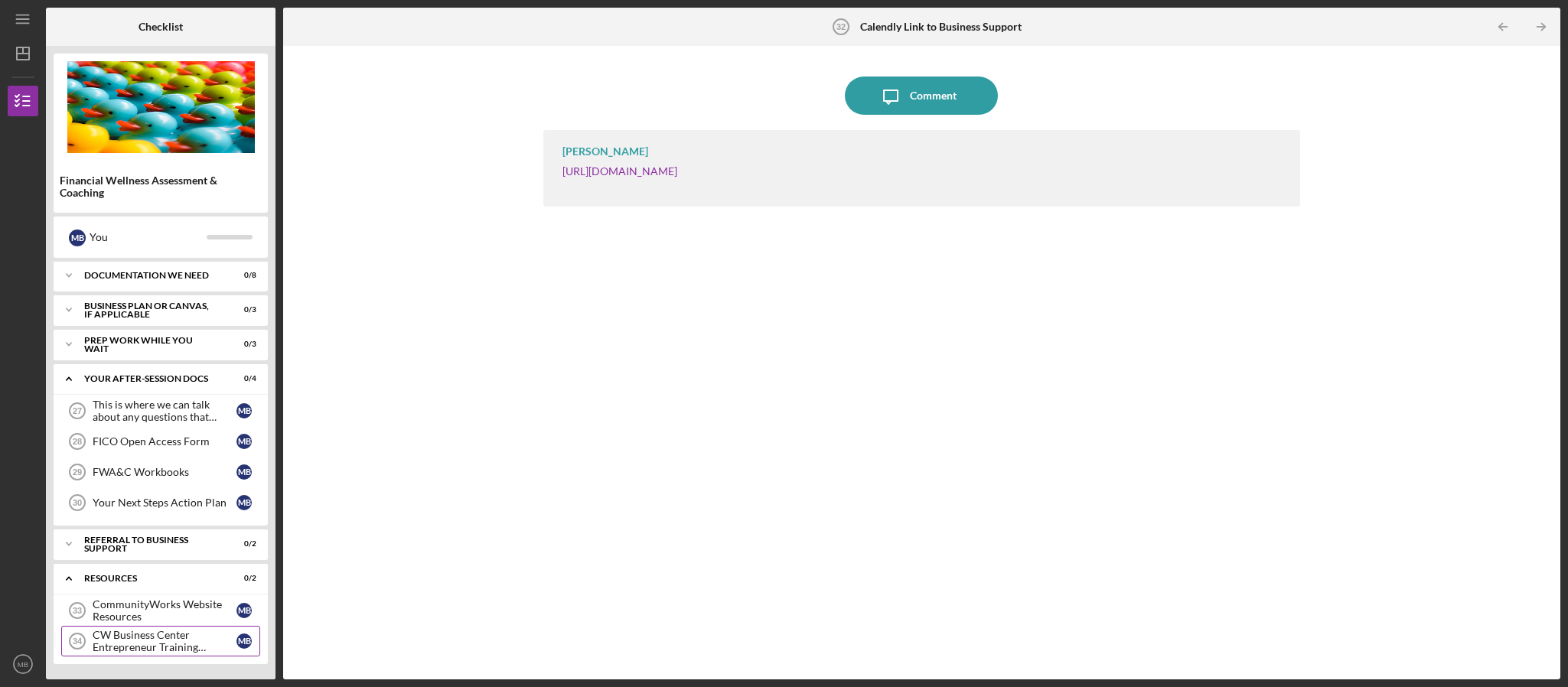
click at [173, 647] on div "CW Business Center Entrepreneur Training Supports" at bounding box center [164, 641] width 144 height 24
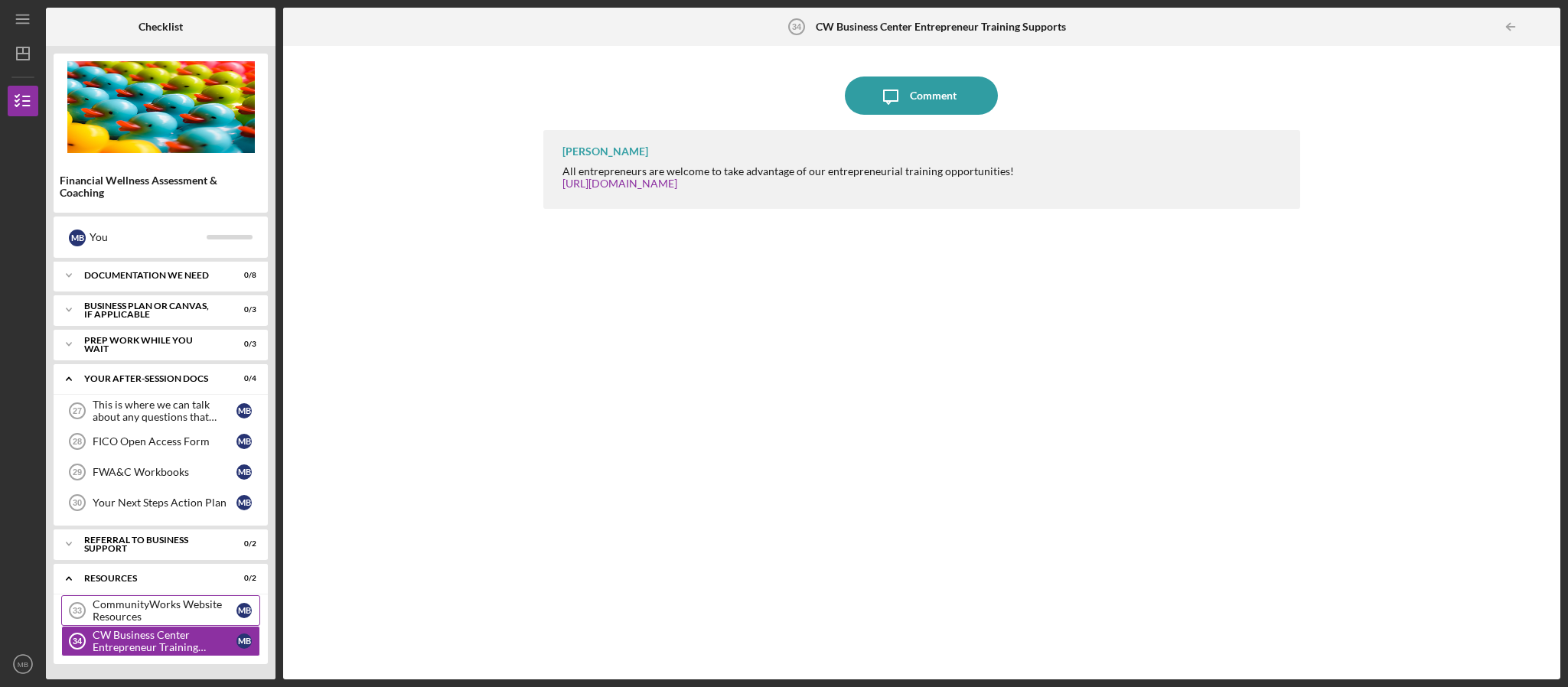
click at [166, 617] on div "CommunityWorks Website Resources" at bounding box center [164, 610] width 144 height 24
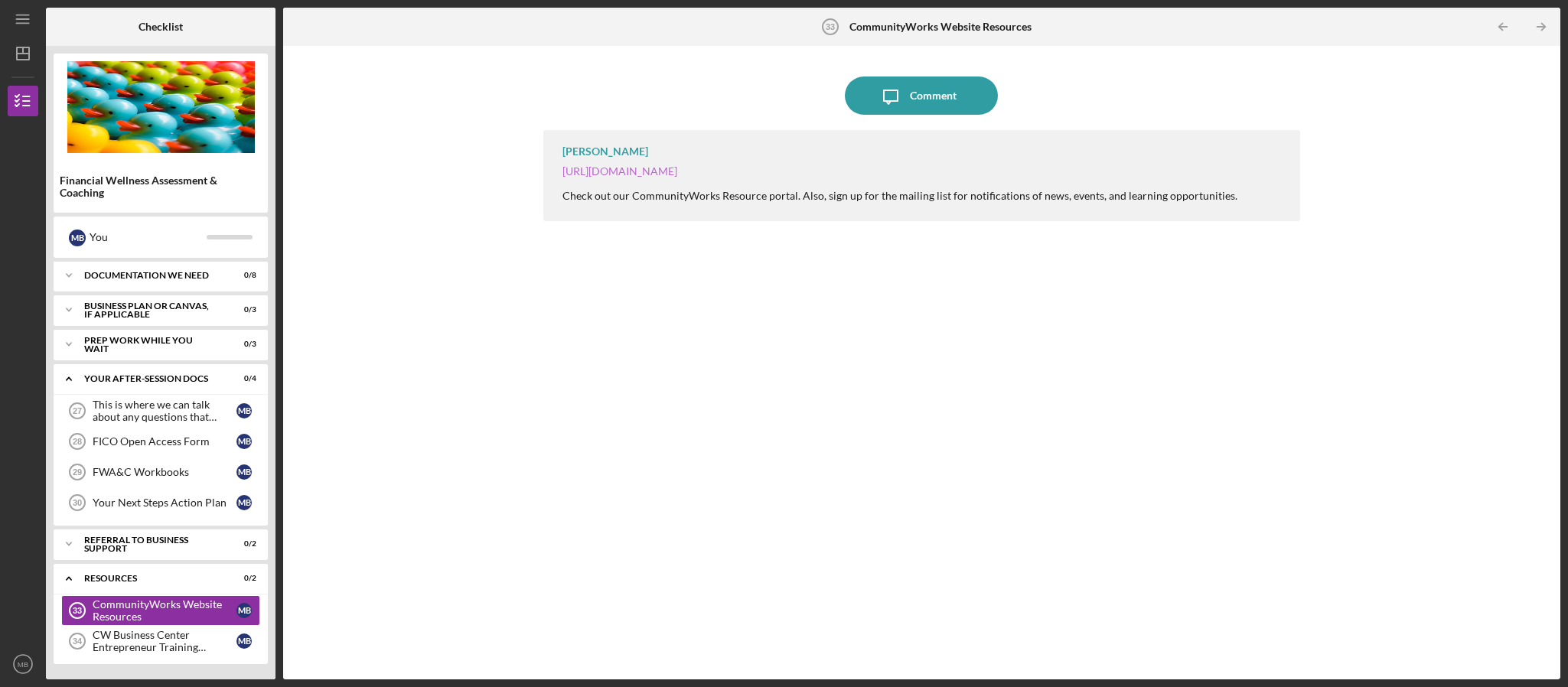
click at [677, 175] on link "[URL][DOMAIN_NAME]" at bounding box center [620, 171] width 115 height 13
